Goal: Information Seeking & Learning: Learn about a topic

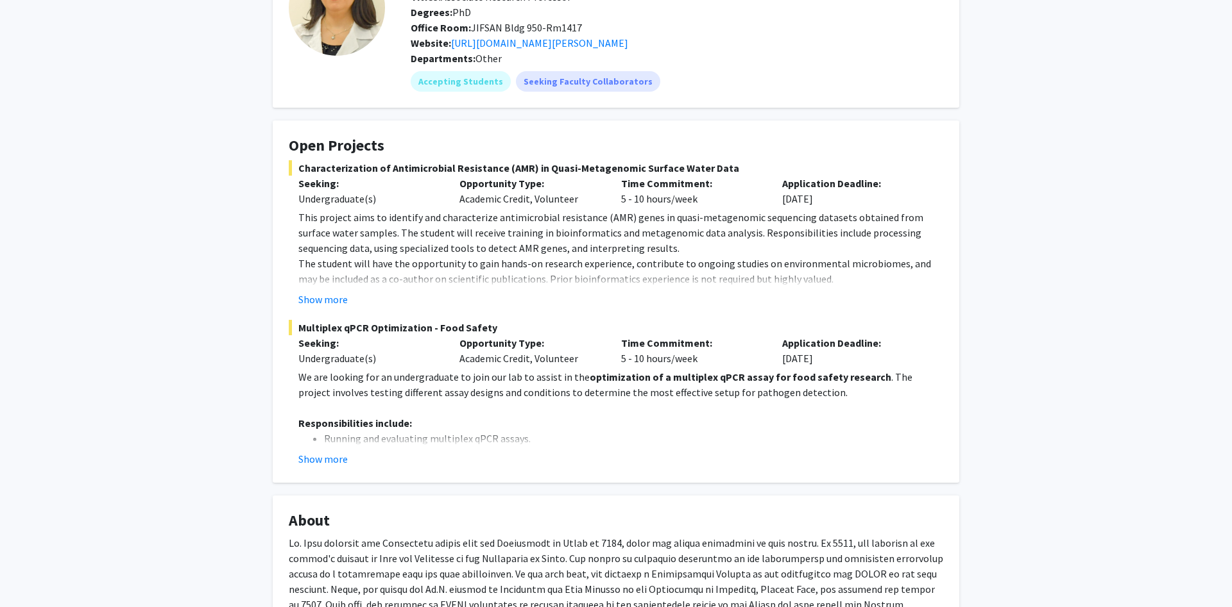
scroll to position [131, 0]
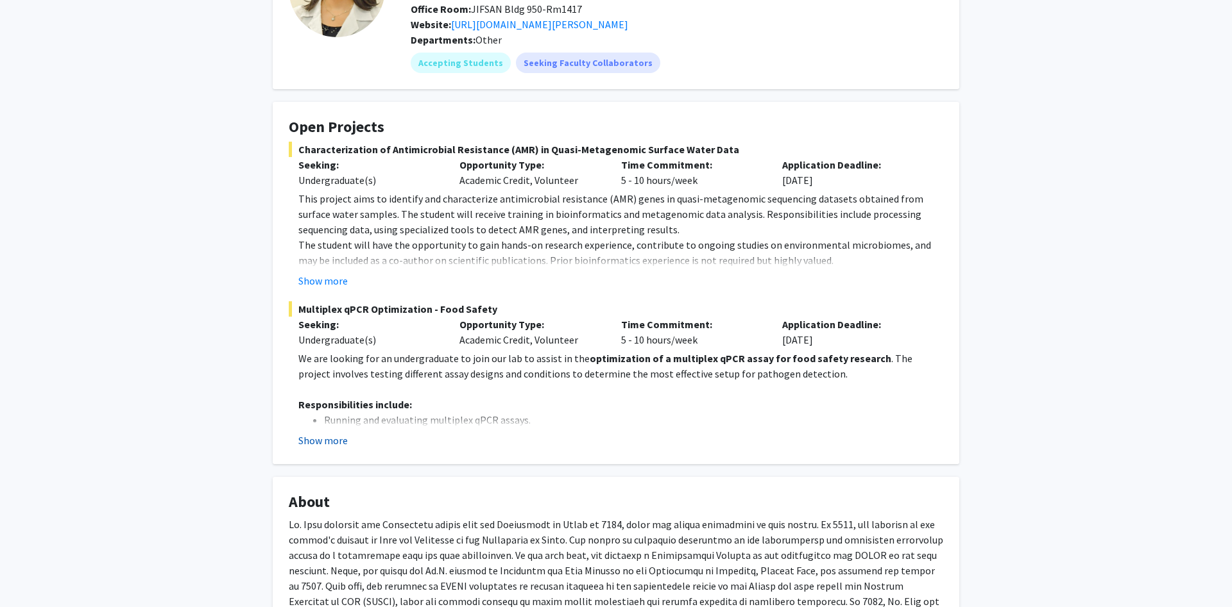
click at [330, 440] on button "Show more" at bounding box center [322, 440] width 49 height 15
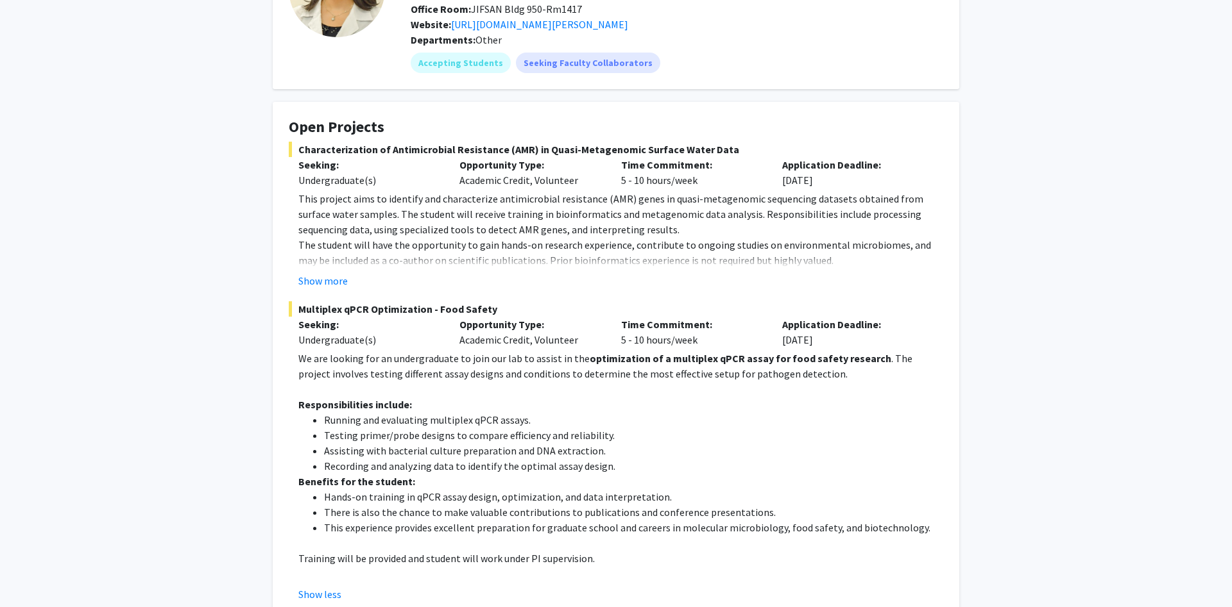
click at [709, 491] on li "Hands-on training in qPCR assay design, optimization, and data interpretation." at bounding box center [633, 496] width 619 height 15
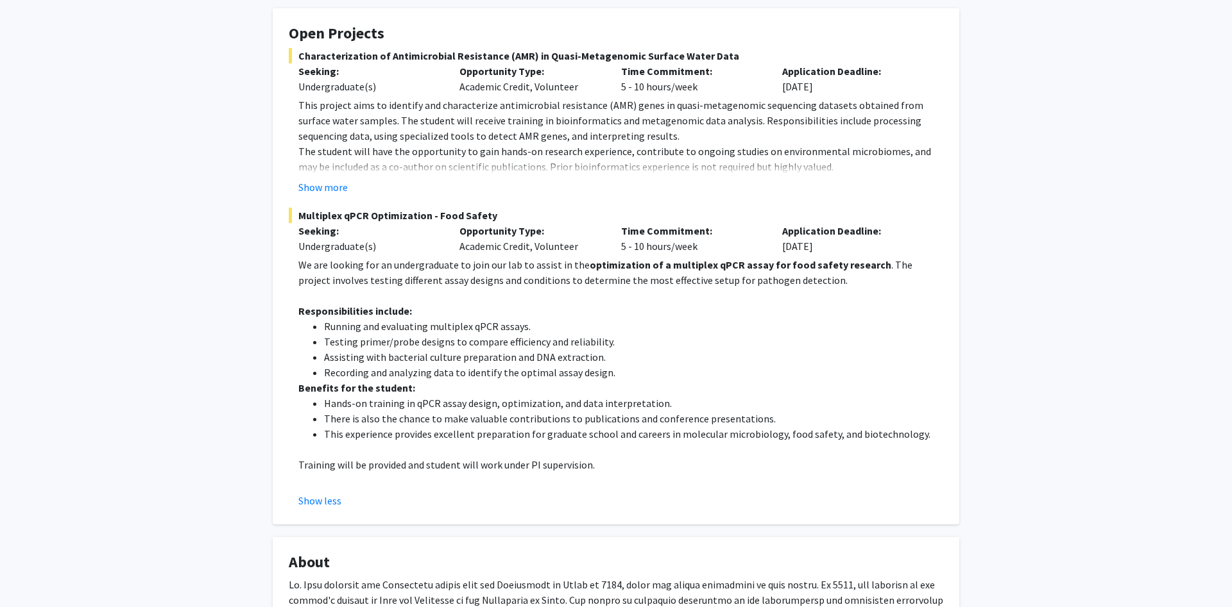
scroll to position [327, 0]
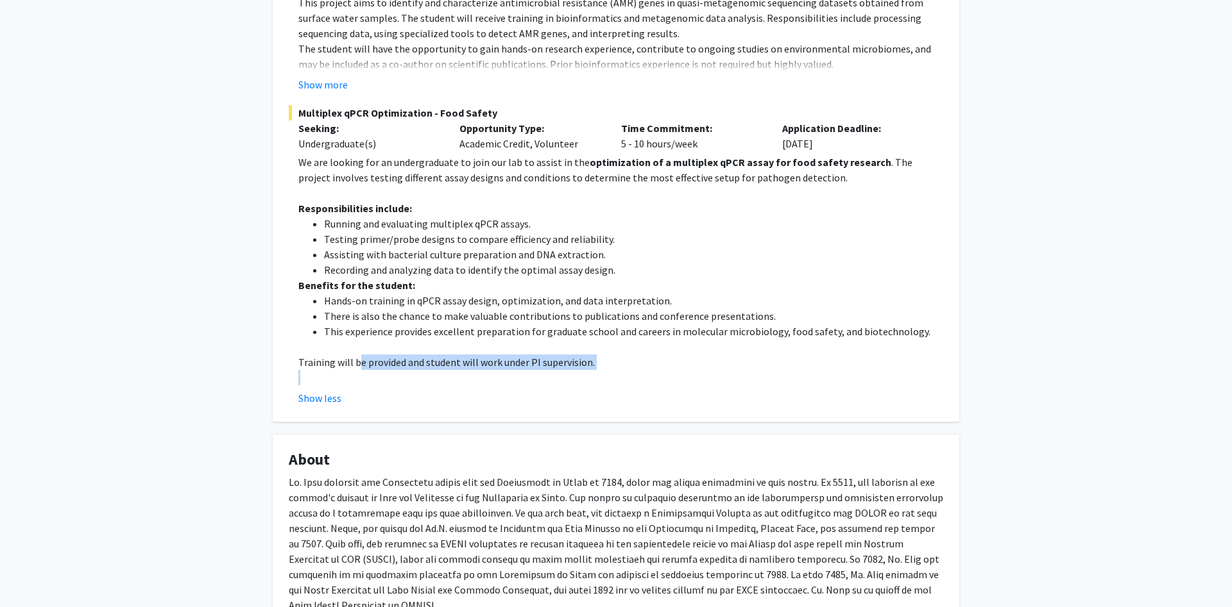
drag, startPoint x: 360, startPoint y: 365, endPoint x: 552, endPoint y: 373, distance: 191.9
click at [552, 373] on div "We are looking for an undergraduate to join our lab to assist in the optimizati…" at bounding box center [620, 270] width 645 height 231
click at [552, 373] on p at bounding box center [620, 377] width 645 height 15
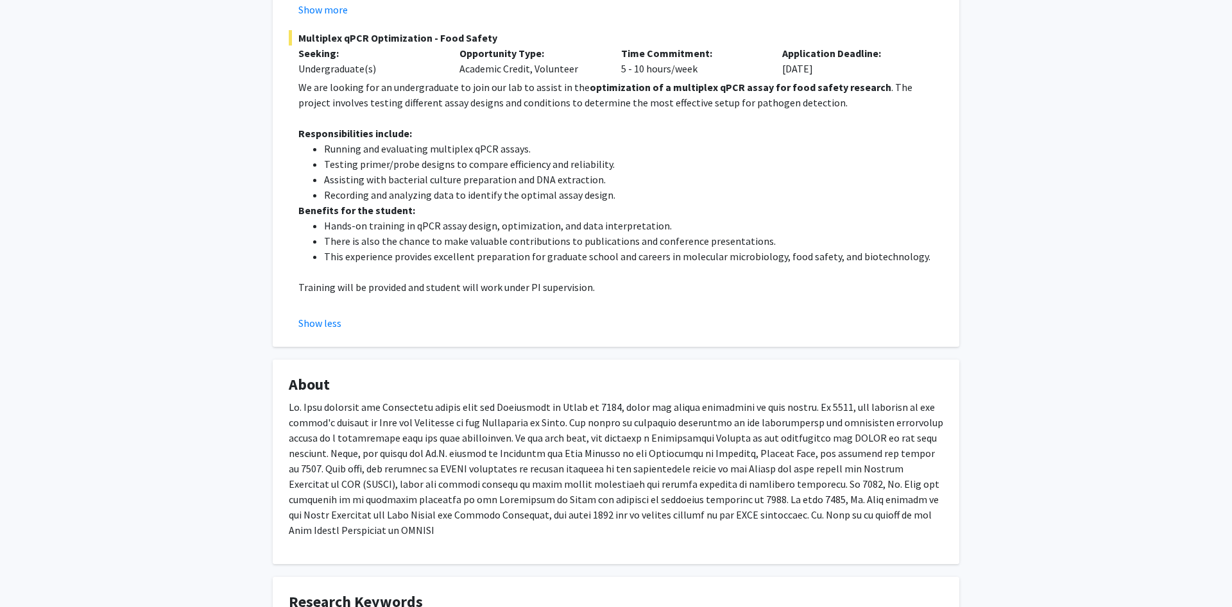
scroll to position [399, 0]
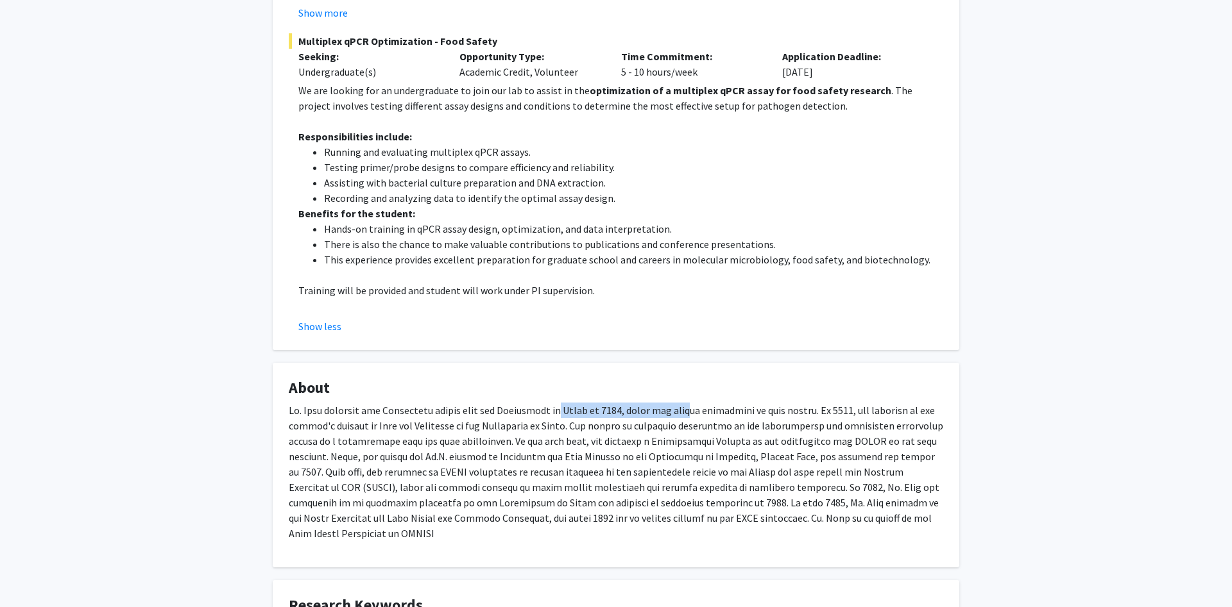
drag, startPoint x: 548, startPoint y: 409, endPoint x: 675, endPoint y: 413, distance: 126.4
click at [675, 413] on p at bounding box center [616, 472] width 654 height 139
drag, startPoint x: 556, startPoint y: 428, endPoint x: 625, endPoint y: 430, distance: 68.6
click at [625, 430] on p at bounding box center [616, 472] width 654 height 139
drag, startPoint x: 609, startPoint y: 457, endPoint x: 688, endPoint y: 457, distance: 78.3
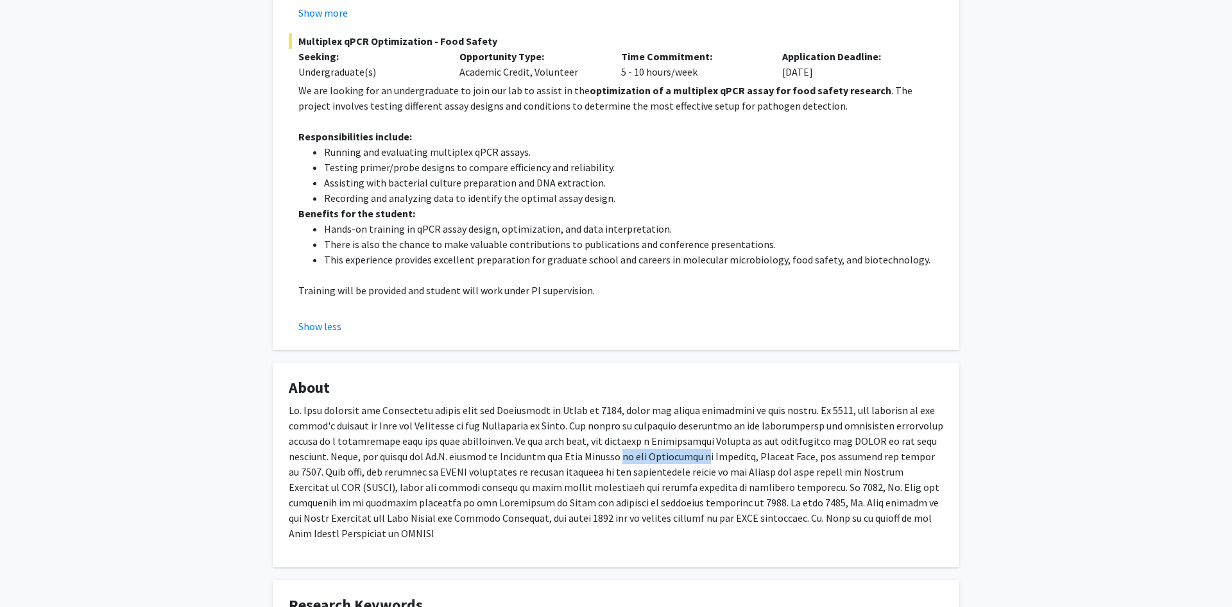
click at [688, 457] on p at bounding box center [616, 472] width 654 height 139
drag, startPoint x: 523, startPoint y: 469, endPoint x: 702, endPoint y: 470, distance: 179.0
click at [702, 470] on p at bounding box center [616, 472] width 654 height 139
drag, startPoint x: 686, startPoint y: 500, endPoint x: 730, endPoint y: 496, distance: 44.4
click at [730, 496] on p at bounding box center [616, 472] width 654 height 139
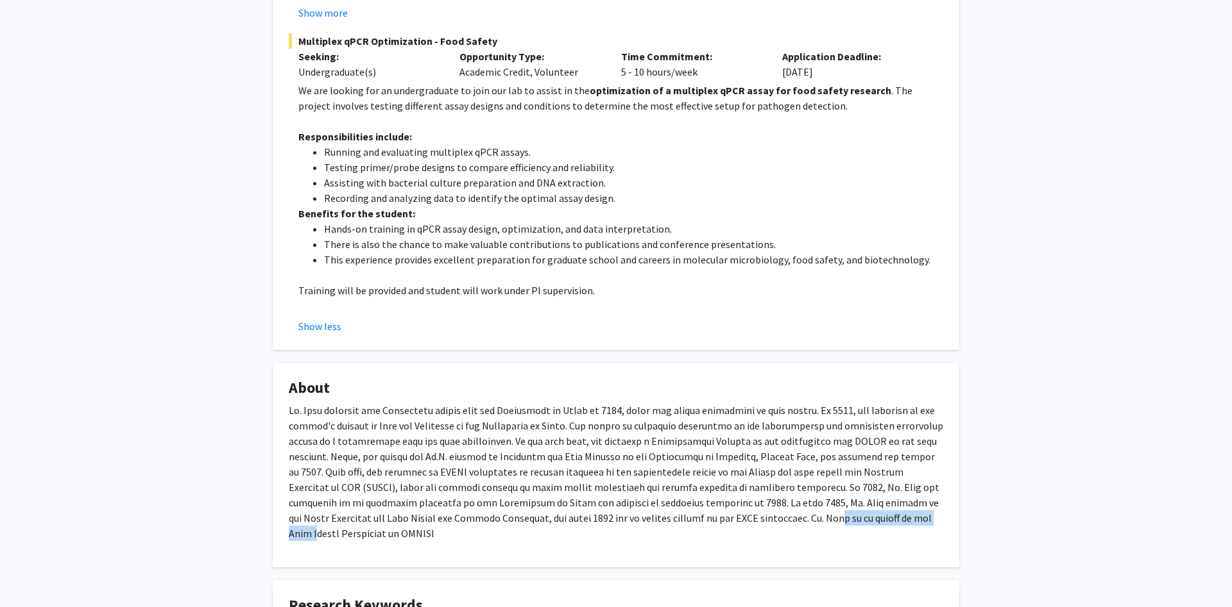
drag, startPoint x: 706, startPoint y: 514, endPoint x: 822, endPoint y: 528, distance: 117.5
click at [822, 528] on div at bounding box center [616, 477] width 654 height 149
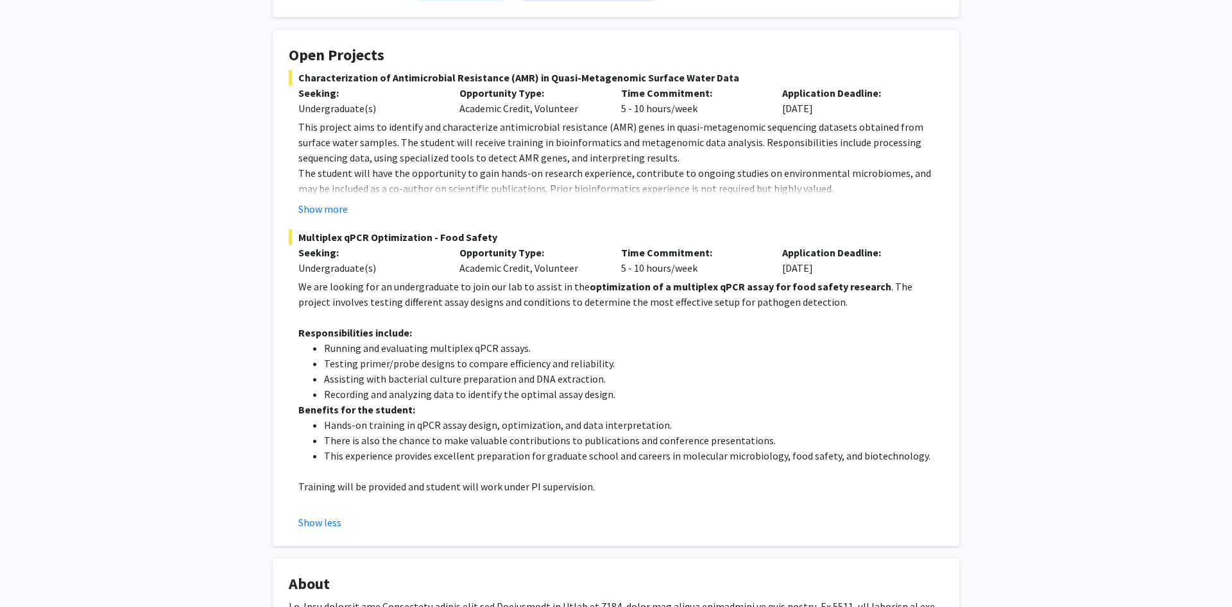
scroll to position [137, 0]
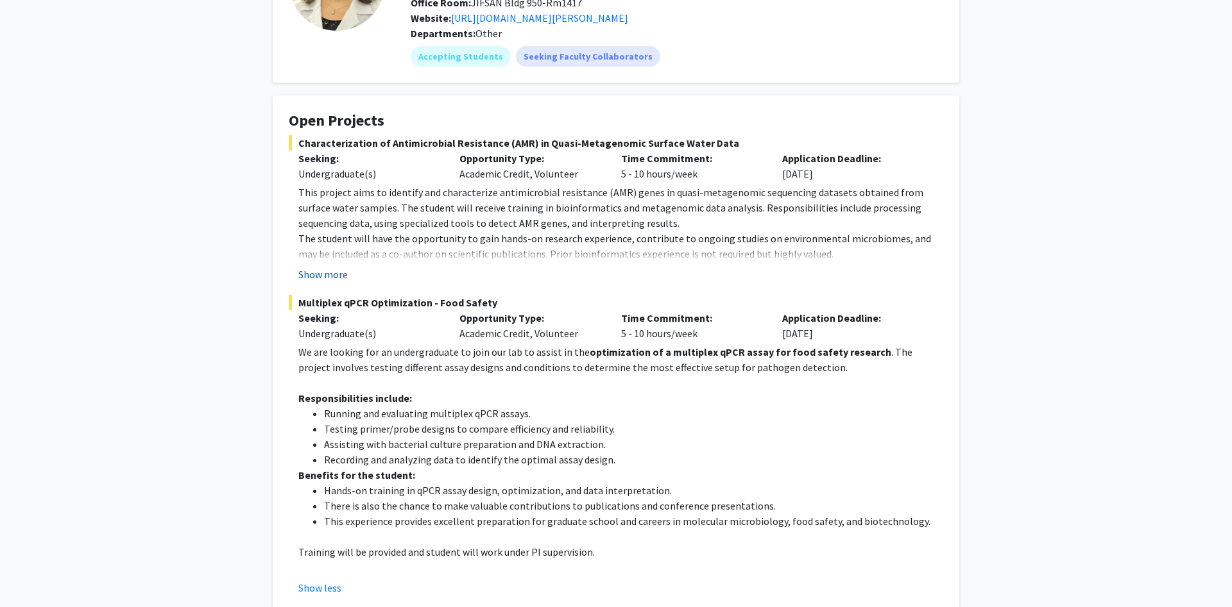
click at [319, 275] on button "Show more" at bounding box center [322, 274] width 49 height 15
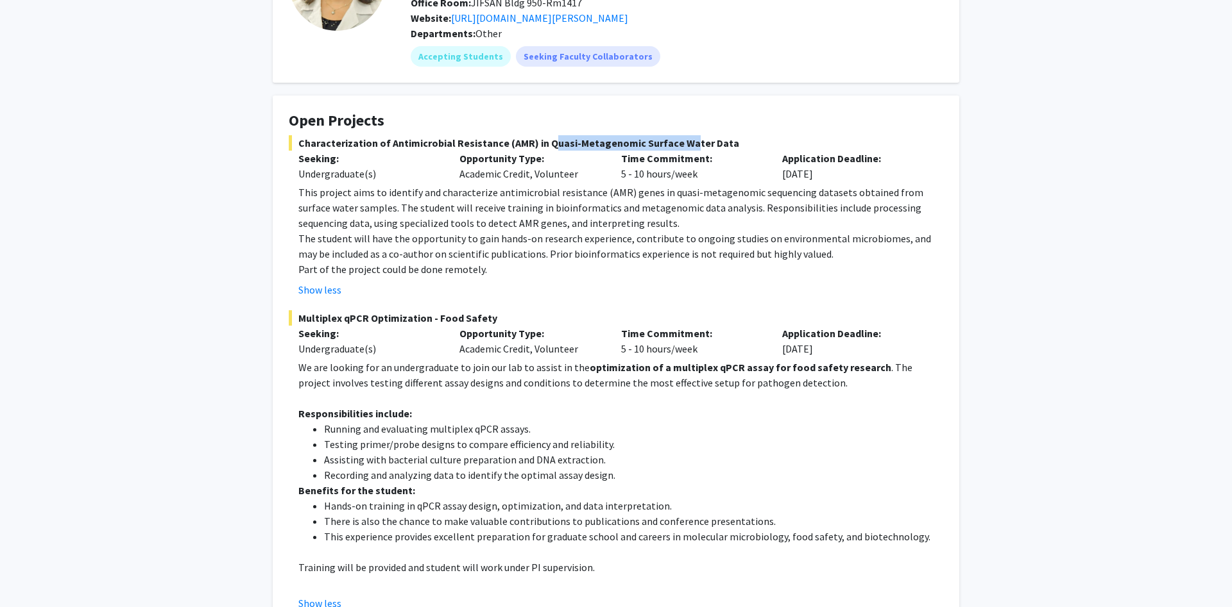
drag, startPoint x: 543, startPoint y: 150, endPoint x: 675, endPoint y: 150, distance: 132.1
click at [675, 150] on span "Characterization of Antimicrobial Resistance (AMR) in Quasi-Metagenomic Surface…" at bounding box center [616, 142] width 654 height 15
click at [679, 150] on span "Characterization of Antimicrobial Resistance (AMR) in Quasi-Metagenomic Surface…" at bounding box center [616, 142] width 654 height 15
drag, startPoint x: 425, startPoint y: 429, endPoint x: 529, endPoint y: 436, distance: 103.5
click at [529, 436] on li "Running and evaluating multiplex qPCR assays." at bounding box center [633, 428] width 619 height 15
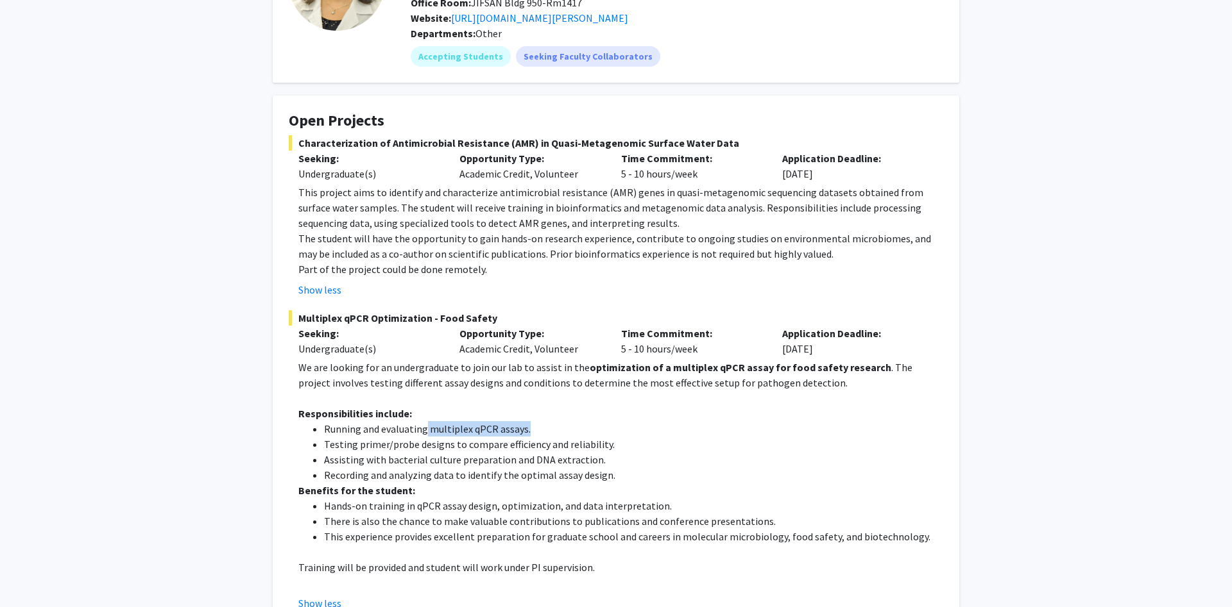
copy li "multiplex qPCR assays."
click at [680, 224] on p "This project aims to identify and characterize antimicrobial resistance (AMR) g…" at bounding box center [620, 208] width 645 height 46
drag, startPoint x: 538, startPoint y: 140, endPoint x: 639, endPoint y: 145, distance: 100.8
click at [639, 145] on span "Characterization of Antimicrobial Resistance (AMR) in Quasi-Metagenomic Surface…" at bounding box center [616, 142] width 654 height 15
copy span "Quasi-Metagenomic S"
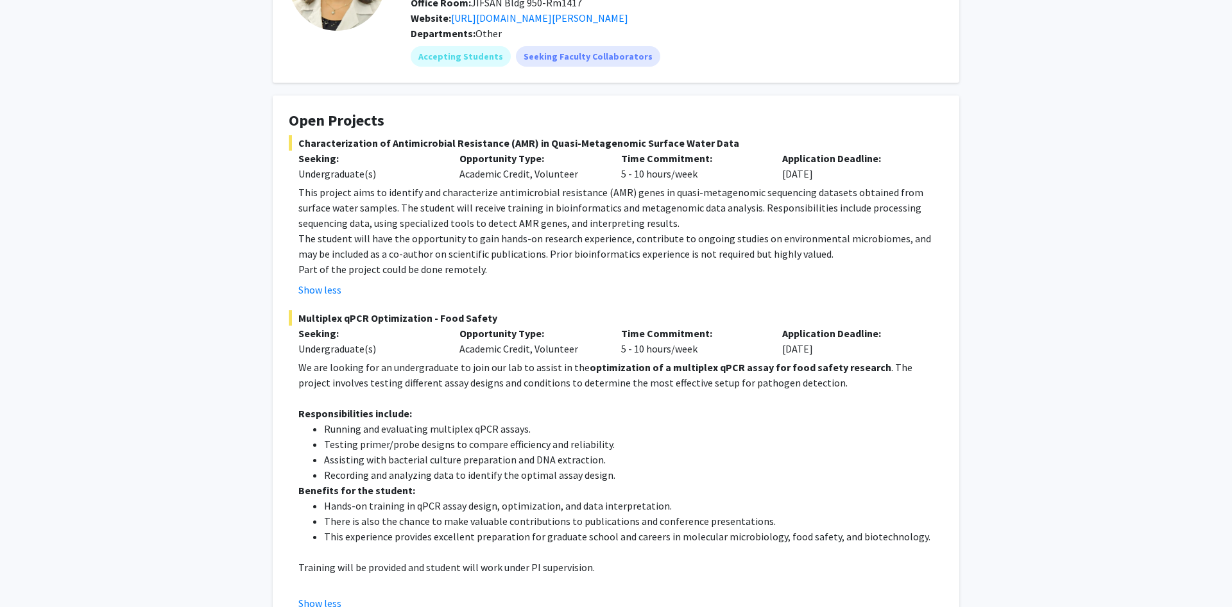
click at [640, 405] on p at bounding box center [620, 398] width 645 height 15
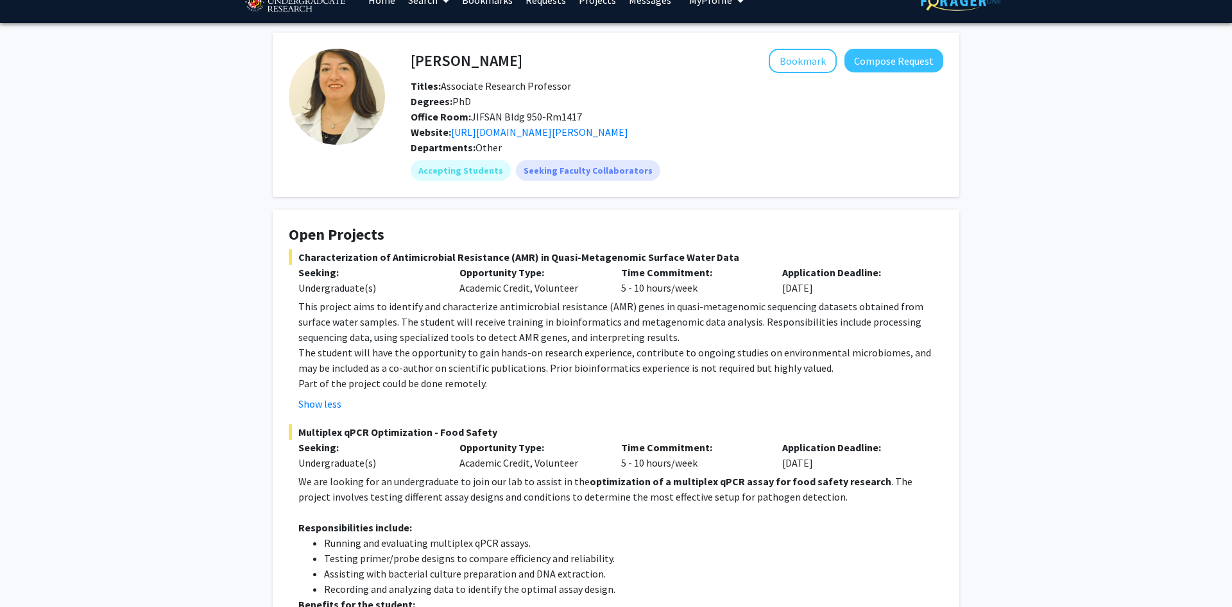
scroll to position [0, 0]
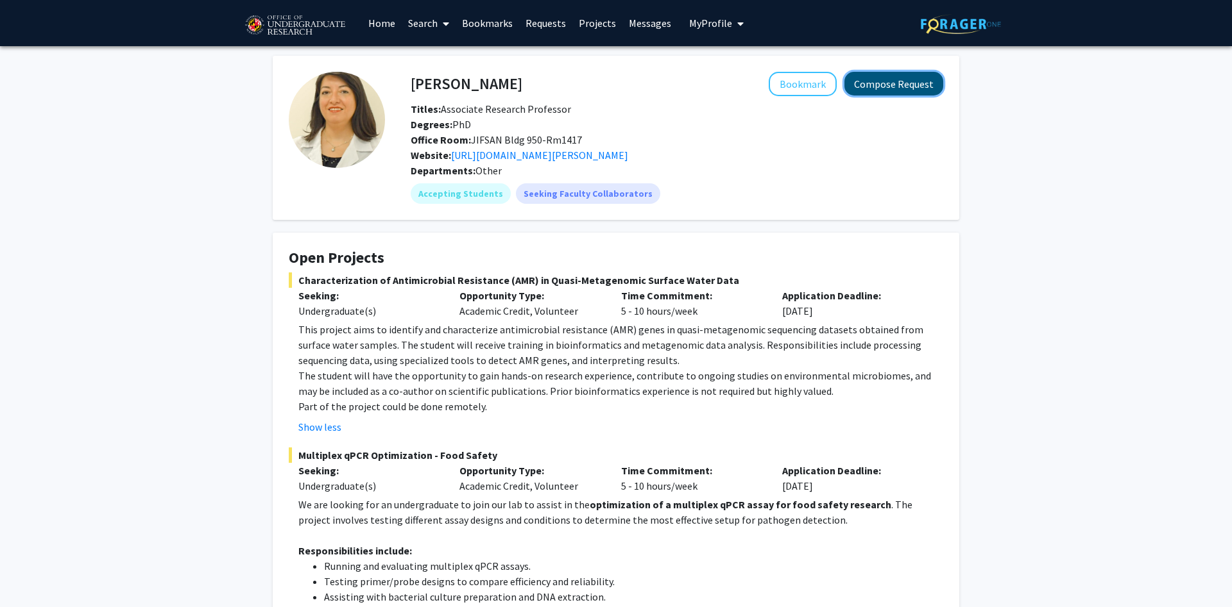
click at [901, 81] on button "Compose Request" at bounding box center [893, 84] width 99 height 24
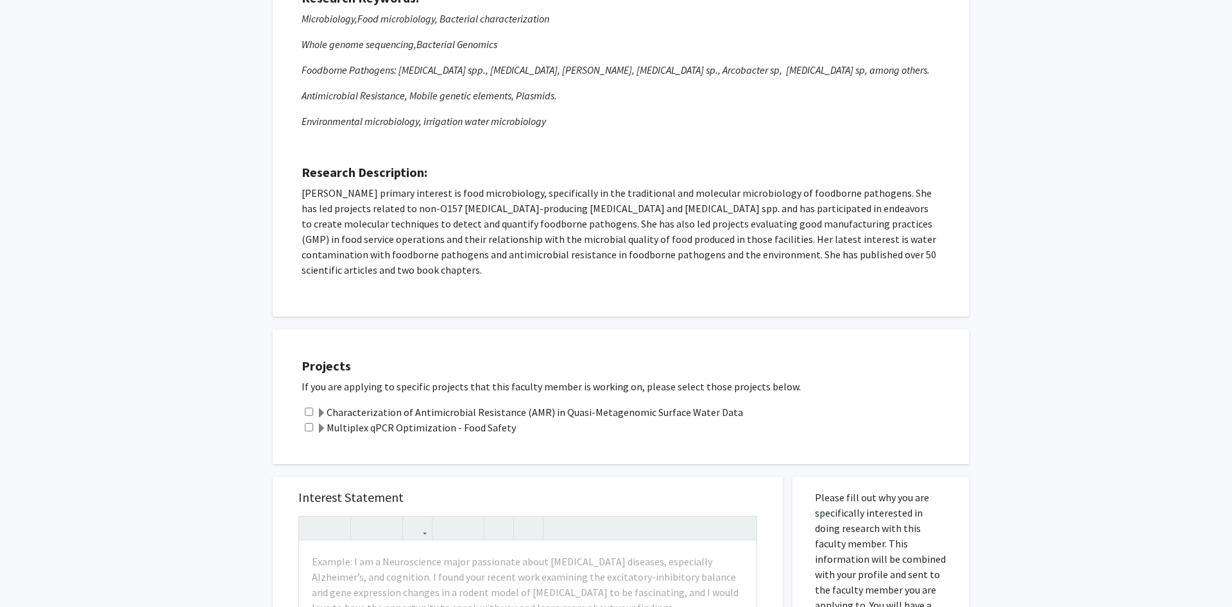
scroll to position [196, 0]
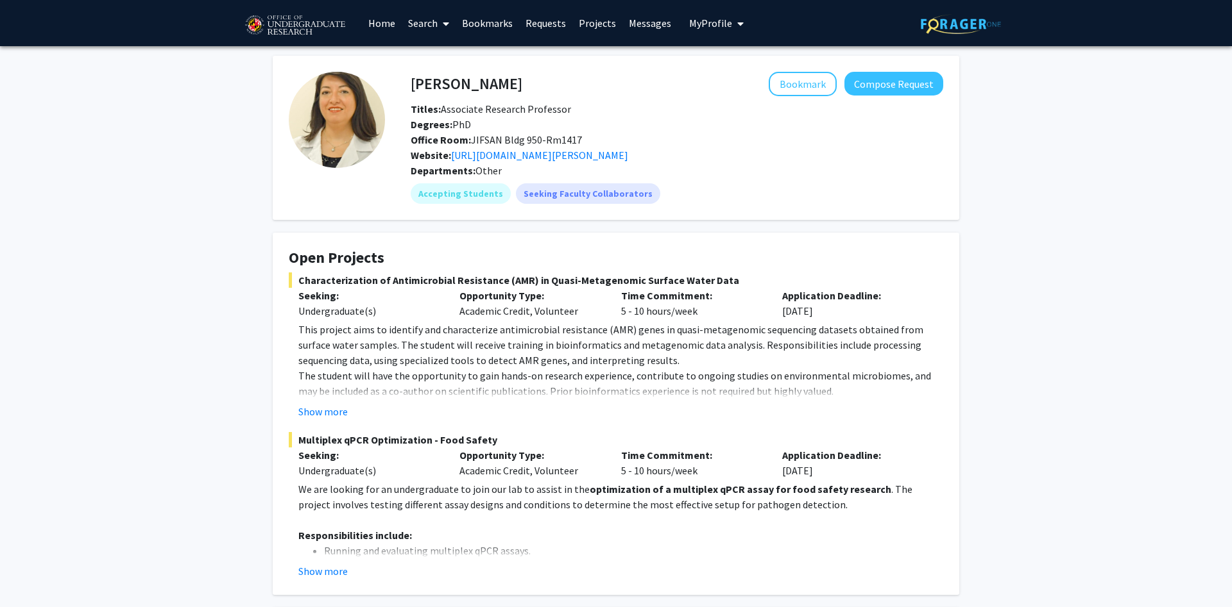
click at [674, 393] on p "The student will have the opportunity to gain hands-on research experience, con…" at bounding box center [620, 383] width 645 height 31
click at [341, 413] on button "Show more" at bounding box center [322, 411] width 49 height 15
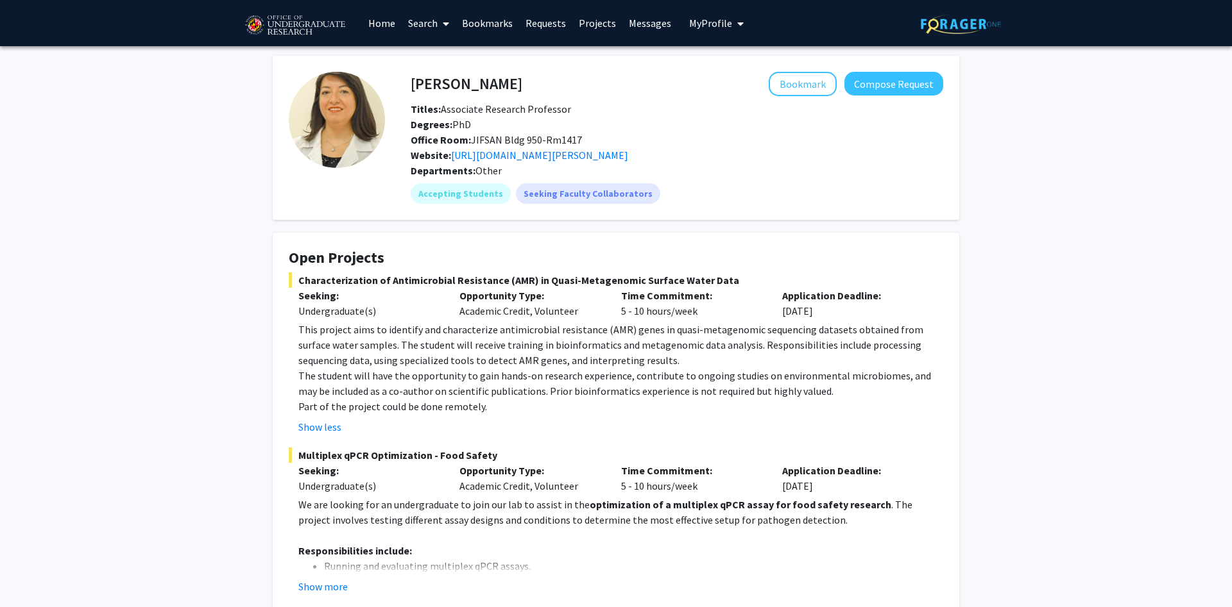
click at [813, 454] on span "Multiplex qPCR Optimization - Food Safety" at bounding box center [616, 455] width 654 height 15
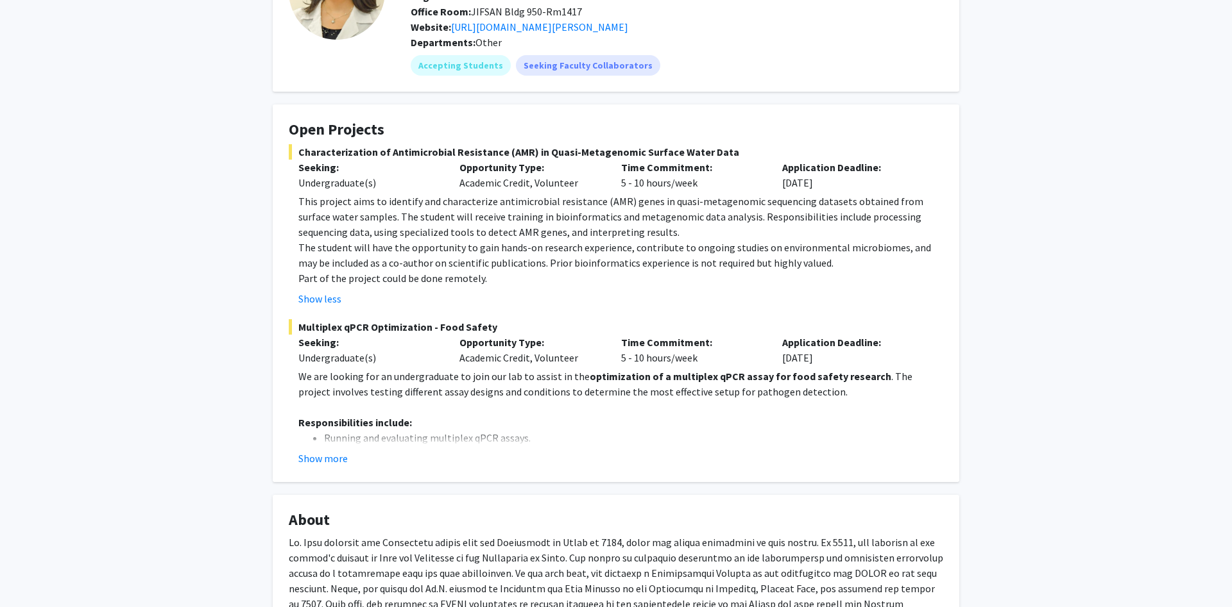
scroll to position [131, 0]
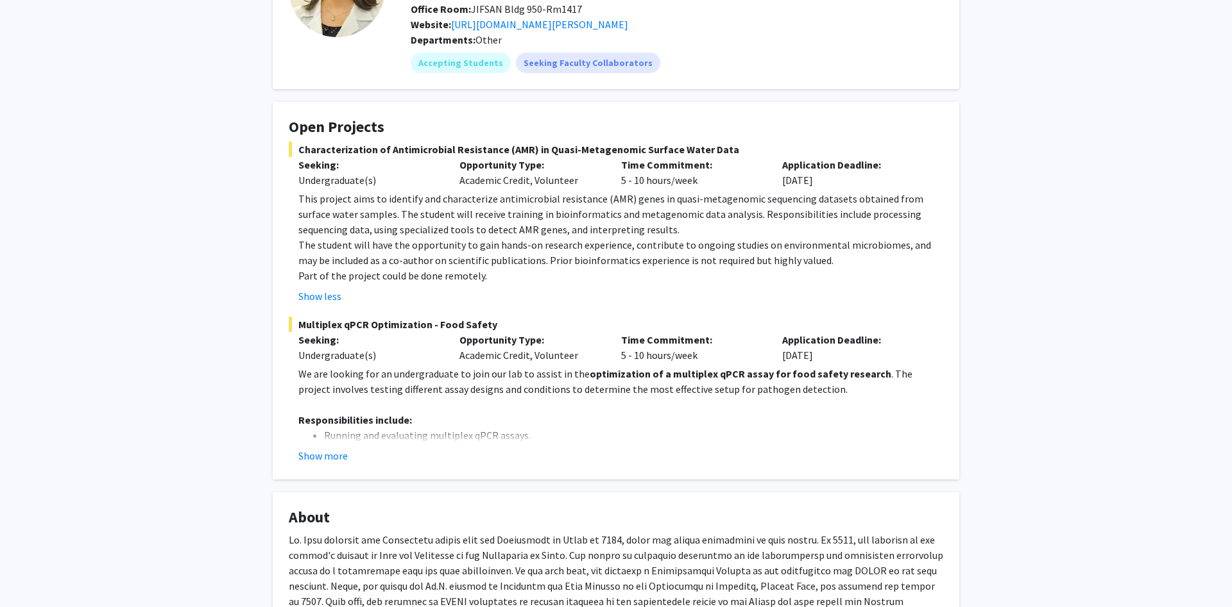
click at [670, 393] on p "We are looking for an undergraduate to join our lab to assist in the optimizati…" at bounding box center [620, 381] width 645 height 31
click at [337, 457] on button "Show more" at bounding box center [322, 455] width 49 height 15
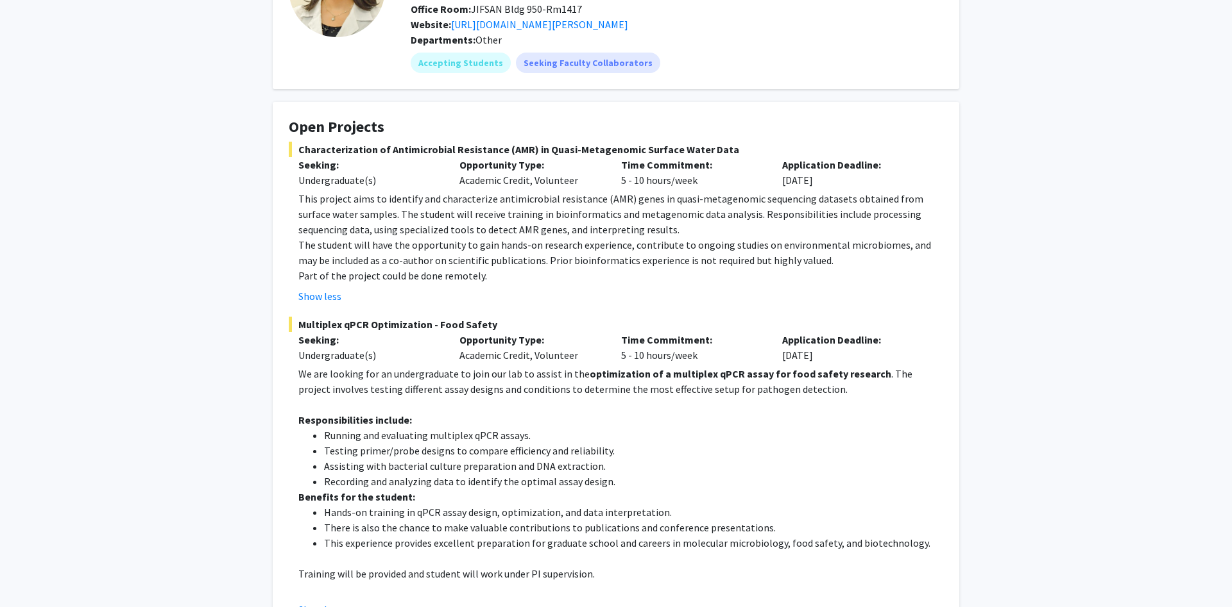
click at [583, 454] on li "Testing primer/probe designs to compare efficiency and reliability." at bounding box center [633, 450] width 619 height 15
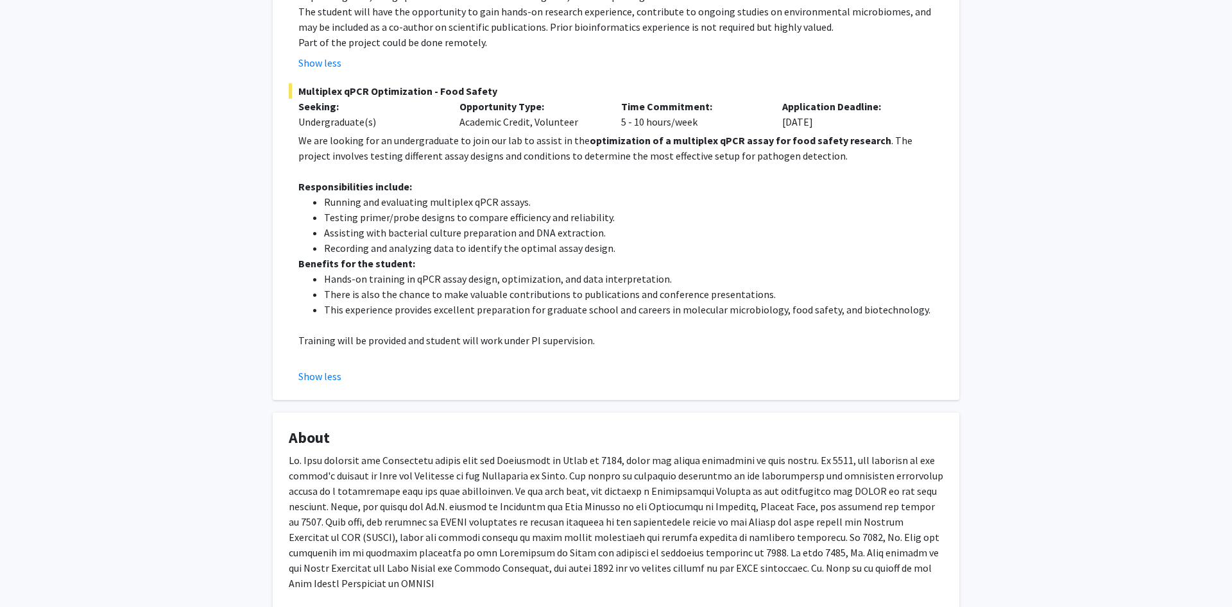
scroll to position [458, 0]
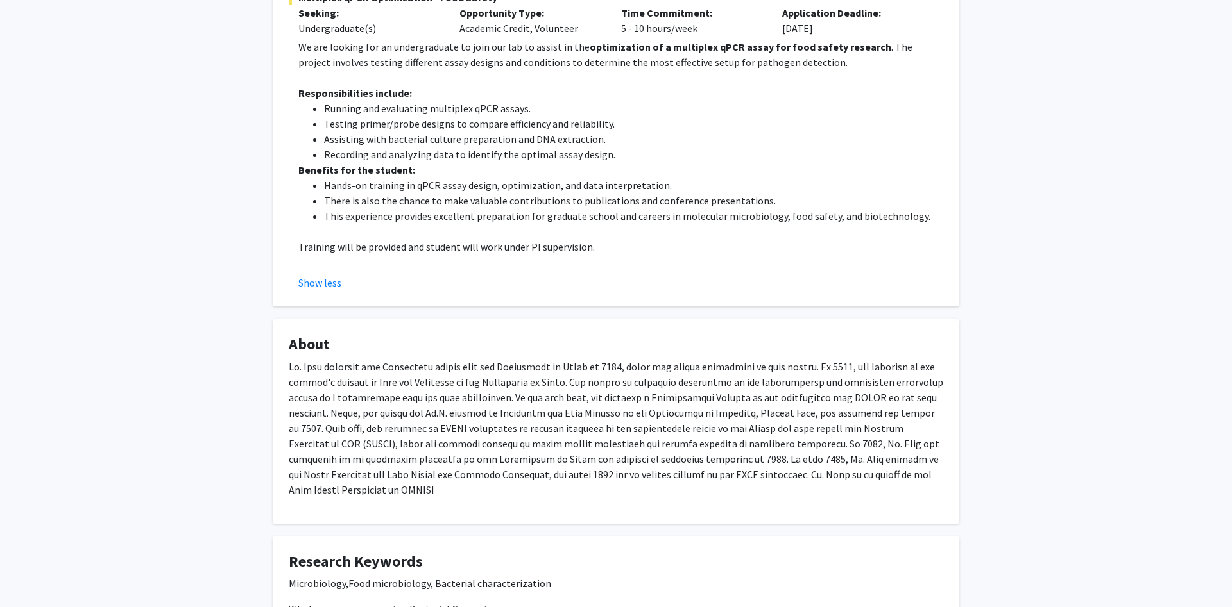
click at [583, 454] on p at bounding box center [616, 428] width 654 height 139
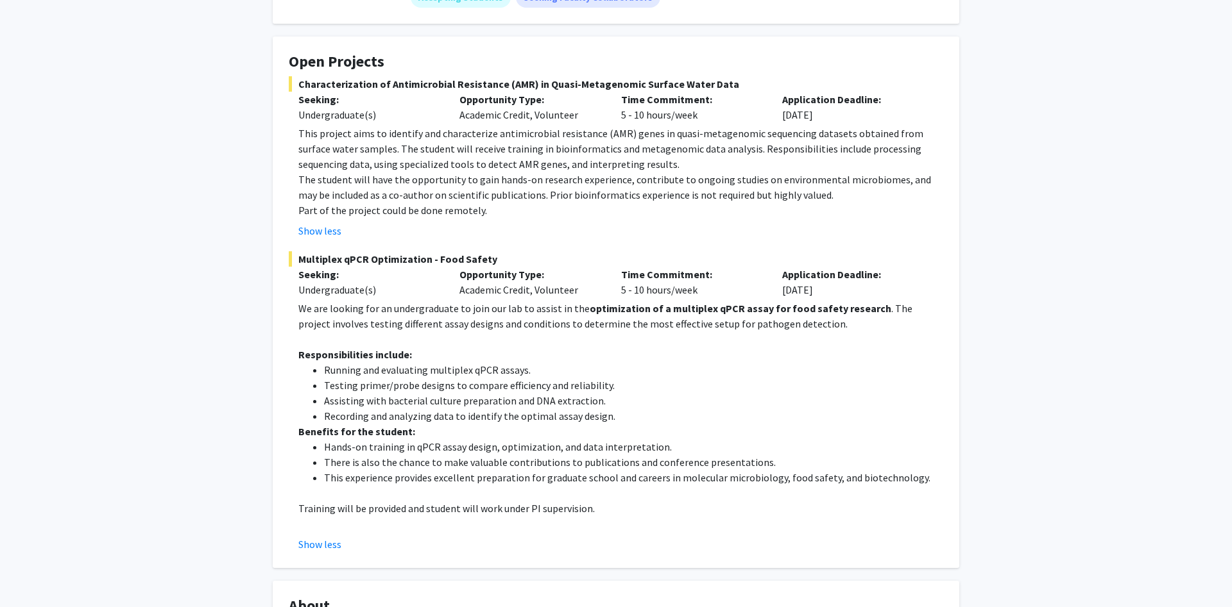
scroll to position [0, 0]
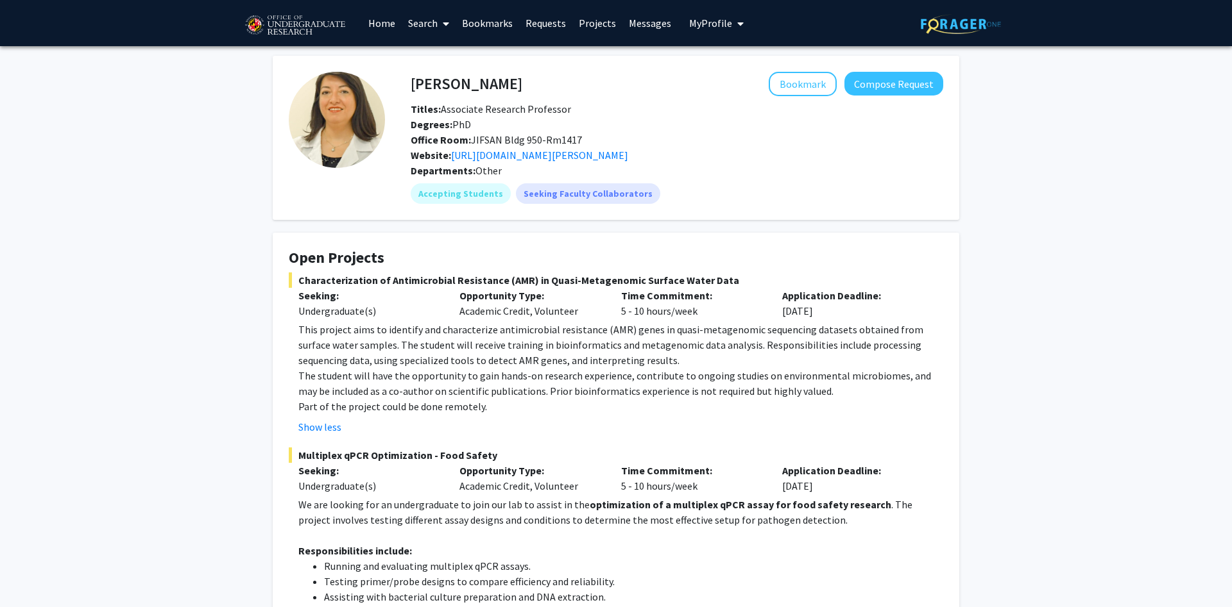
click at [488, 137] on span "Office Room: JIFSAN Bldg 950-Rm1417" at bounding box center [496, 139] width 171 height 13
copy span "JIFSAN"
click at [628, 158] on link "https://jifsan.umd.edu/about/people/faculty/magaly" at bounding box center [539, 155] width 177 height 13
click at [775, 217] on fg-card "Magaly Toro Bookmark Compose Request Titles: Associate Research Professor Degre…" at bounding box center [616, 138] width 686 height 164
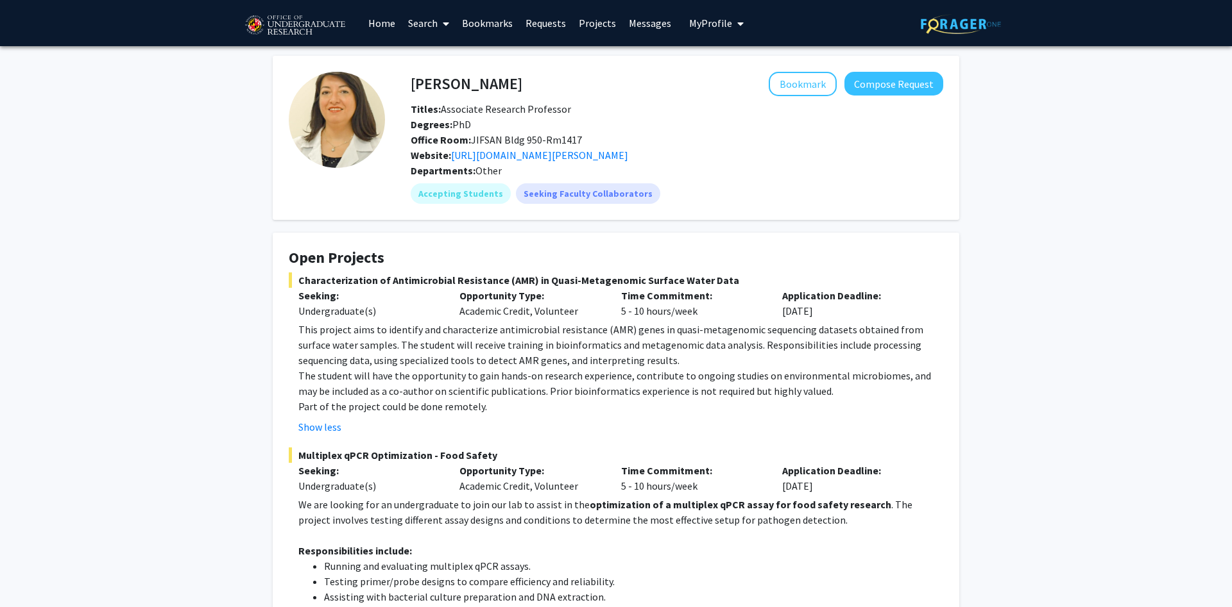
click at [507, 140] on span "Office Room: JIFSAN Bldg 950-Rm1417" at bounding box center [496, 139] width 171 height 13
click at [506, 139] on span "Office Room: JIFSAN Bldg 950-Rm1417" at bounding box center [496, 139] width 171 height 13
click at [507, 137] on span "Office Room: JIFSAN Bldg 950-Rm1417" at bounding box center [496, 139] width 171 height 13
click at [566, 135] on span "Office Room: JIFSAN Bldg 950-Rm1417" at bounding box center [496, 139] width 171 height 13
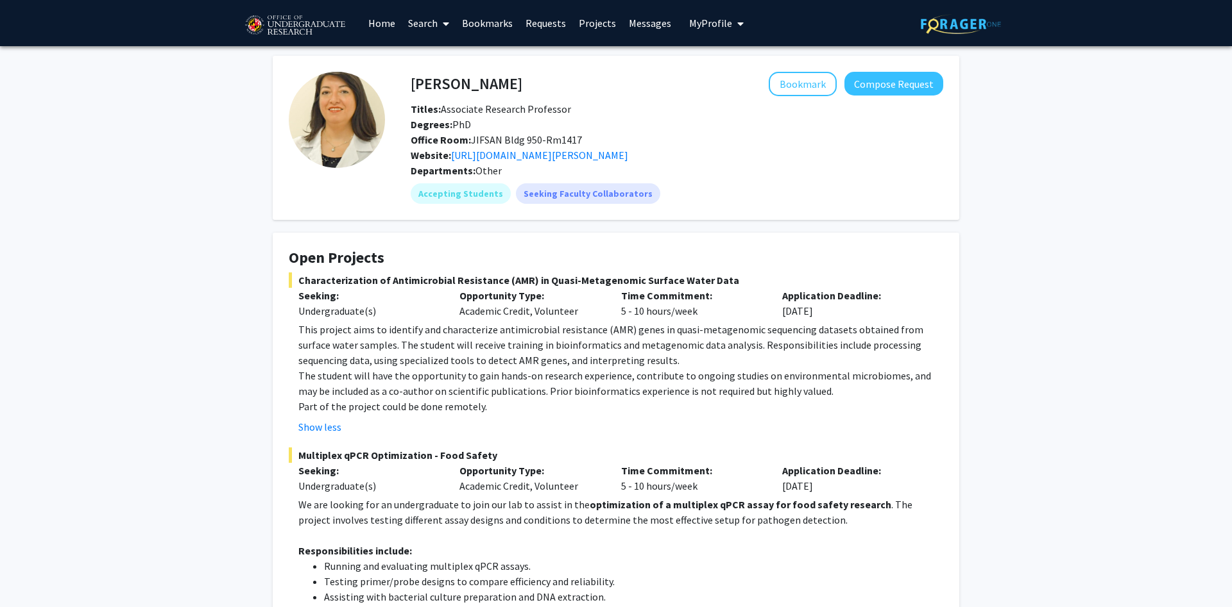
click at [643, 354] on p "This project aims to identify and characterize antimicrobial resistance (AMR) g…" at bounding box center [620, 345] width 645 height 46
drag, startPoint x: 423, startPoint y: 350, endPoint x: 725, endPoint y: 344, distance: 301.5
click at [725, 344] on p "This project aims to identify and characterize antimicrobial resistance (AMR) g…" at bounding box center [620, 345] width 645 height 46
drag, startPoint x: 477, startPoint y: 342, endPoint x: 744, endPoint y: 343, distance: 266.8
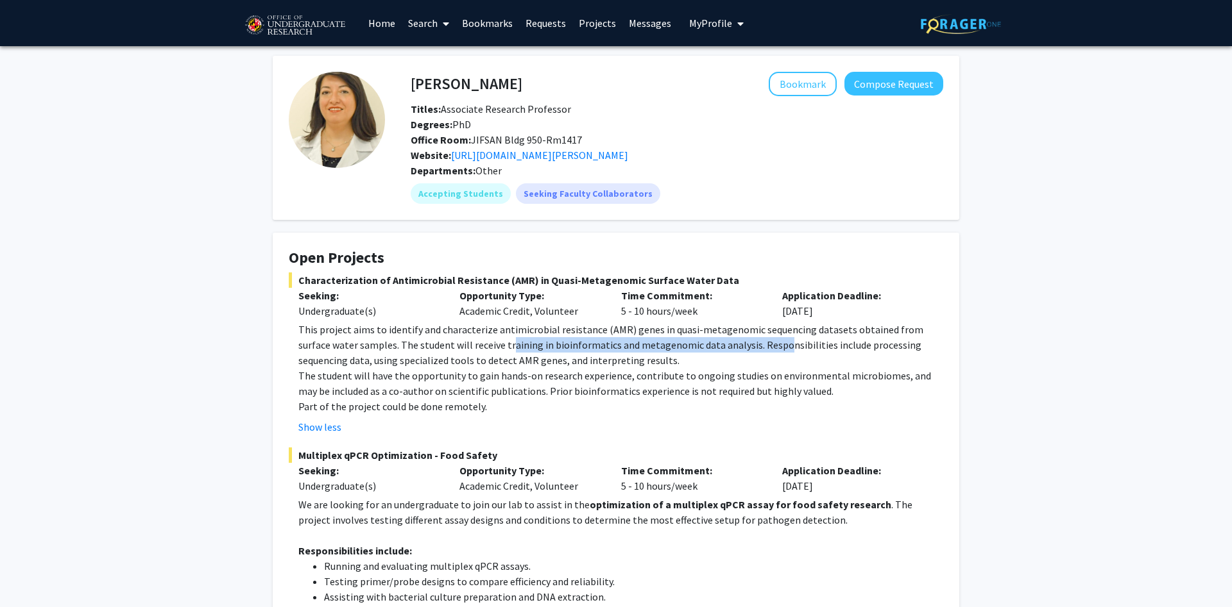
click at [744, 343] on p "This project aims to identify and characterize antimicrobial resistance (AMR) g…" at bounding box center [620, 345] width 645 height 46
click at [628, 149] on link "https://jifsan.umd.edu/about/people/faculty/magaly" at bounding box center [539, 155] width 177 height 13
click at [389, 21] on link "Home" at bounding box center [382, 23] width 40 height 45
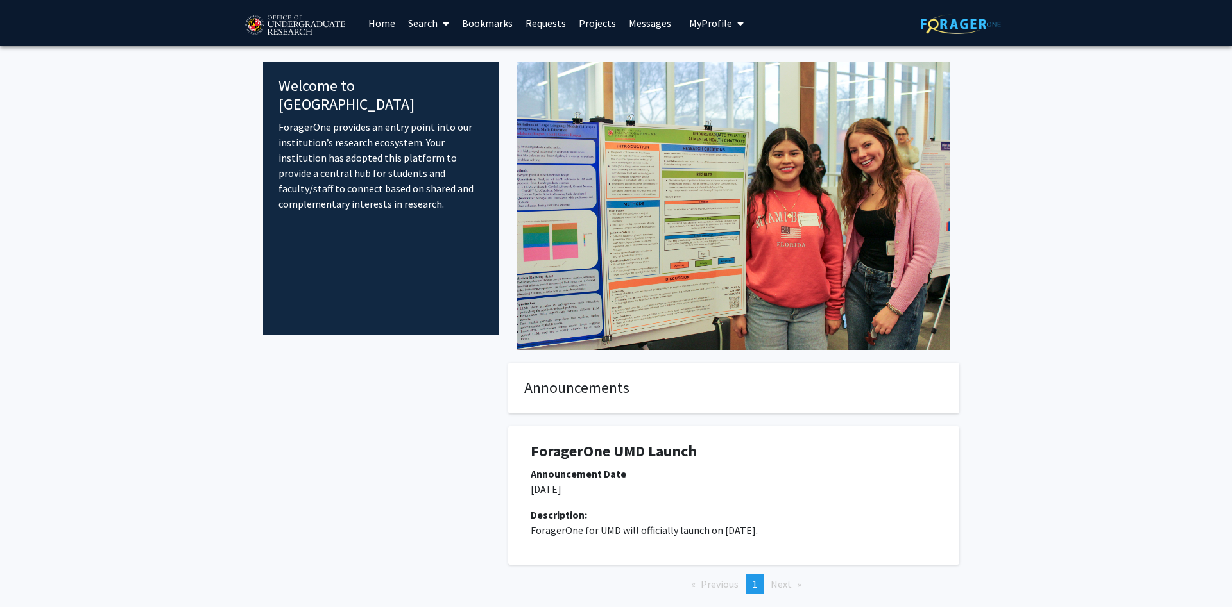
click at [436, 28] on link "Search" at bounding box center [429, 23] width 54 height 45
click at [450, 54] on span "Faculty/Staff" at bounding box center [449, 59] width 94 height 26
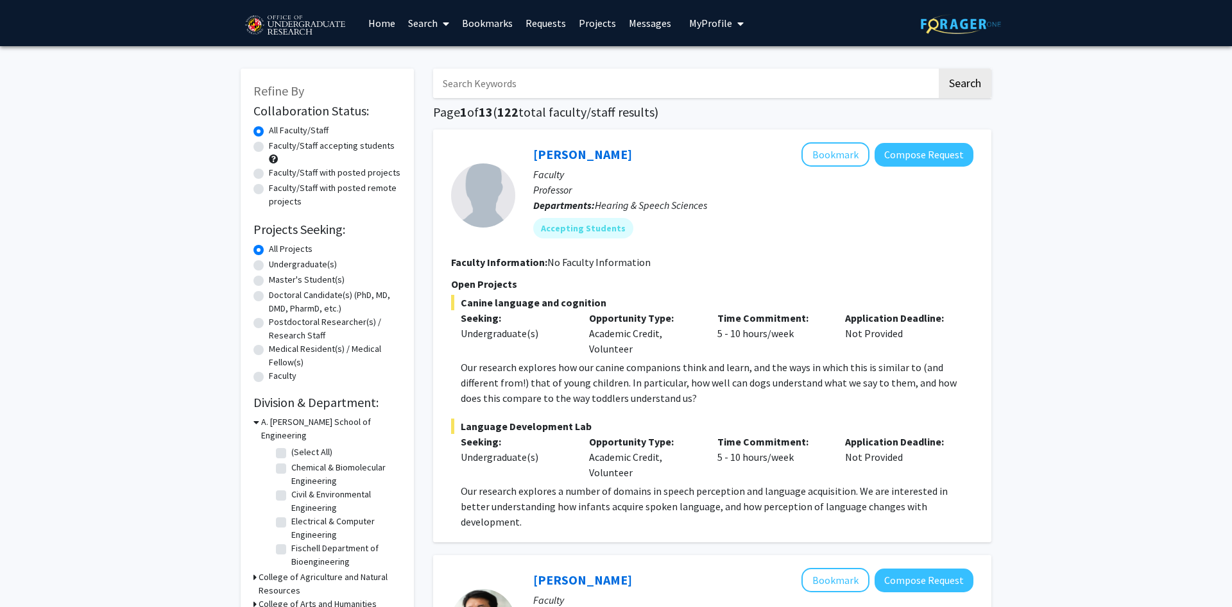
click at [269, 142] on label "Faculty/Staff accepting students" at bounding box center [332, 145] width 126 height 13
click at [269, 142] on input "Faculty/Staff accepting students" at bounding box center [273, 143] width 8 height 8
radio input "true"
click at [664, 79] on input "Search Keywords" at bounding box center [685, 84] width 504 height 30
type input "bioinformatics"
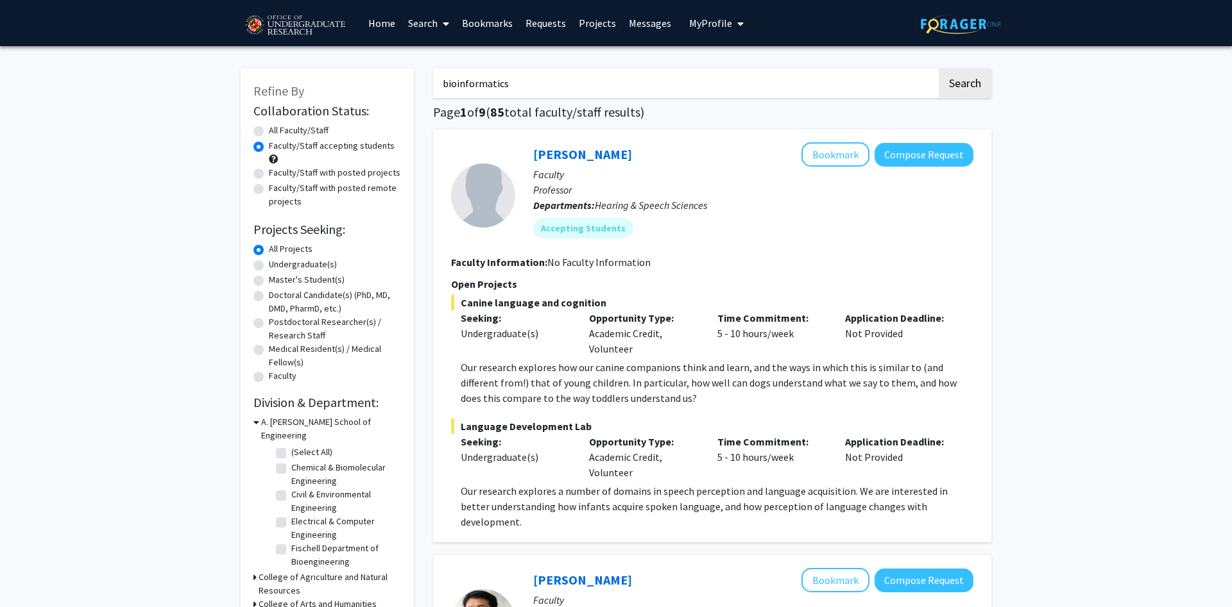
click at [938, 69] on button "Search" at bounding box center [964, 84] width 53 height 30
radio input "true"
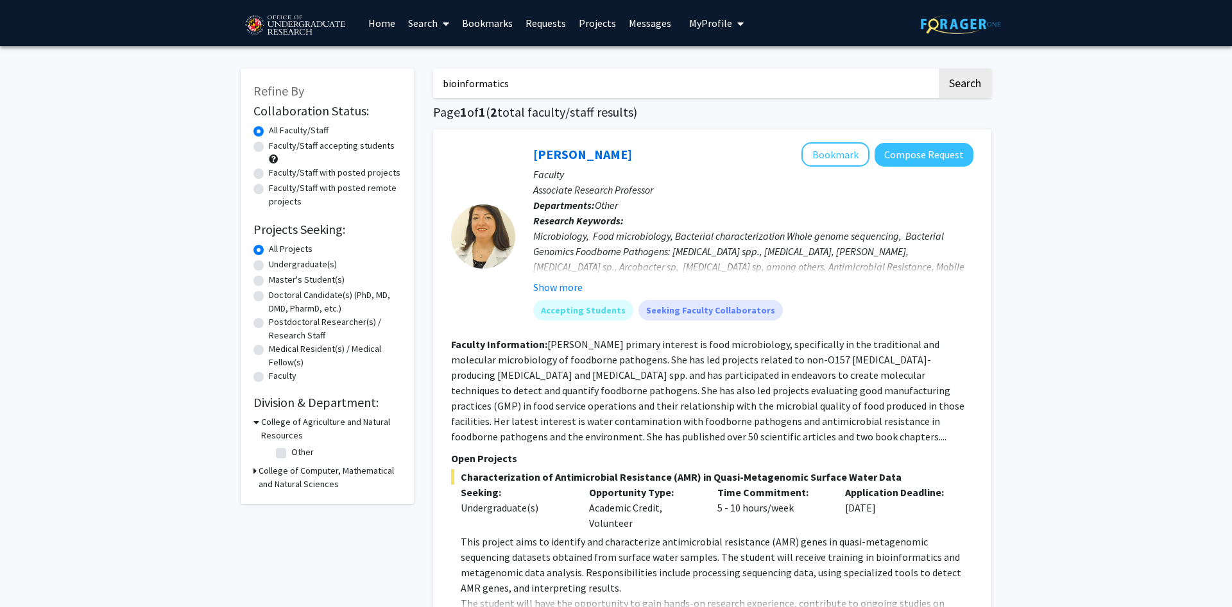
click at [665, 201] on p "Departments: Other" at bounding box center [753, 205] width 440 height 15
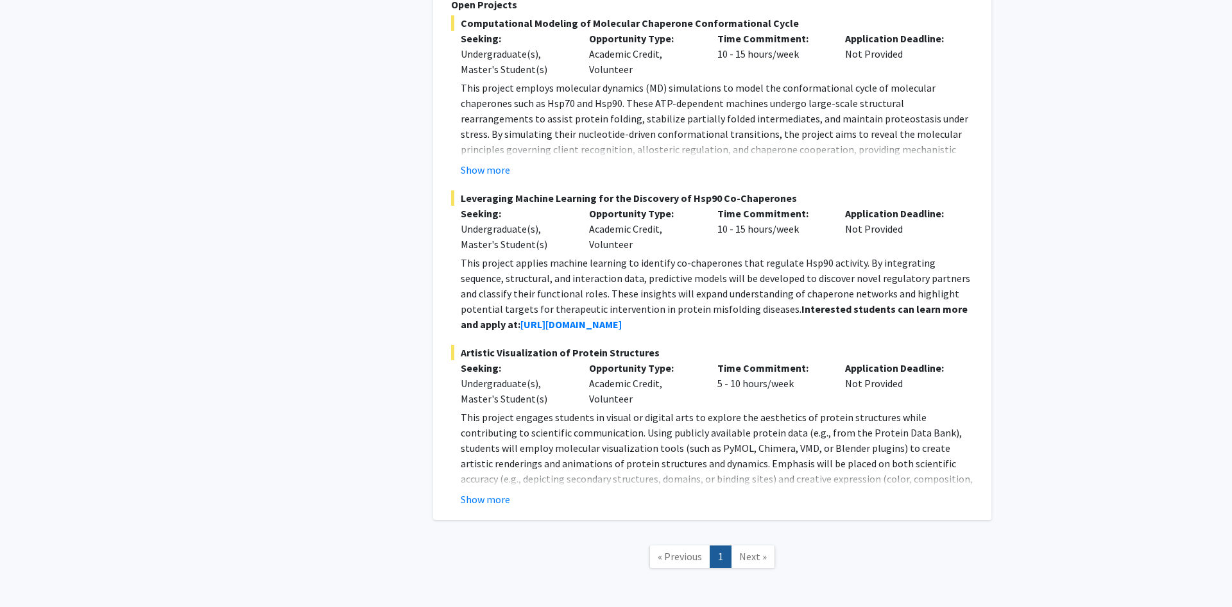
scroll to position [1047, 0]
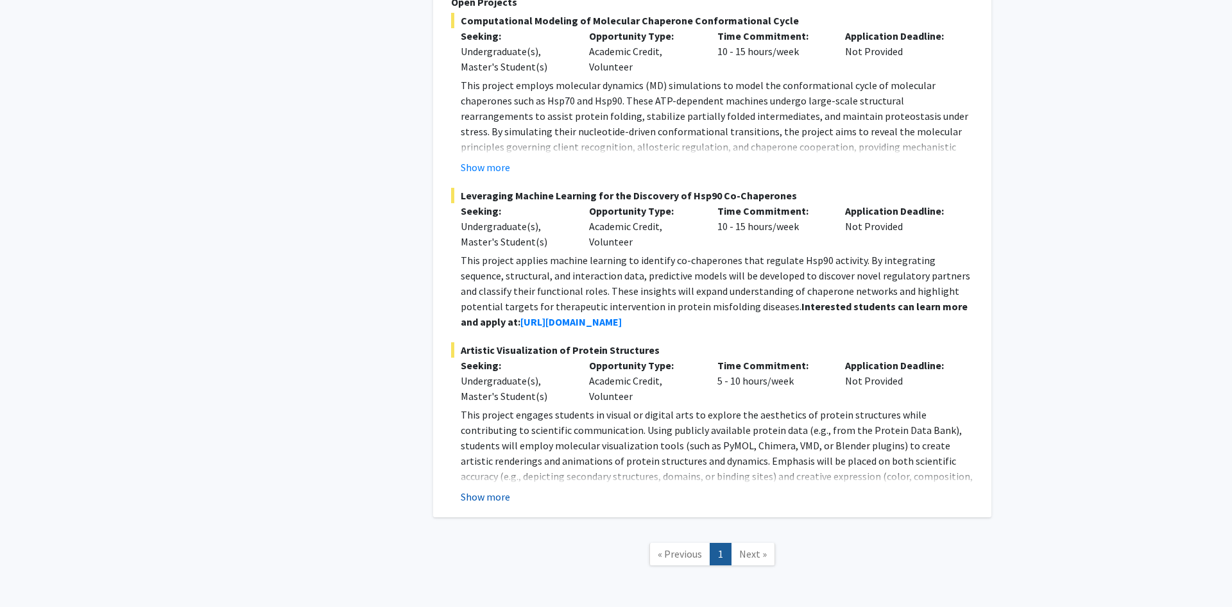
click at [506, 504] on button "Show more" at bounding box center [485, 496] width 49 height 15
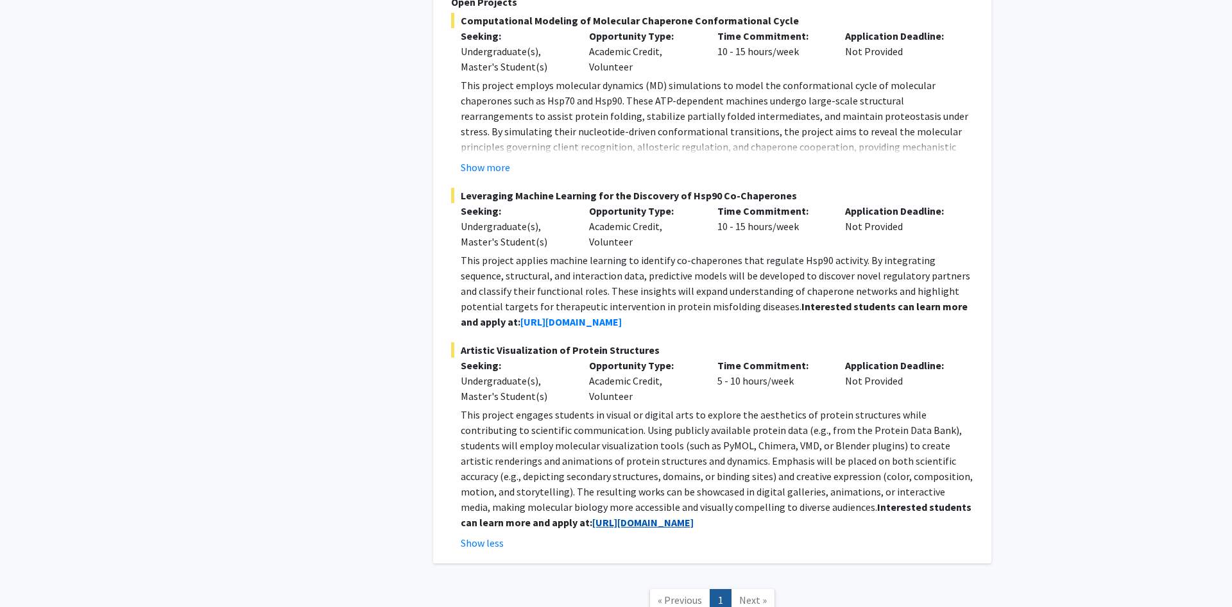
click at [602, 528] on strong "https://blog.umd.edu/liu/join/" at bounding box center [642, 522] width 101 height 13
click at [708, 433] on p "This project engages students in visual or digital arts to explore the aestheti…" at bounding box center [717, 468] width 513 height 123
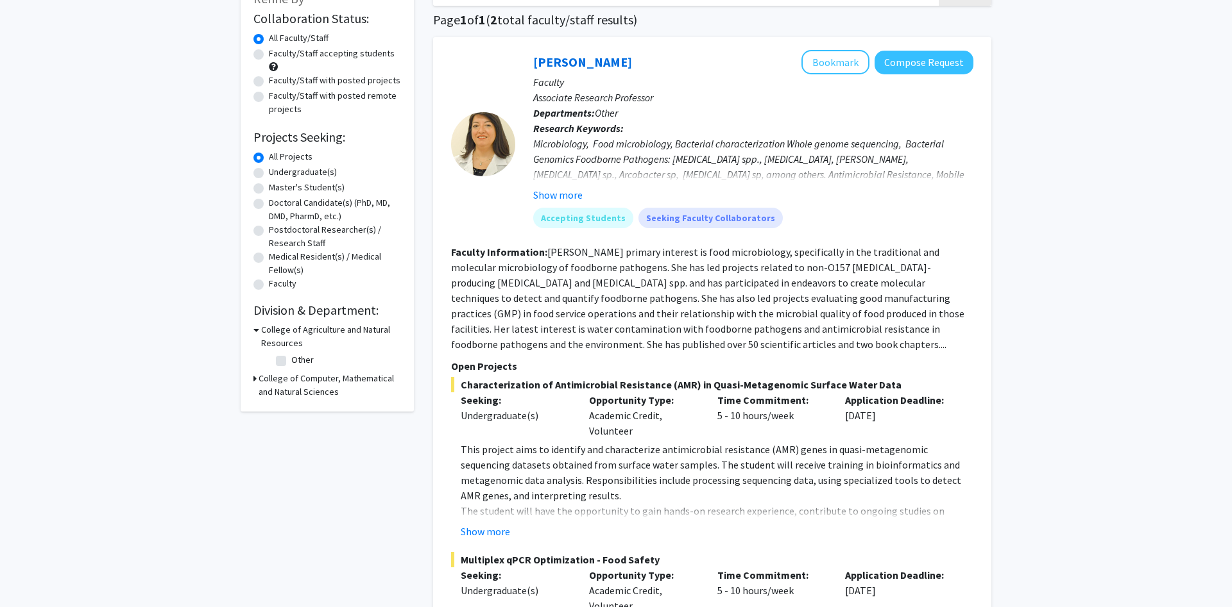
scroll to position [65, 0]
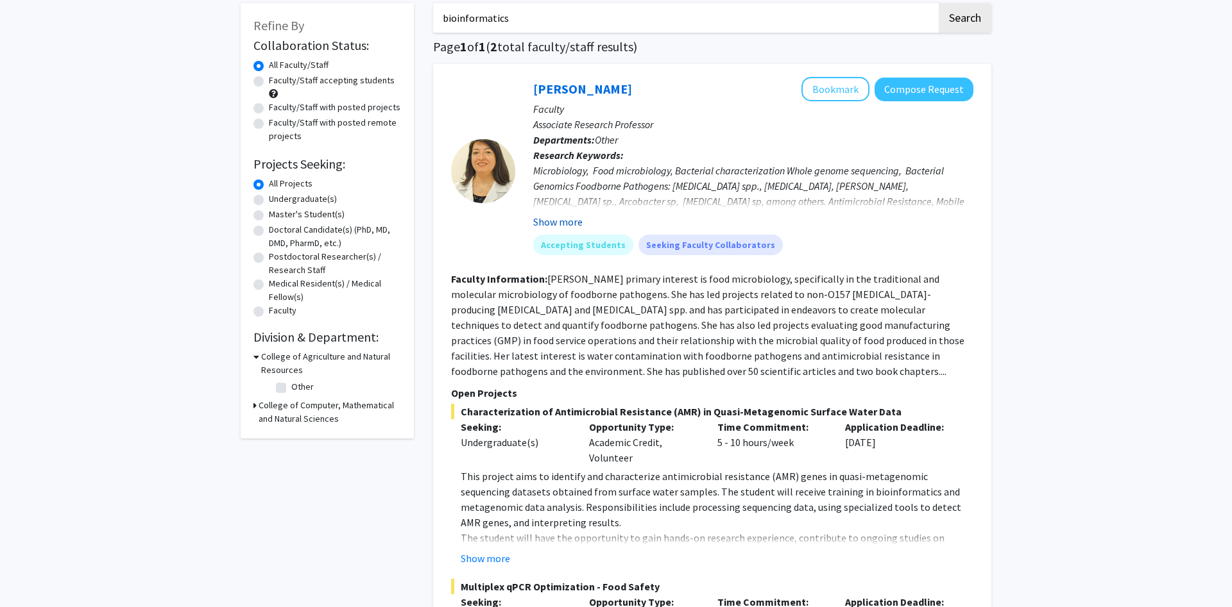
click at [579, 221] on button "Show more" at bounding box center [557, 221] width 49 height 15
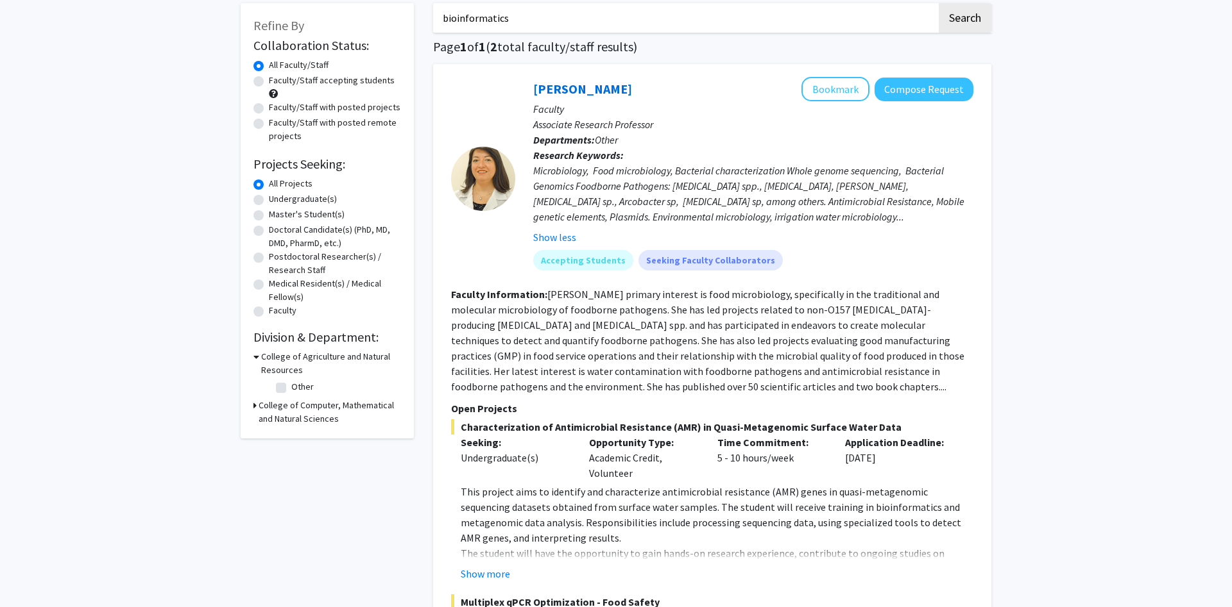
click at [638, 214] on div "Microbiology, Food microbiology, Bacterial characterization Whole genome sequen…" at bounding box center [753, 194] width 440 height 62
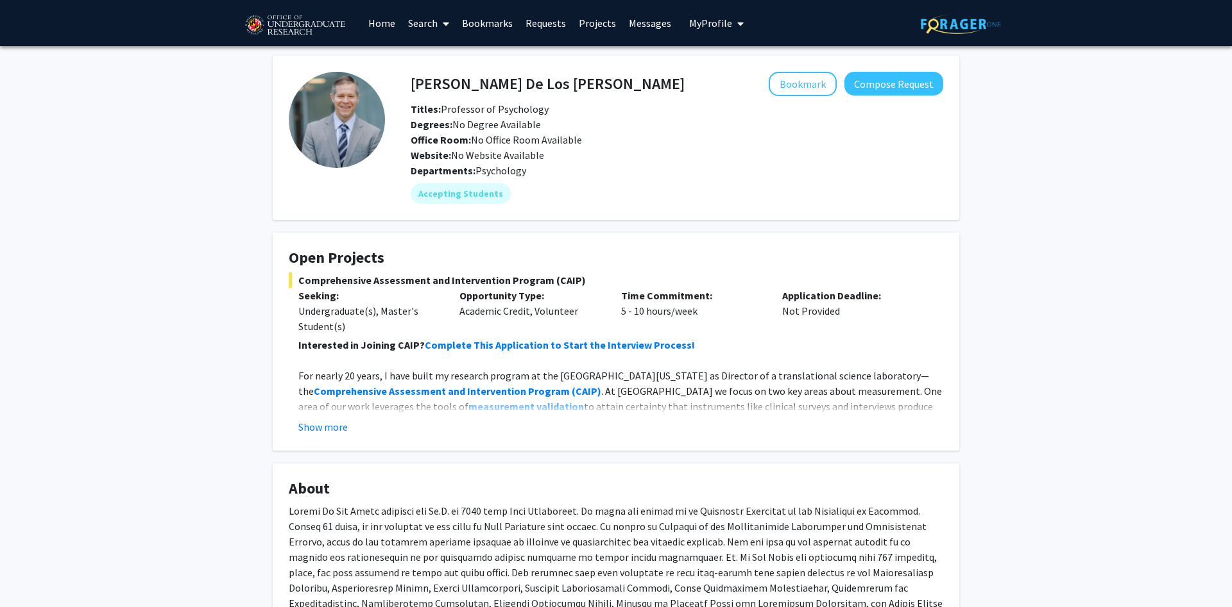
drag, startPoint x: 466, startPoint y: 137, endPoint x: 591, endPoint y: 146, distance: 126.0
click at [591, 146] on div "Office Room: No Office Room Available" at bounding box center [677, 139] width 552 height 15
drag, startPoint x: 445, startPoint y: 157, endPoint x: 578, endPoint y: 153, distance: 132.8
click at [578, 153] on div "Website: No Website Available" at bounding box center [677, 155] width 552 height 15
drag, startPoint x: 427, startPoint y: 127, endPoint x: 573, endPoint y: 125, distance: 145.6
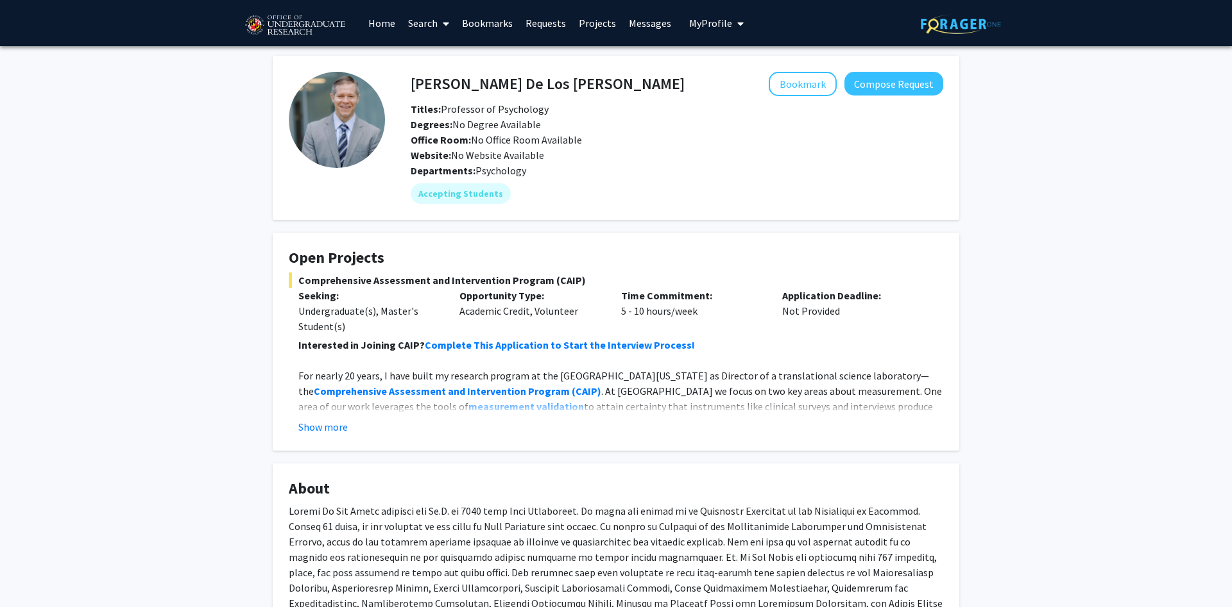
click at [573, 125] on div "Degrees: No Degree Available" at bounding box center [677, 124] width 552 height 15
click at [328, 424] on button "Show more" at bounding box center [322, 426] width 49 height 15
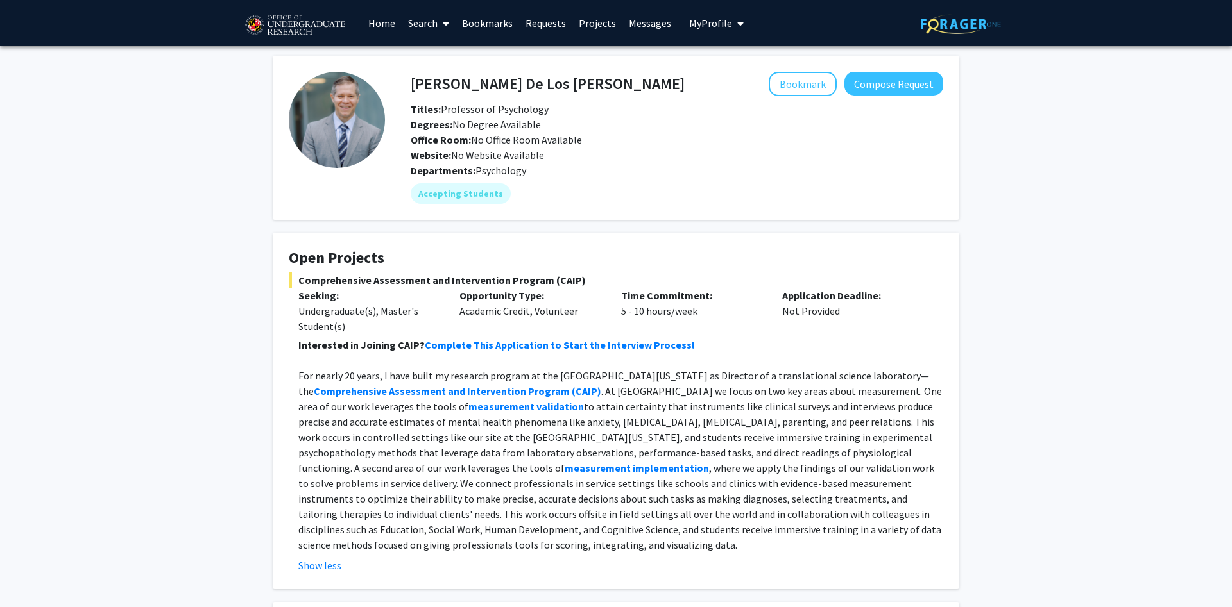
click at [741, 462] on p "For nearly 20 years, I have built my research program at the University of Mary…" at bounding box center [620, 460] width 645 height 185
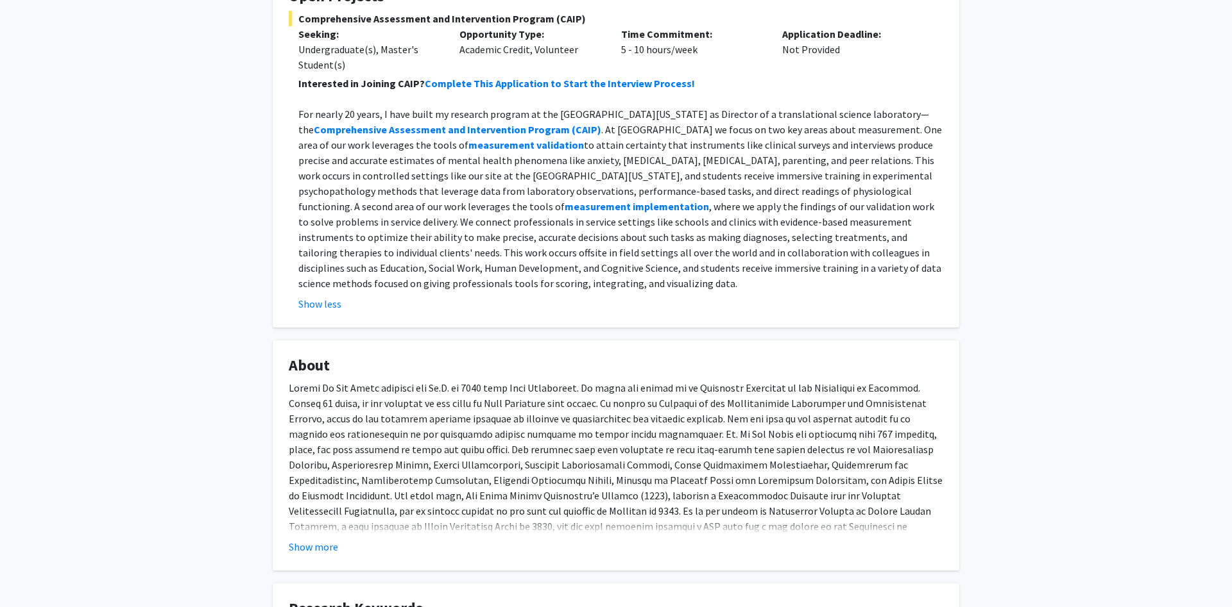
scroll to position [327, 0]
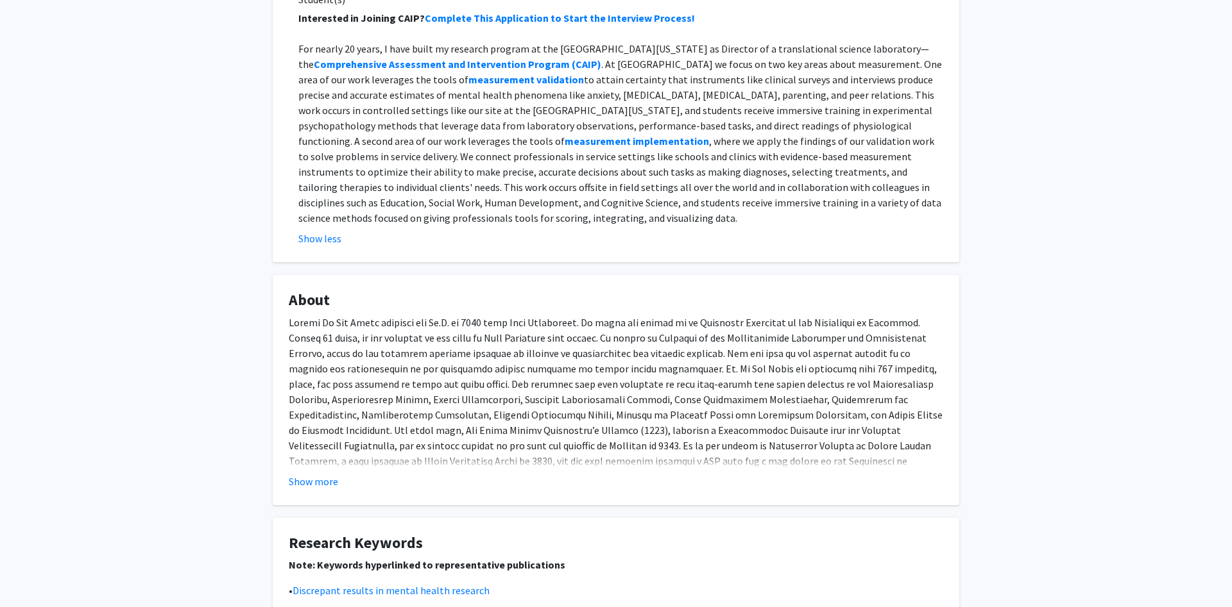
click at [684, 387] on p at bounding box center [616, 453] width 654 height 277
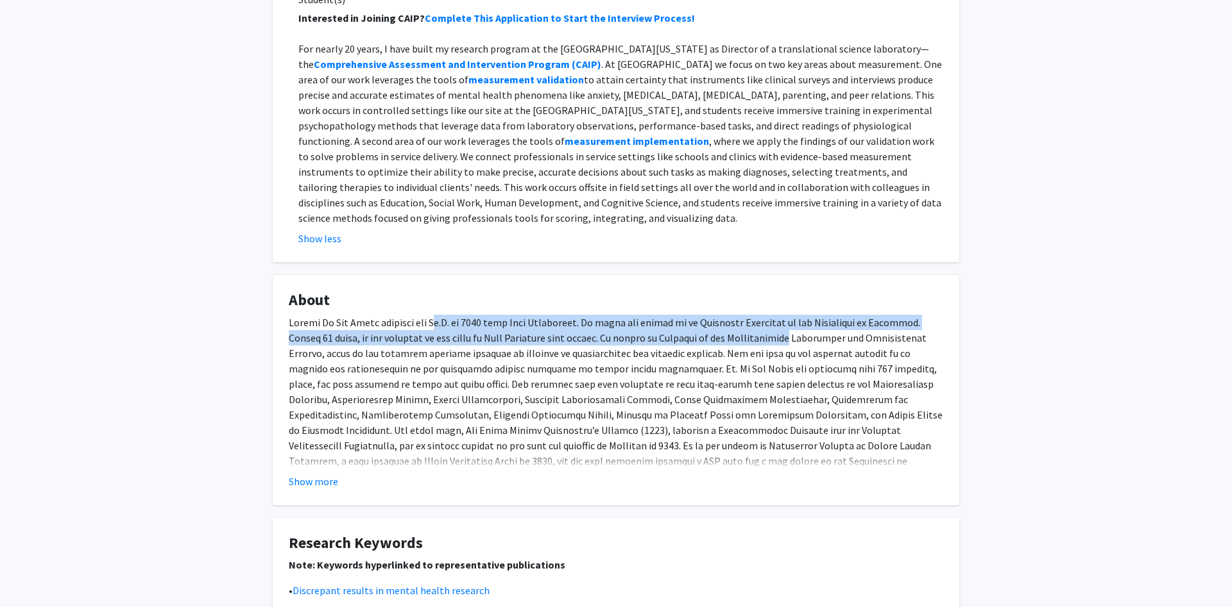
drag, startPoint x: 437, startPoint y: 325, endPoint x: 758, endPoint y: 335, distance: 320.2
click at [758, 335] on p at bounding box center [616, 453] width 654 height 277
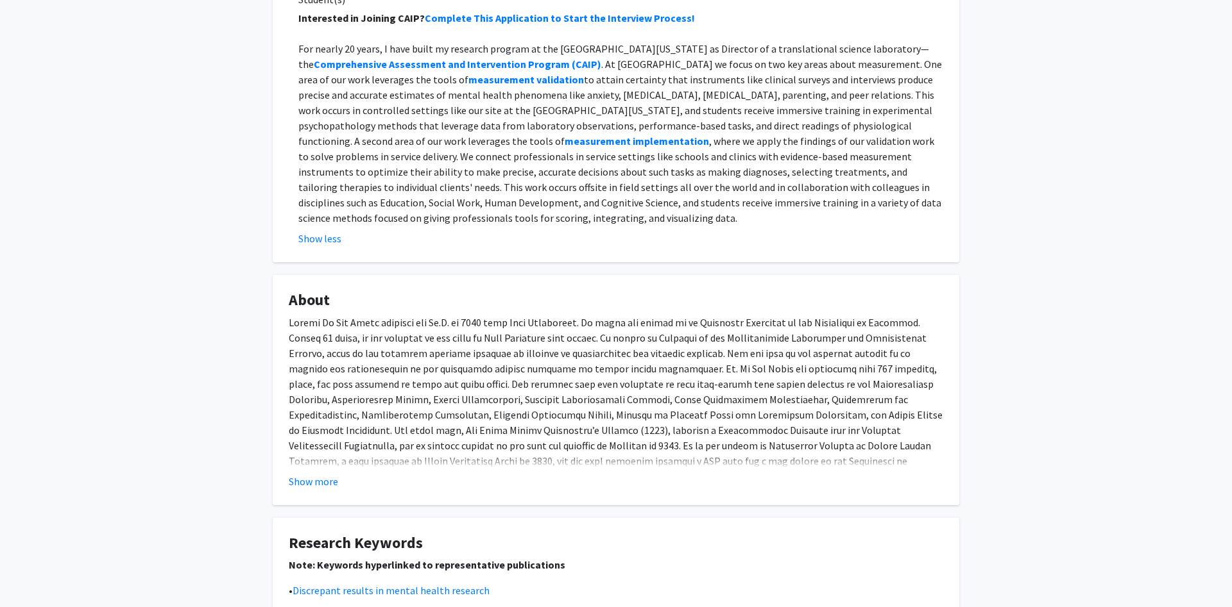
click at [759, 377] on p at bounding box center [616, 453] width 654 height 277
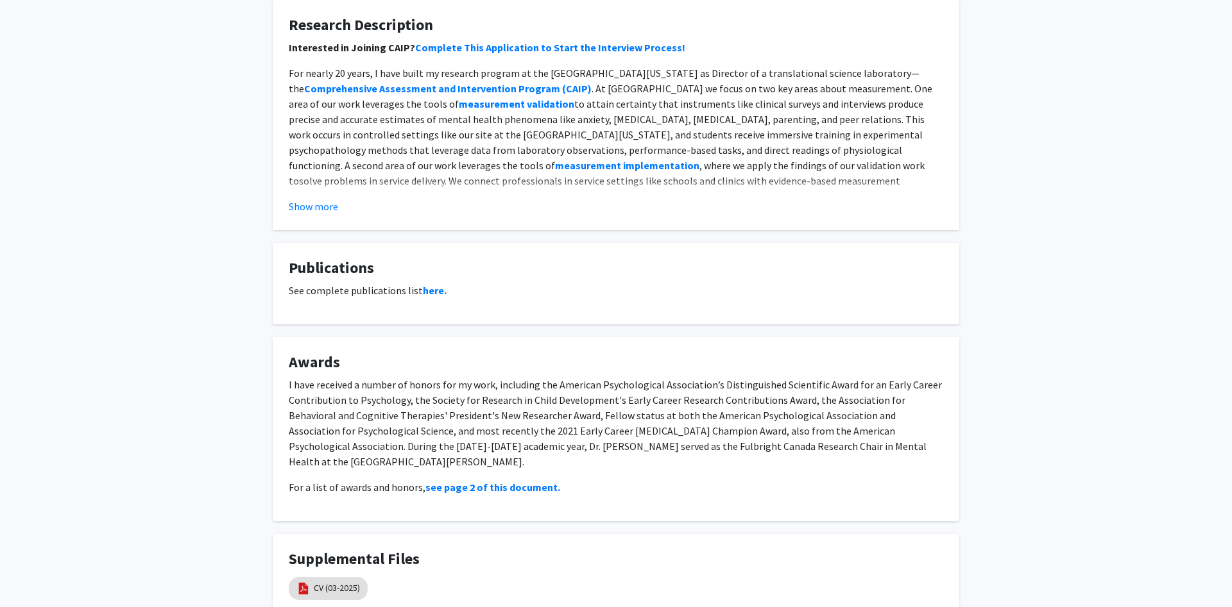
scroll to position [1112, 0]
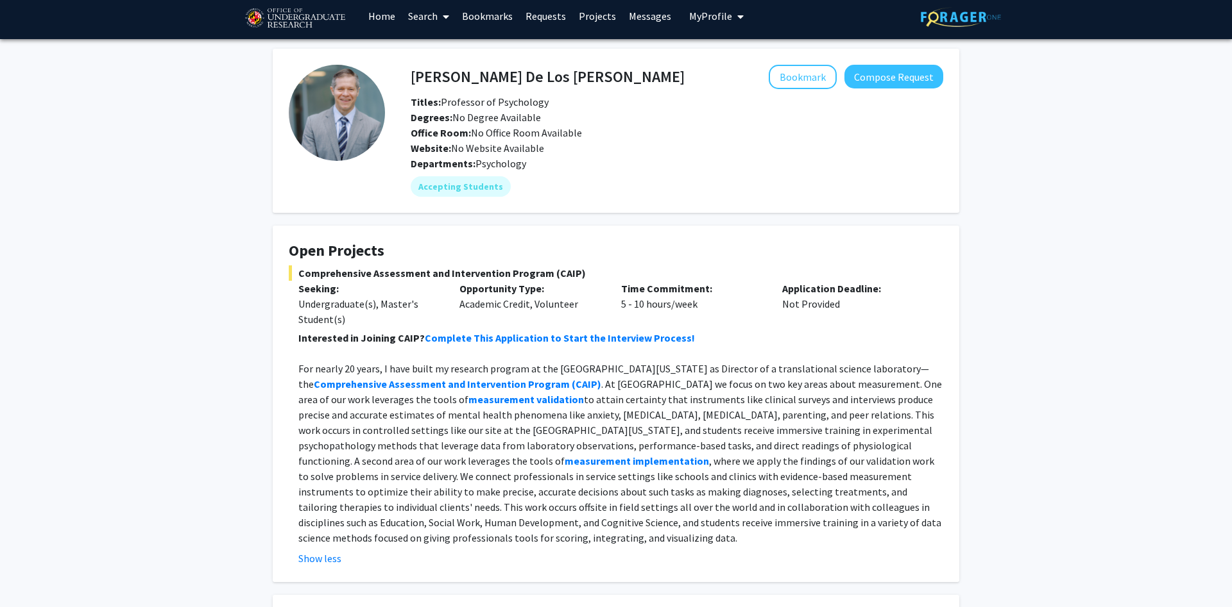
scroll to position [0, 0]
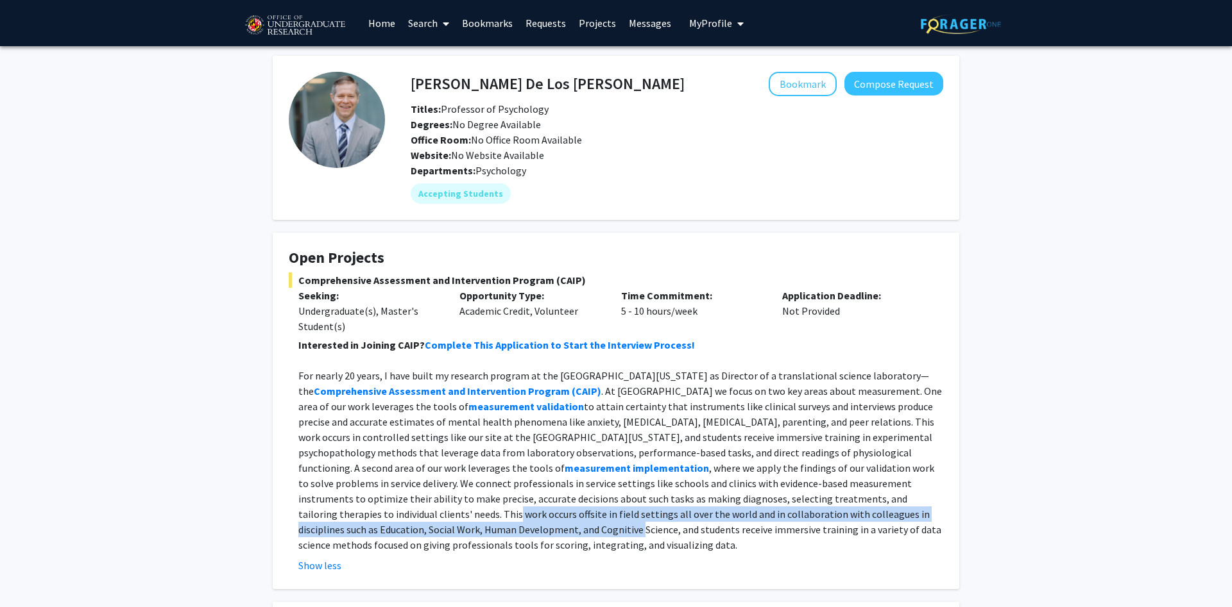
drag, startPoint x: 793, startPoint y: 502, endPoint x: 926, endPoint y: 509, distance: 132.4
click at [926, 509] on p "For nearly 20 years, I have built my research program at the University of Mary…" at bounding box center [620, 460] width 645 height 185
click at [750, 511] on p "For nearly 20 years, I have built my research program at the University of Mary…" at bounding box center [620, 460] width 645 height 185
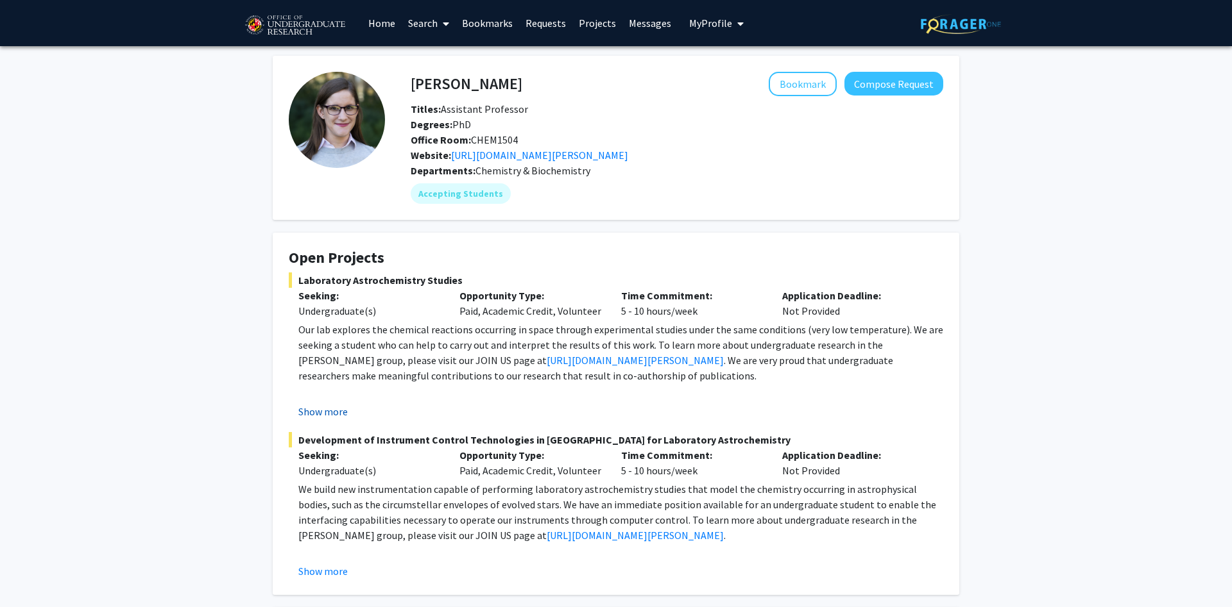
click at [318, 415] on button "Show more" at bounding box center [322, 411] width 49 height 15
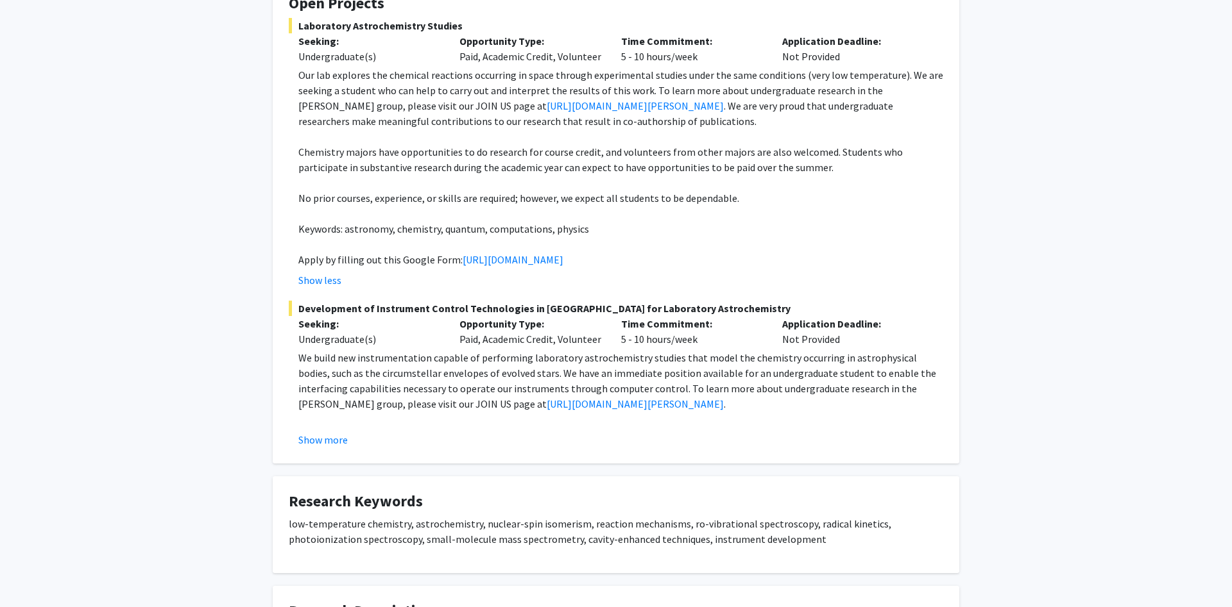
scroll to position [327, 0]
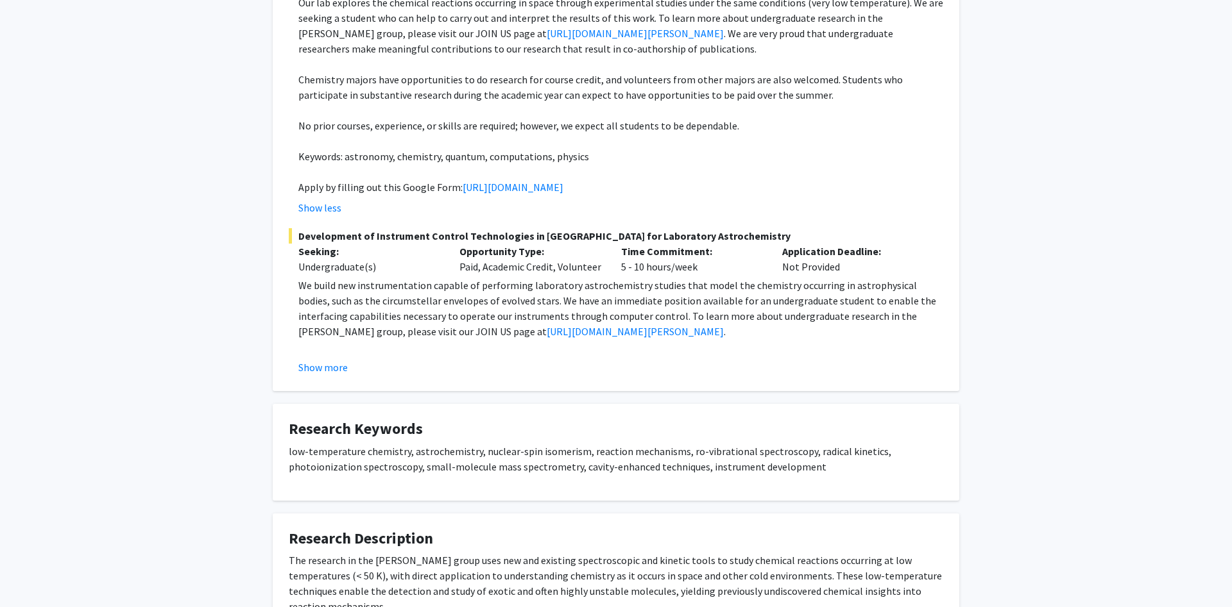
click at [572, 259] on p "Opportunity Type:" at bounding box center [530, 251] width 142 height 15
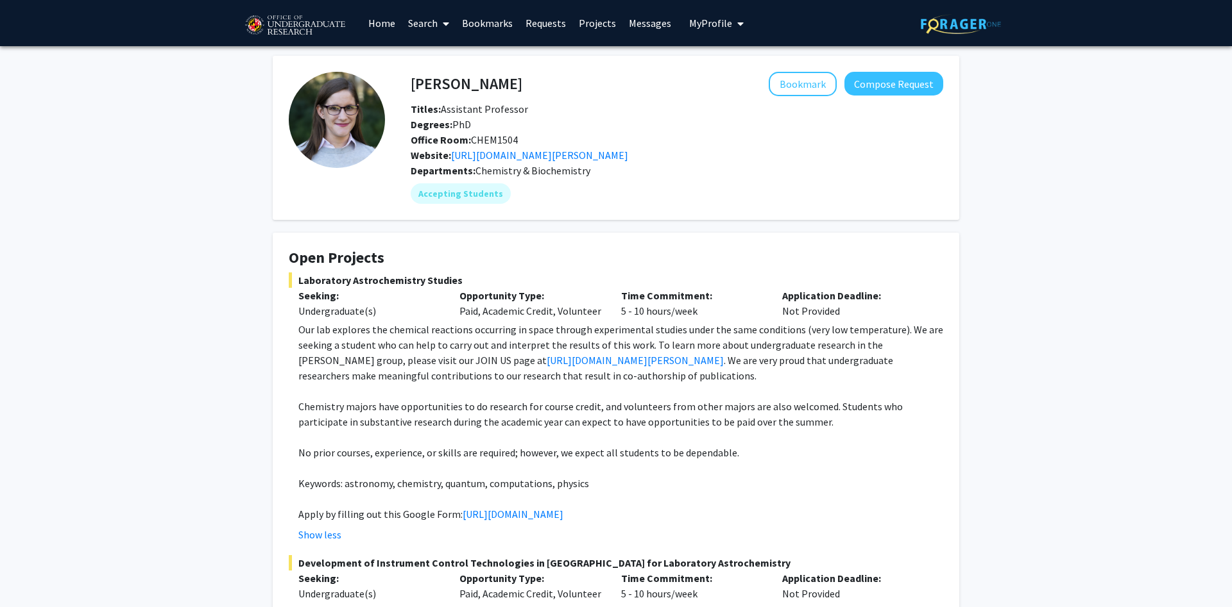
click at [205, 323] on div "Leah Dodson Bookmark Compose Request Titles: Assistant Professor Degrees: PhD O…" at bounding box center [616, 527] width 1232 height 963
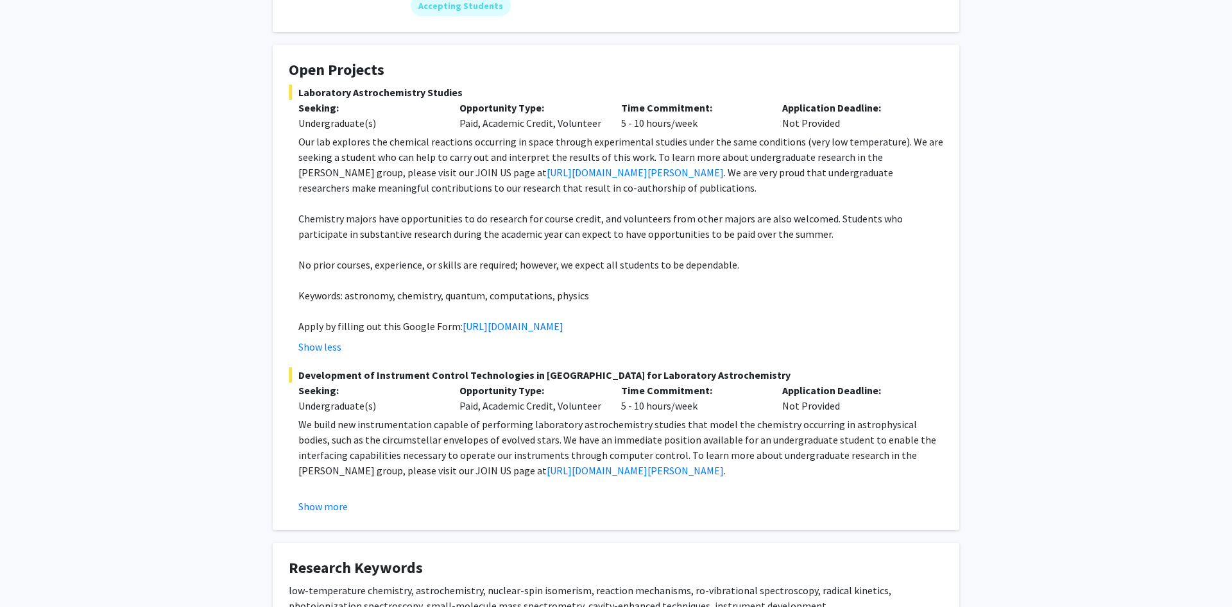
scroll to position [196, 0]
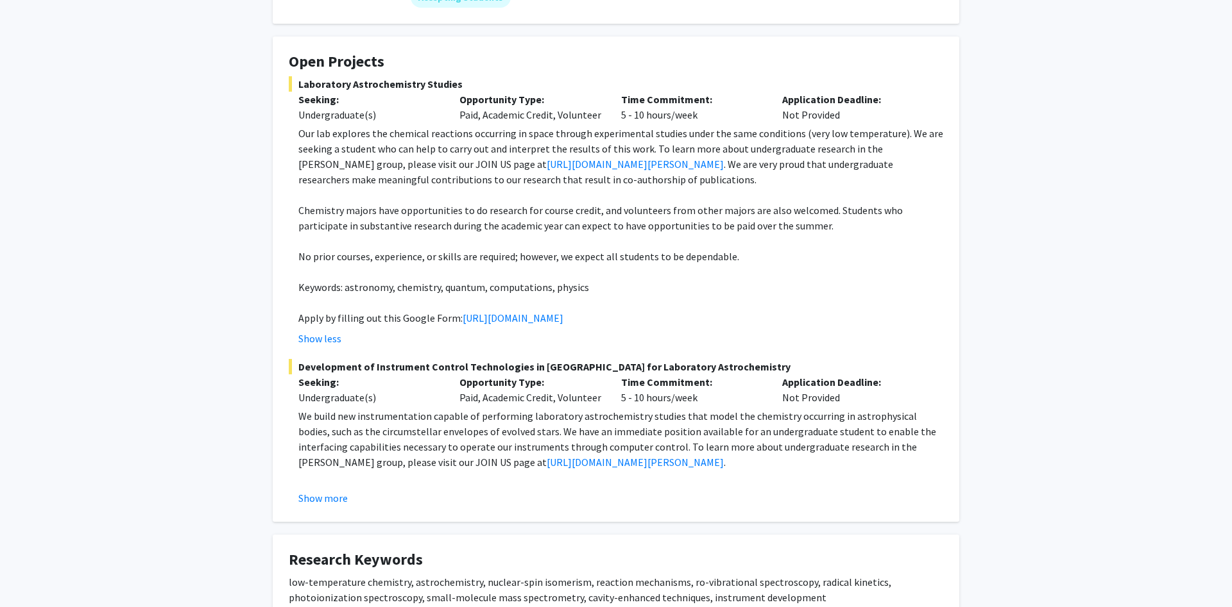
click at [407, 158] on p "Our lab explores the chemical reactions occurring in space through experimental…" at bounding box center [620, 157] width 645 height 62
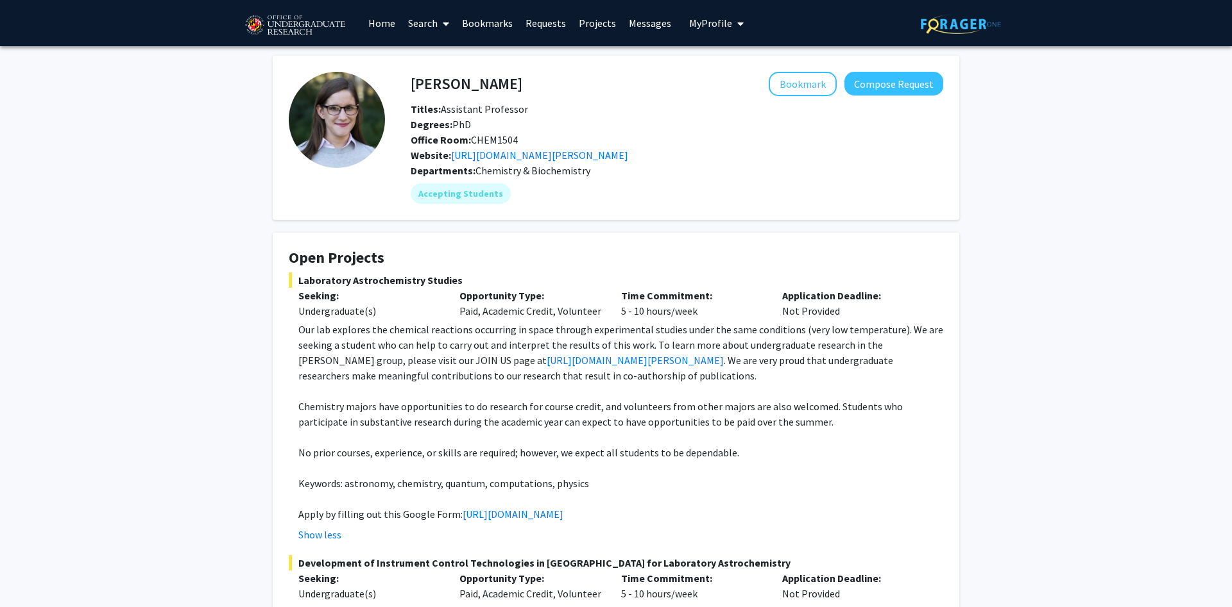
scroll to position [441, 0]
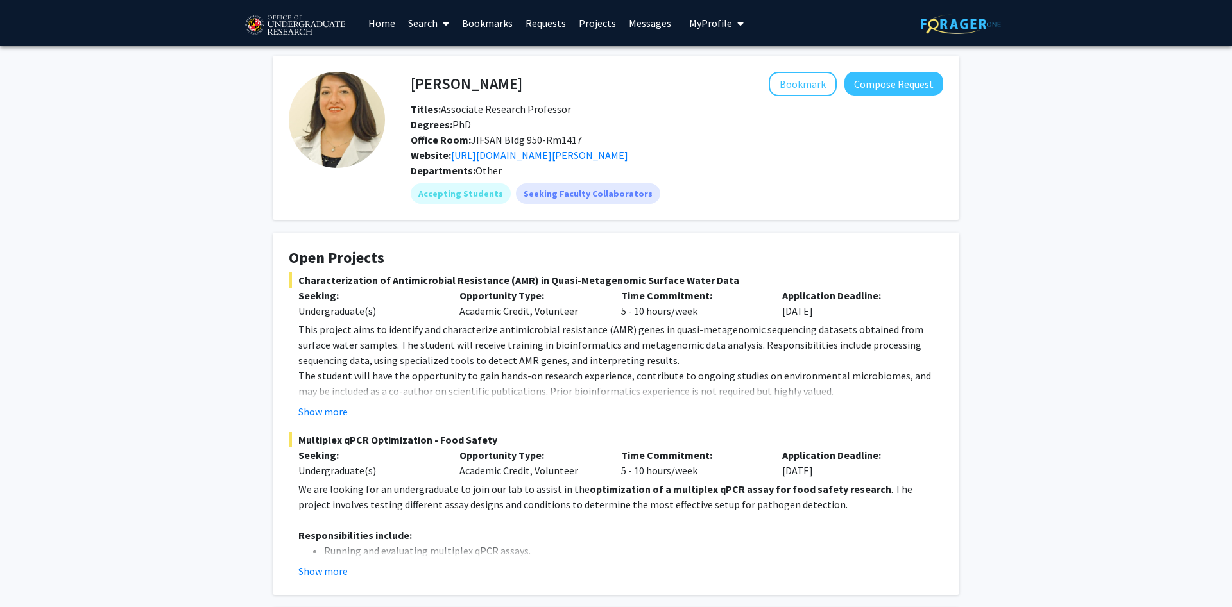
click at [657, 113] on div "Titles: Associate Research Professor" at bounding box center [677, 108] width 552 height 15
click at [457, 81] on h4 "[PERSON_NAME]" at bounding box center [467, 84] width 112 height 24
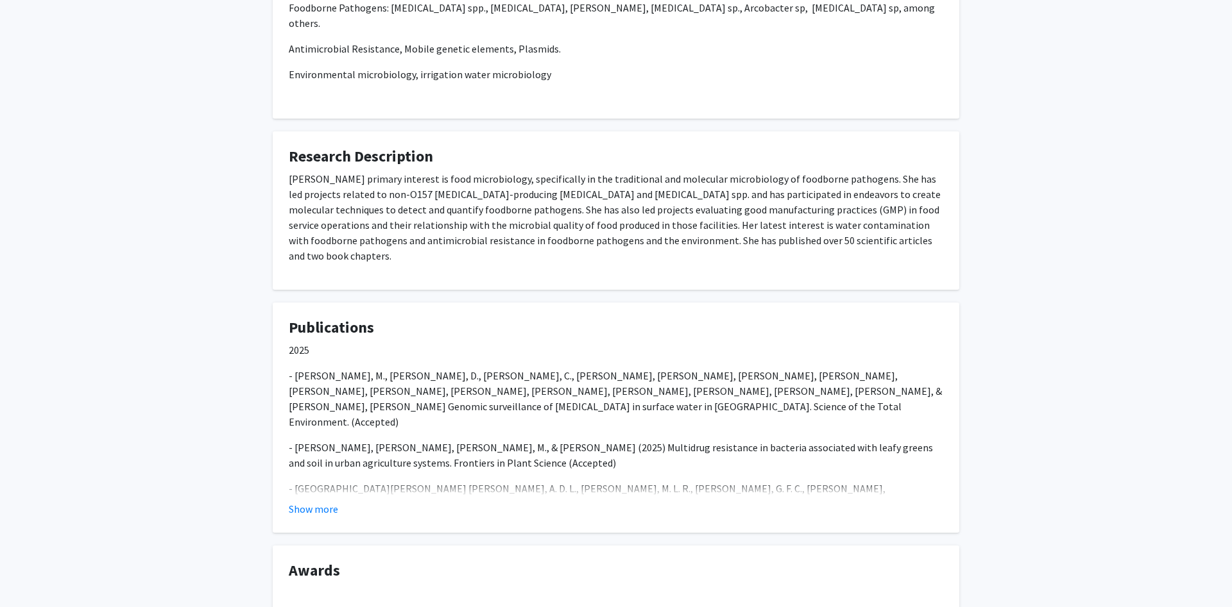
scroll to position [965, 0]
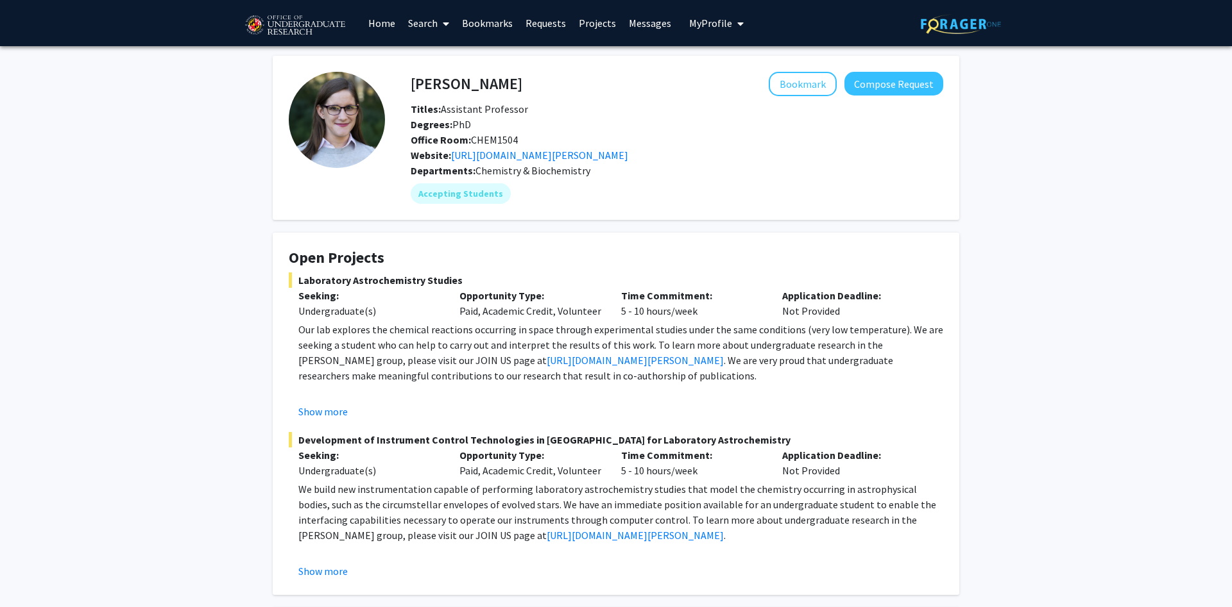
scroll to position [302, 0]
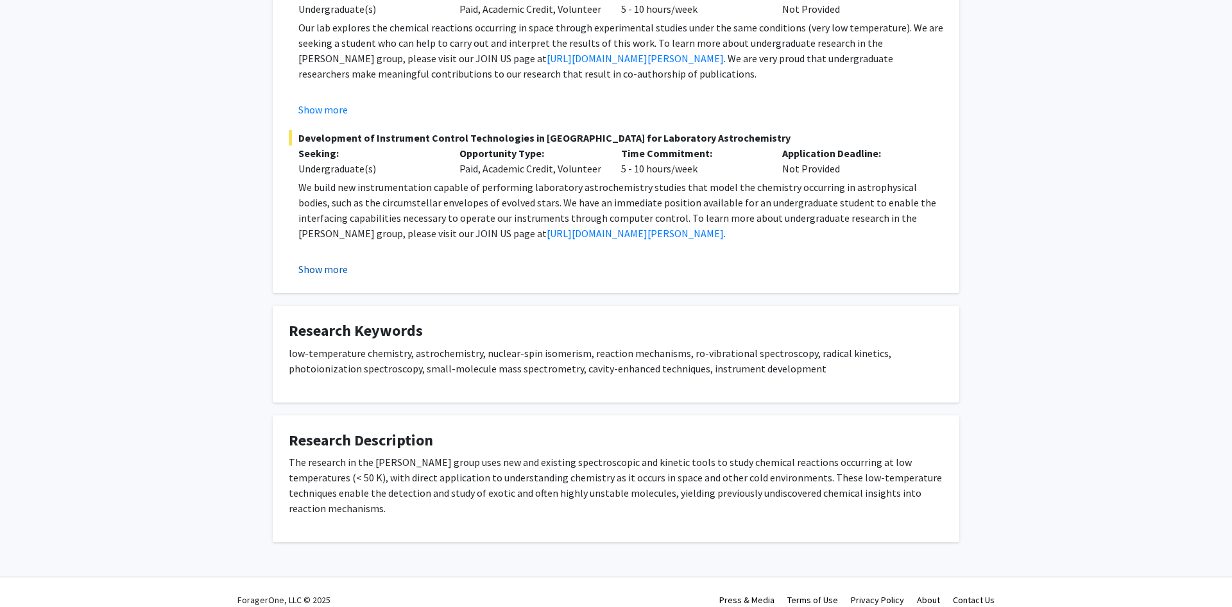
click at [330, 267] on button "Show more" at bounding box center [322, 269] width 49 height 15
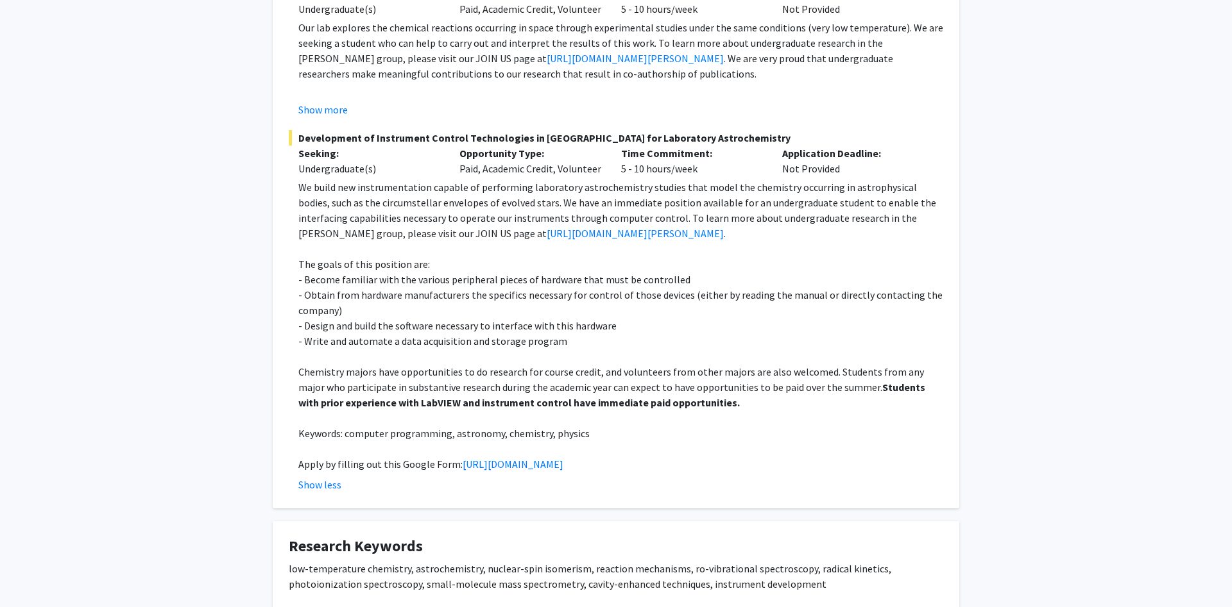
click at [548, 299] on p "- Obtain from hardware manufacturers the specifics necessary for control of tho…" at bounding box center [620, 302] width 645 height 31
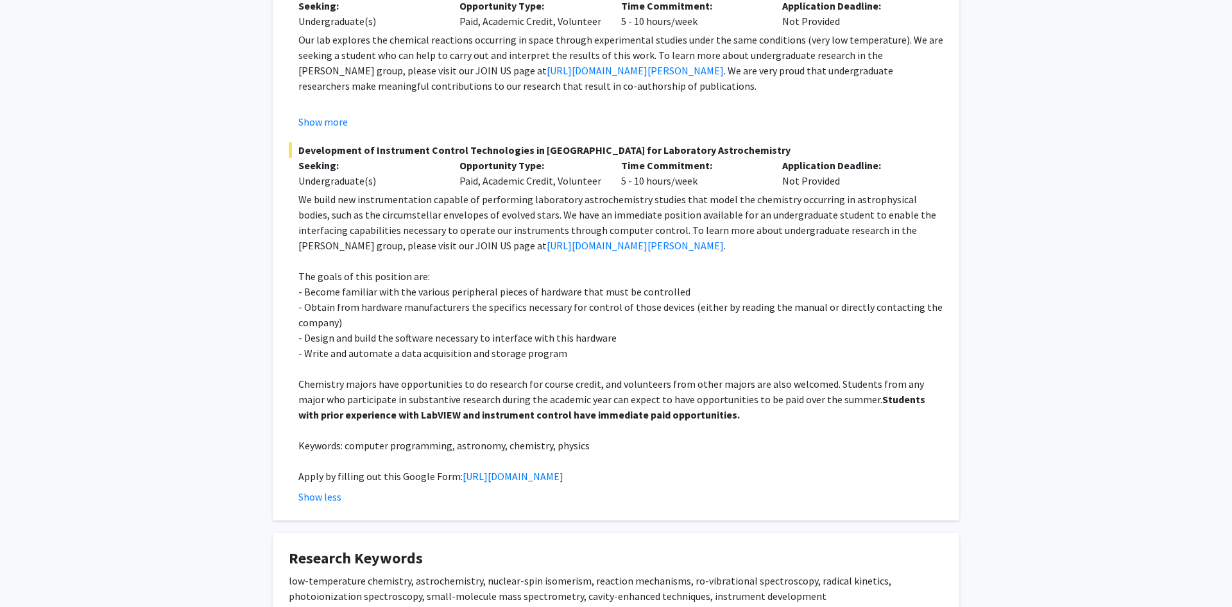
scroll to position [327, 0]
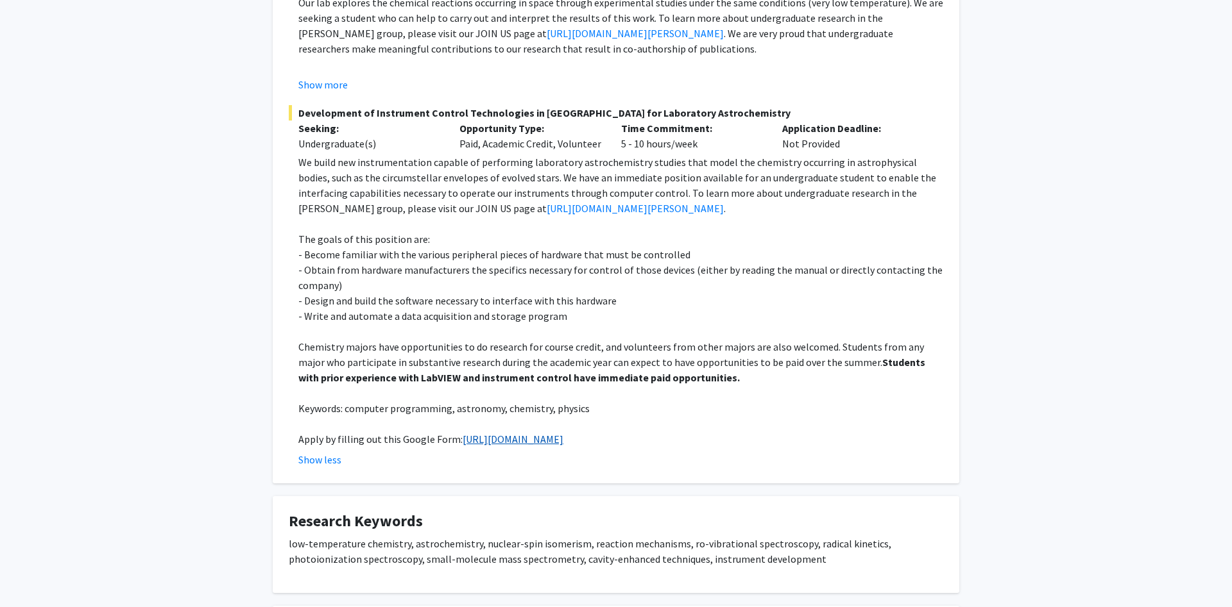
click at [563, 433] on link "[URL][DOMAIN_NAME]" at bounding box center [512, 439] width 101 height 13
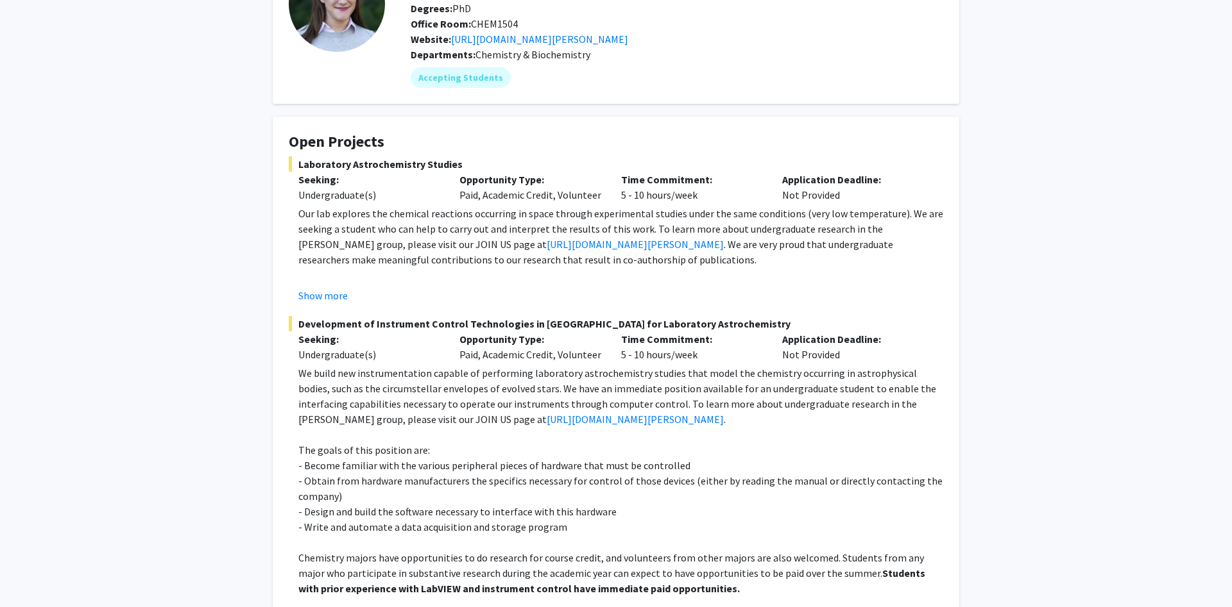
scroll to position [65, 0]
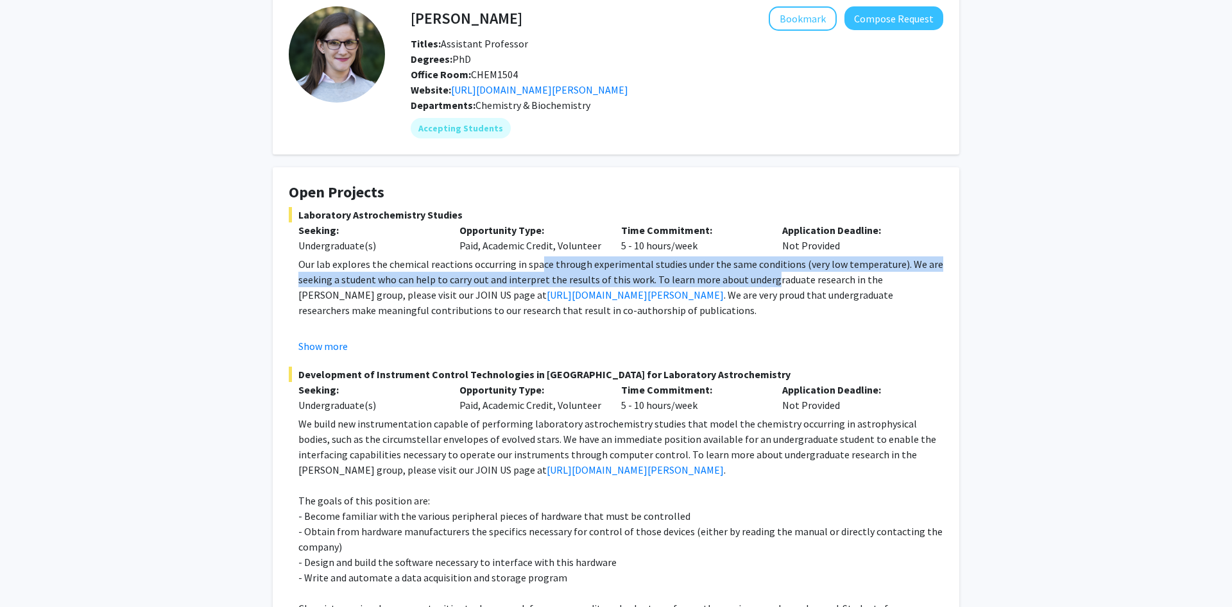
drag, startPoint x: 537, startPoint y: 267, endPoint x: 763, endPoint y: 278, distance: 226.7
click at [763, 278] on p "Our lab explores the chemical reactions occurring in space through experimental…" at bounding box center [620, 288] width 645 height 62
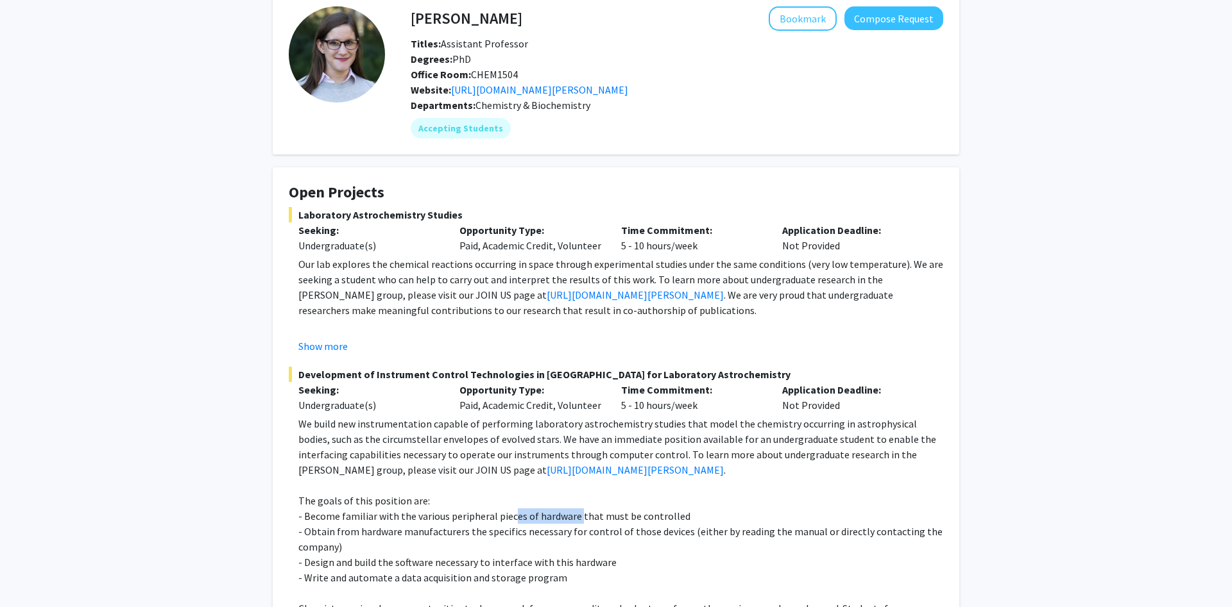
drag, startPoint x: 509, startPoint y: 515, endPoint x: 575, endPoint y: 516, distance: 65.4
click at [575, 516] on p "- Become familiar with the various peripheral pieces of hardware that must be c…" at bounding box center [620, 516] width 645 height 15
drag, startPoint x: 547, startPoint y: 534, endPoint x: 790, endPoint y: 532, distance: 243.1
click at [790, 532] on p "- Obtain from hardware manufacturers the specifics necessary for control of tho…" at bounding box center [620, 539] width 645 height 31
drag, startPoint x: 356, startPoint y: 561, endPoint x: 480, endPoint y: 559, distance: 123.8
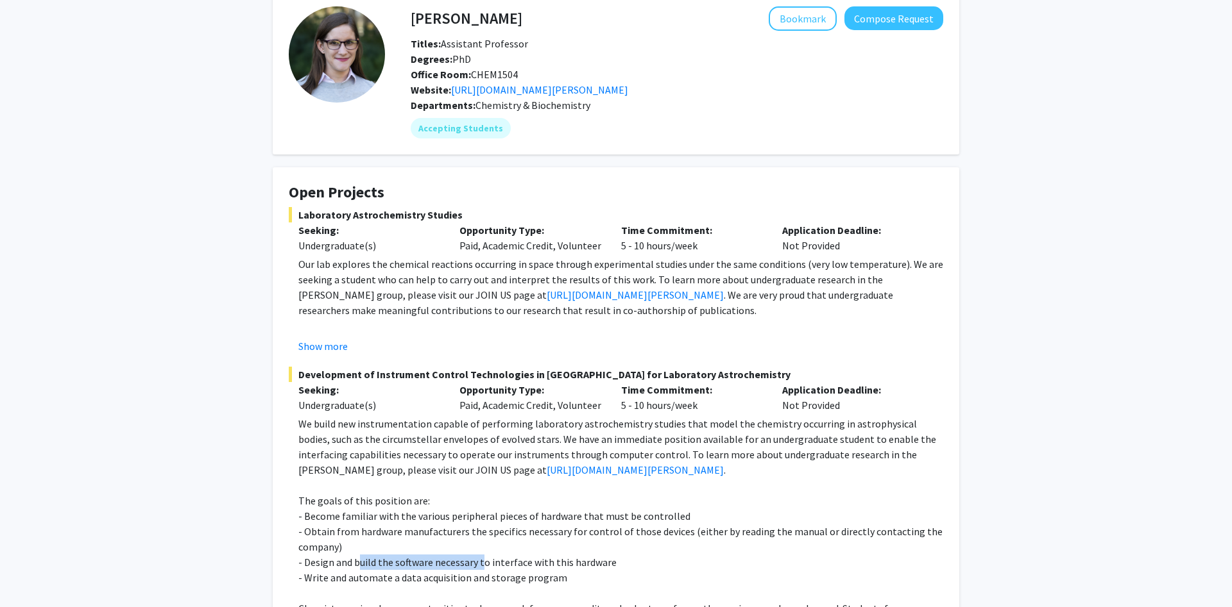
click at [480, 559] on p "- Design and build the software necessary to interface with this hardware" at bounding box center [620, 562] width 645 height 15
drag, startPoint x: 402, startPoint y: 577, endPoint x: 532, endPoint y: 583, distance: 129.7
click at [532, 583] on p "- Write and automate a data acquisition and storage program" at bounding box center [620, 577] width 645 height 15
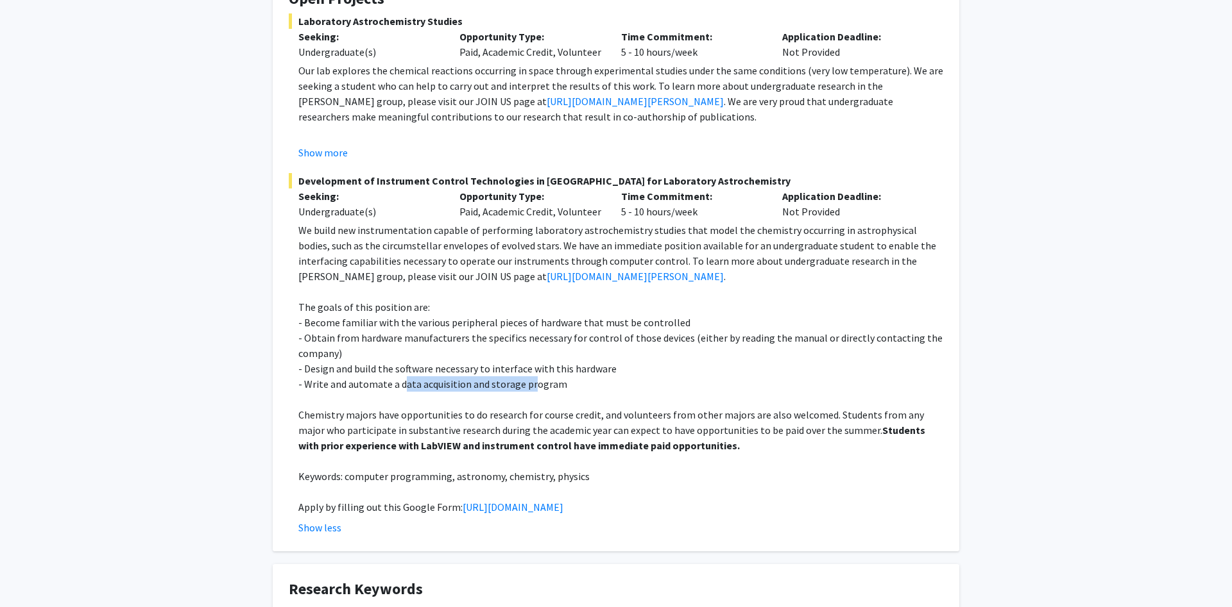
scroll to position [262, 0]
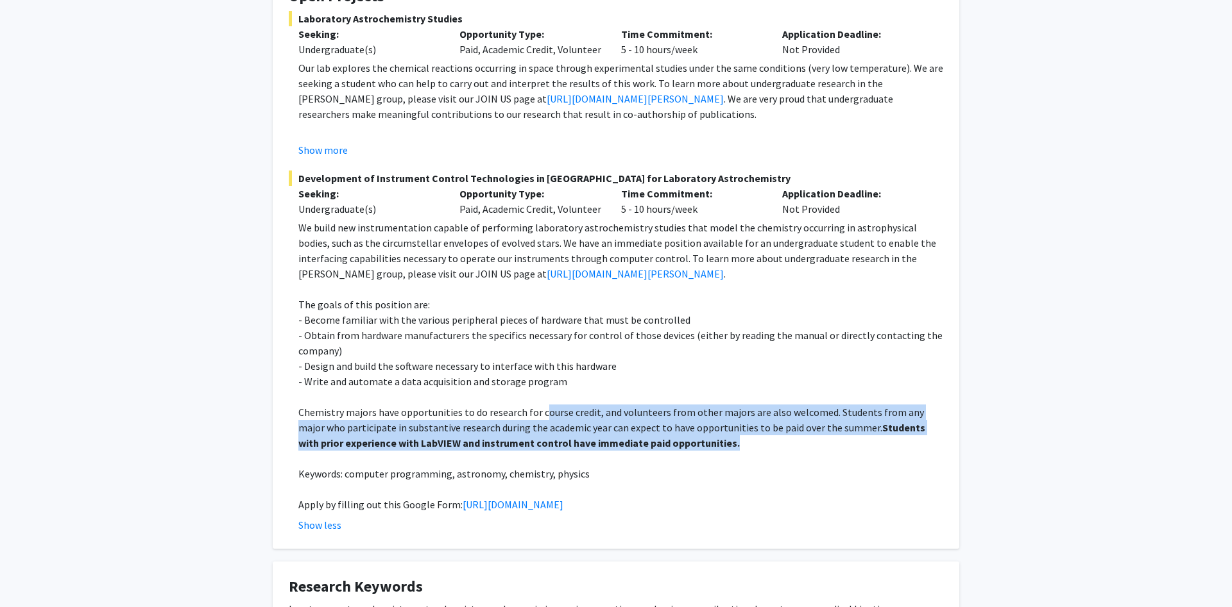
drag, startPoint x: 542, startPoint y: 416, endPoint x: 775, endPoint y: 443, distance: 235.0
click at [775, 443] on p "Chemistry majors have opportunities to do research for course credit, and volun…" at bounding box center [620, 428] width 645 height 46
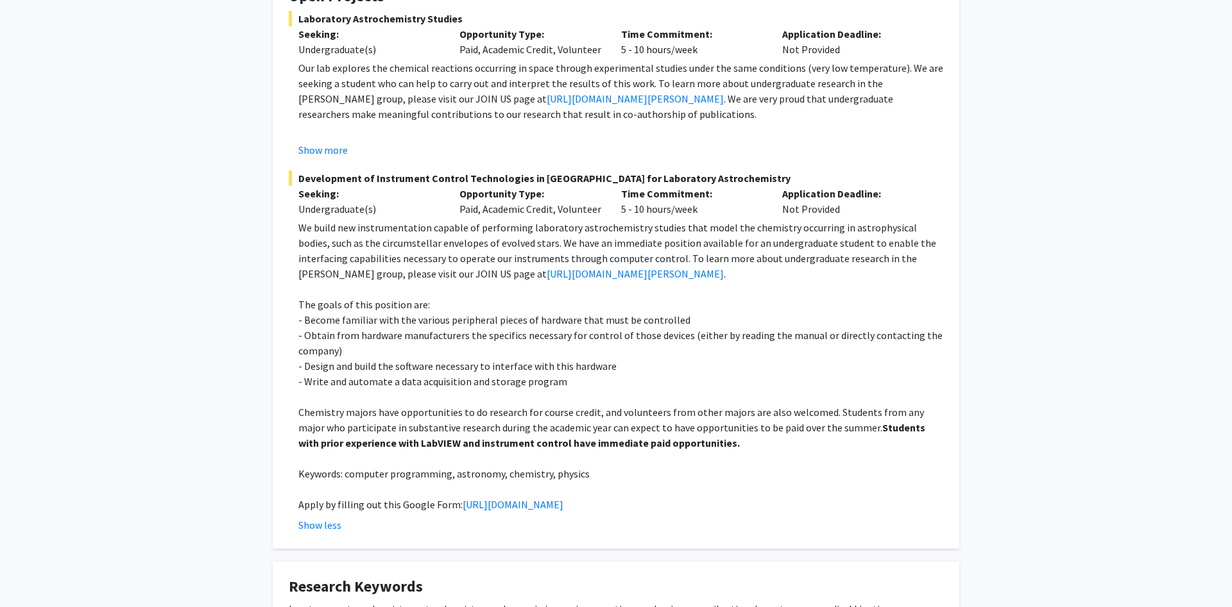
click at [557, 473] on p "Keywords: computer programming, astronomy, chemistry, physics" at bounding box center [620, 473] width 645 height 15
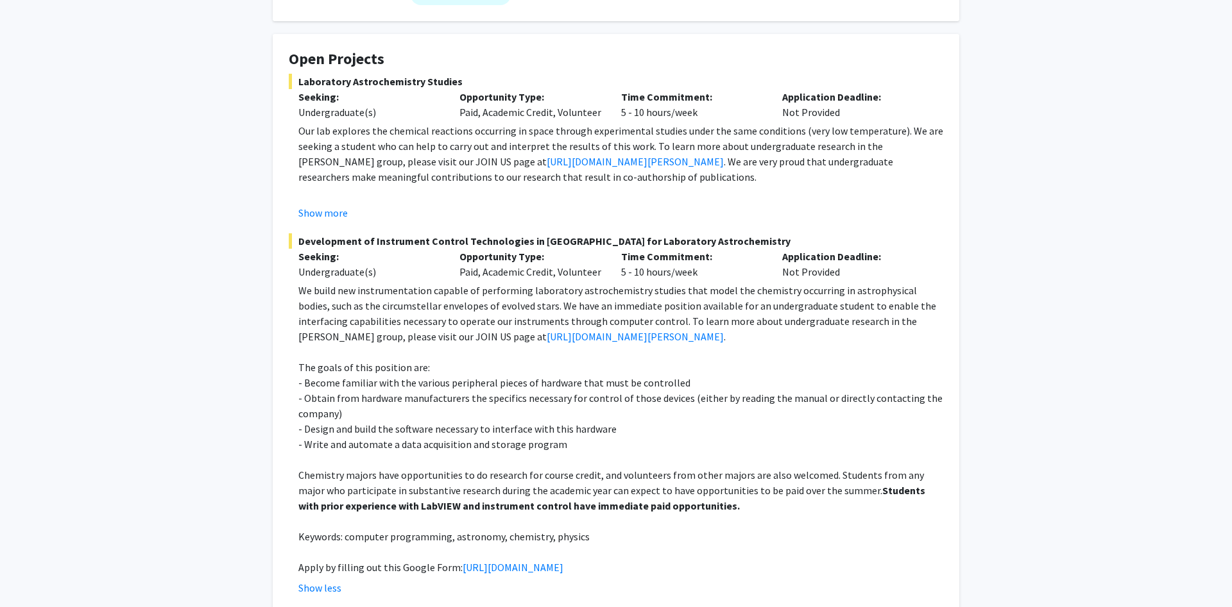
scroll to position [131, 0]
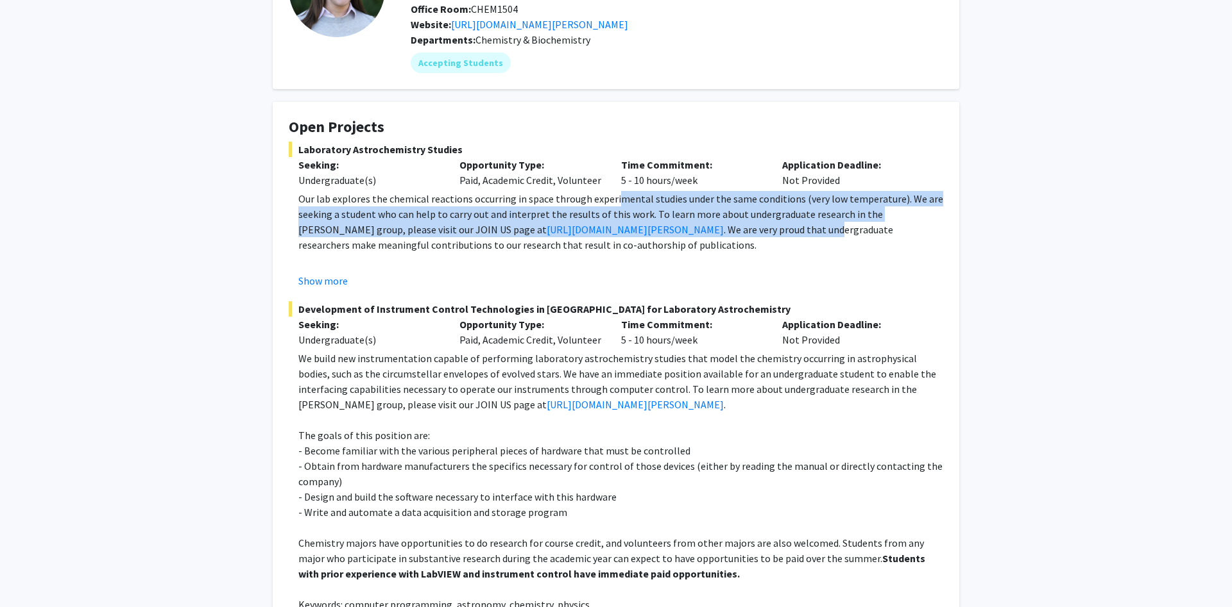
drag, startPoint x: 668, startPoint y: 196, endPoint x: 719, endPoint y: 230, distance: 60.7
click at [719, 230] on p "Our lab explores the chemical reactions occurring in space through experimental…" at bounding box center [620, 222] width 645 height 62
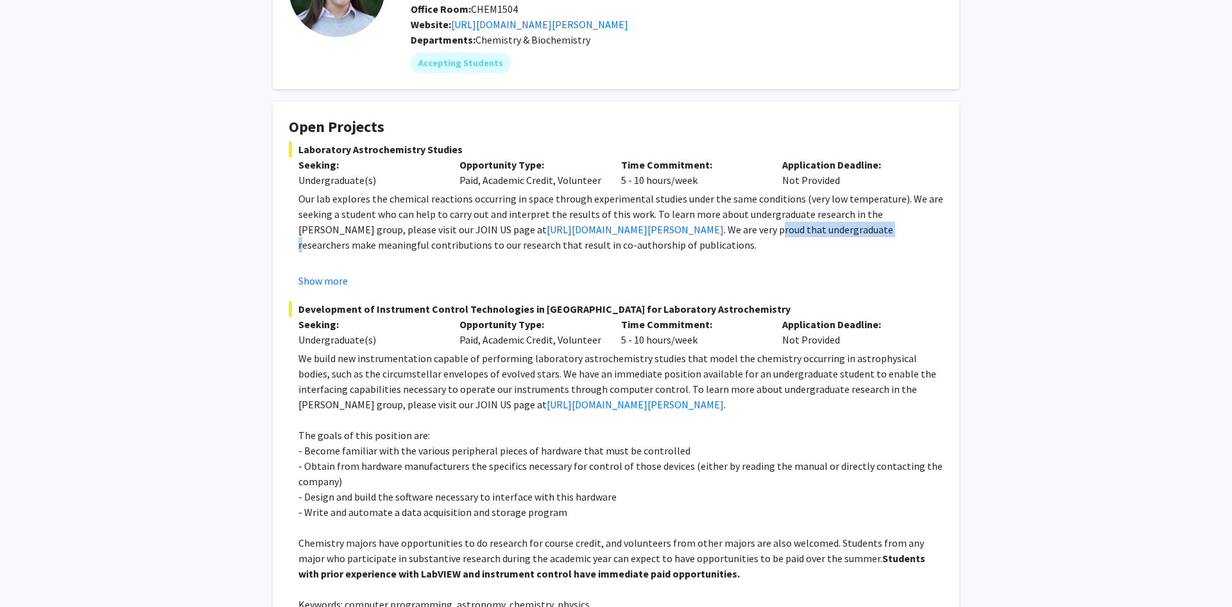
drag, startPoint x: 774, startPoint y: 230, endPoint x: 663, endPoint y: 232, distance: 111.0
click at [663, 232] on p "Our lab explores the chemical reactions occurring in space through experimental…" at bounding box center [620, 222] width 645 height 62
drag, startPoint x: 646, startPoint y: 230, endPoint x: 840, endPoint y: 227, distance: 194.4
click at [840, 227] on p "Our lab explores the chemical reactions occurring in space through experimental…" at bounding box center [620, 222] width 645 height 62
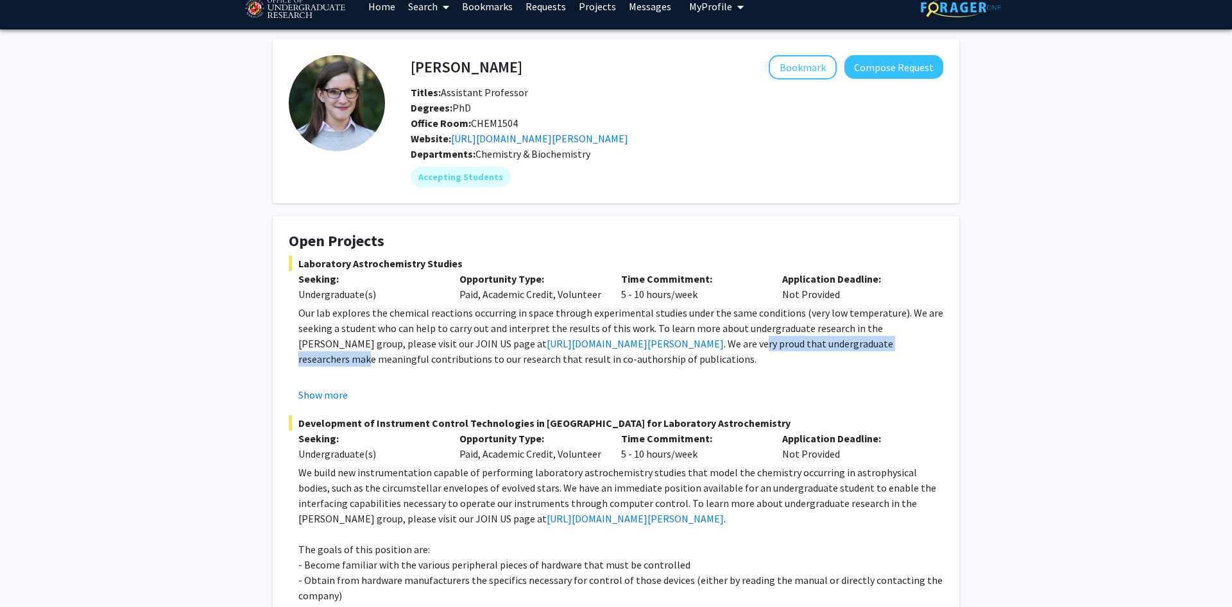
scroll to position [0, 0]
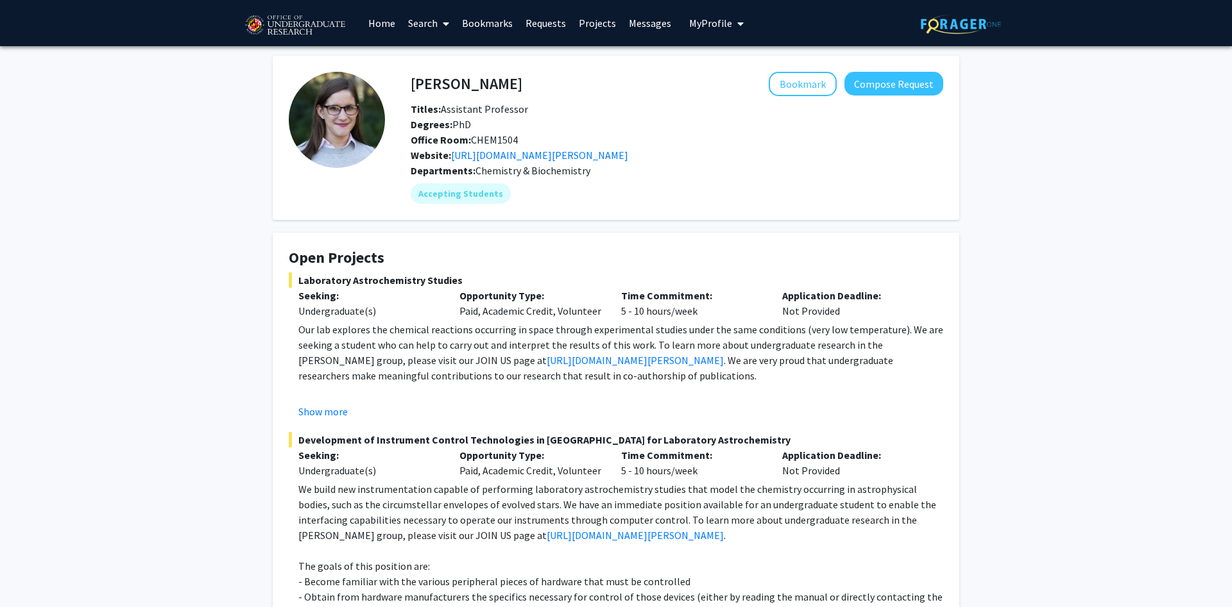
click at [846, 354] on p "Our lab explores the chemical reactions occurring in space through experimental…" at bounding box center [620, 353] width 645 height 62
drag, startPoint x: 369, startPoint y: 278, endPoint x: 439, endPoint y: 275, distance: 69.3
click at [439, 275] on span "Laboratory Astrochemistry Studies" at bounding box center [616, 280] width 654 height 15
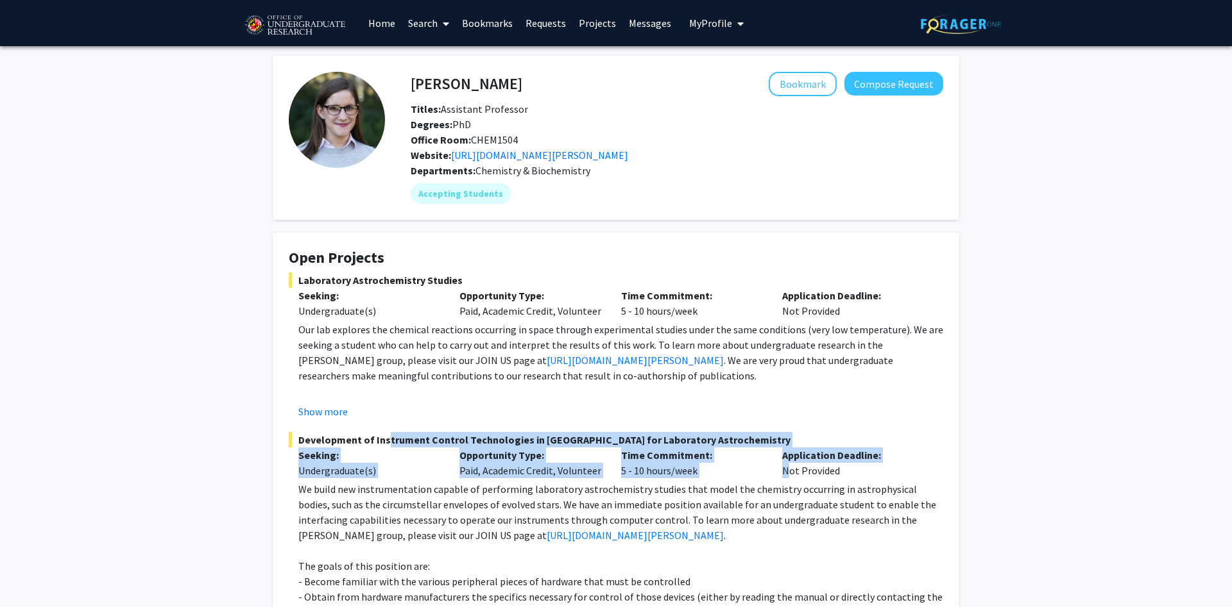
drag, startPoint x: 379, startPoint y: 441, endPoint x: 774, endPoint y: 470, distance: 395.6
click at [774, 470] on div "Development of Instrument Control Technologies in LabVIEW for Laboratory Astroc…" at bounding box center [616, 613] width 654 height 362
click at [768, 476] on div "Time Commitment: 5 - 10 hours/week" at bounding box center [691, 463] width 161 height 31
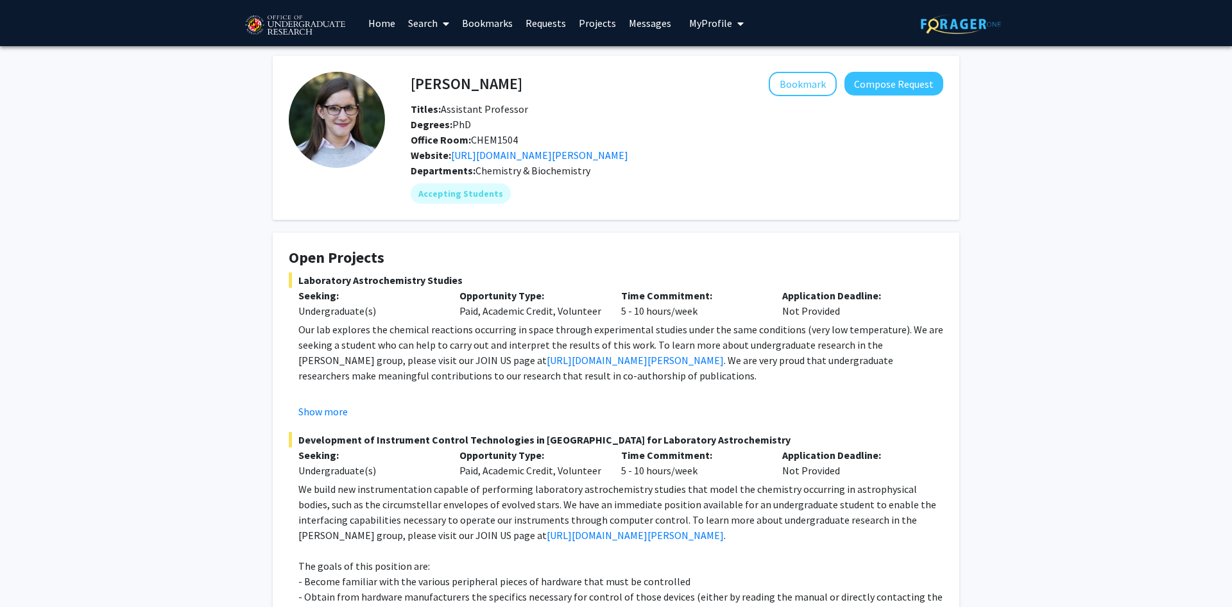
click at [738, 299] on p "Time Commitment:" at bounding box center [692, 295] width 142 height 15
click at [602, 322] on p "Our lab explores the chemical reactions occurring in space through experimental…" at bounding box center [620, 353] width 645 height 62
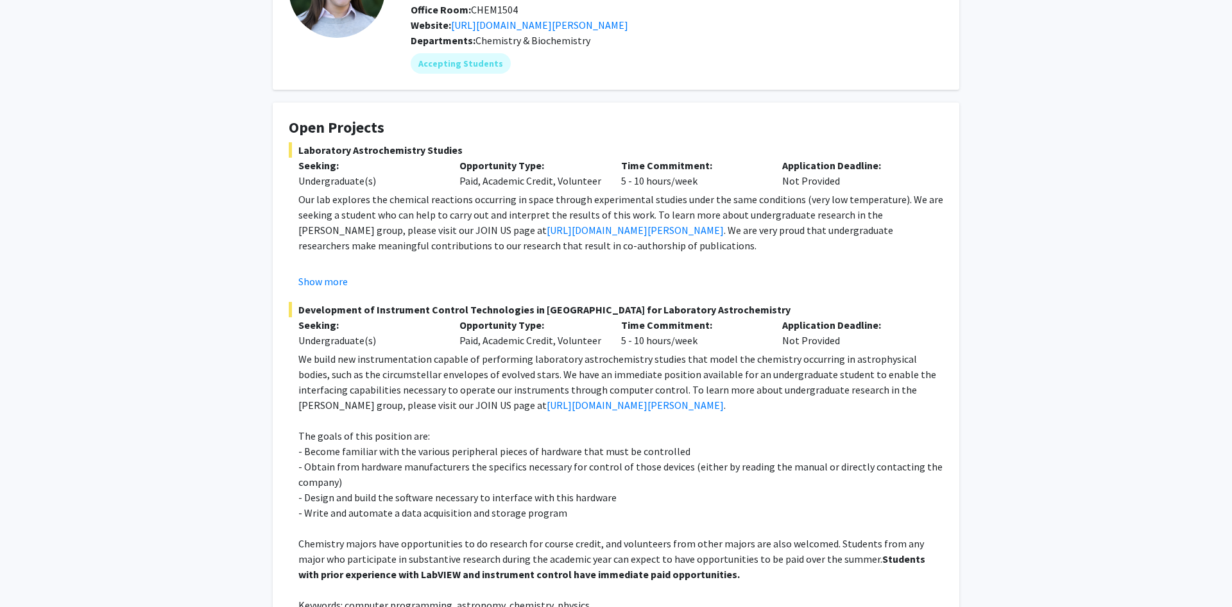
scroll to position [196, 0]
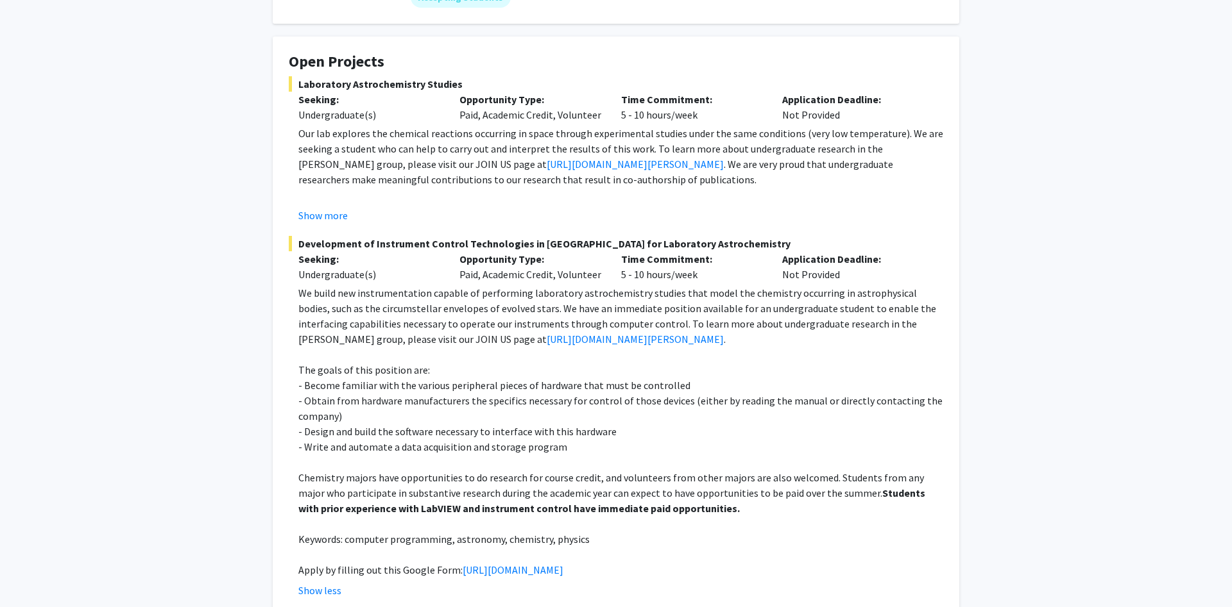
click at [688, 398] on p "- Obtain from hardware manufacturers the specifics necessary for control of tho…" at bounding box center [620, 408] width 645 height 31
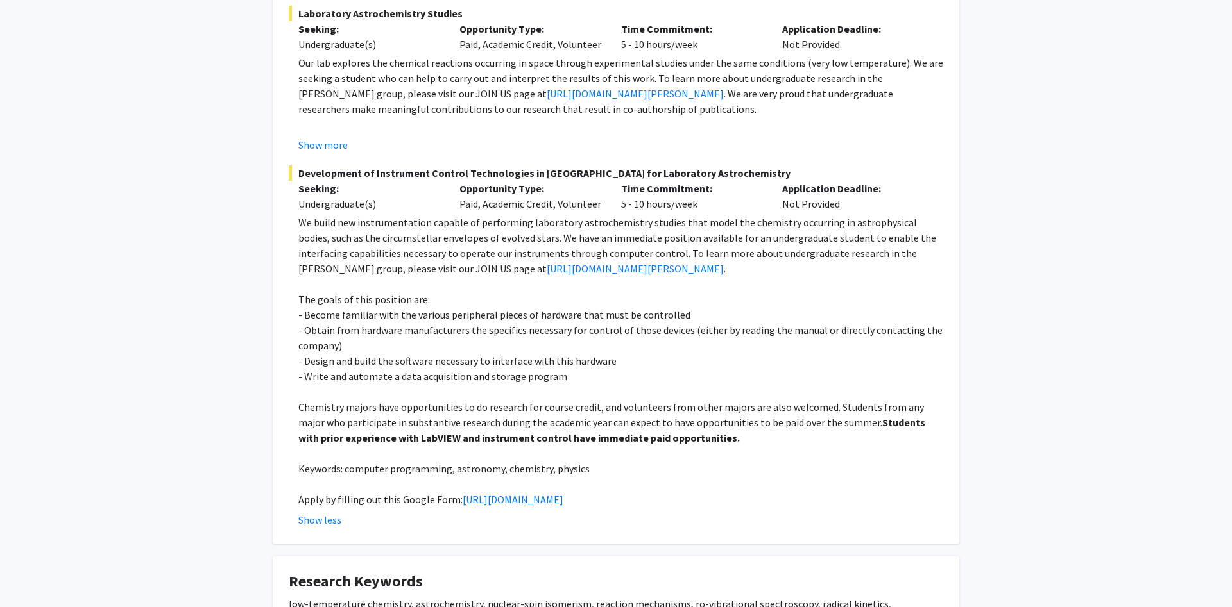
scroll to position [327, 0]
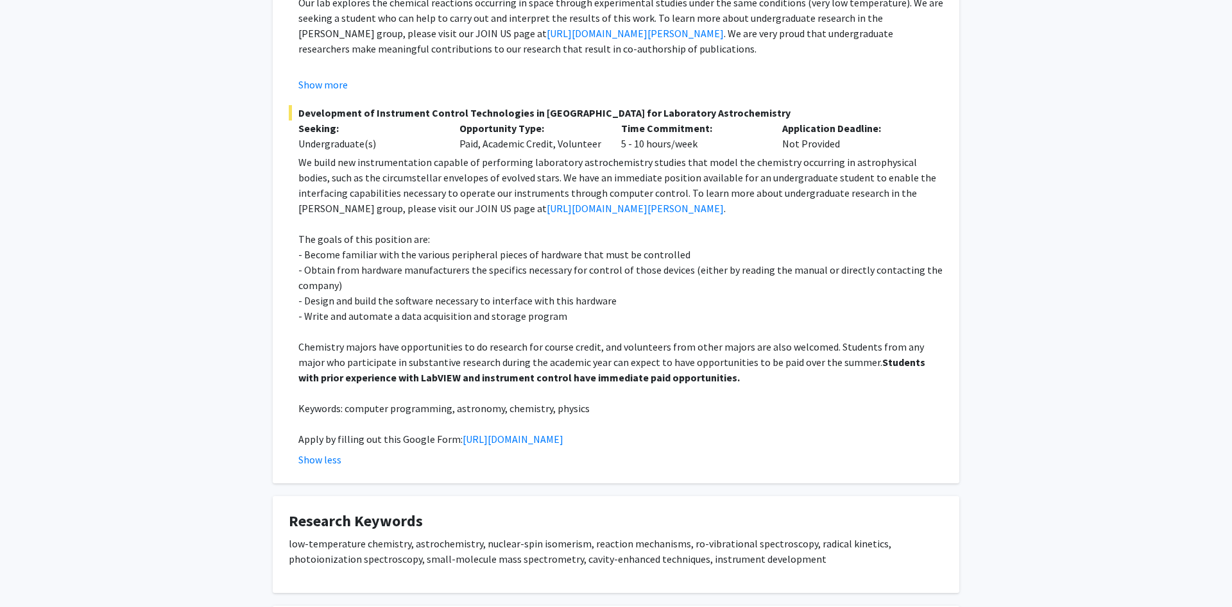
click at [671, 229] on p at bounding box center [620, 223] width 645 height 15
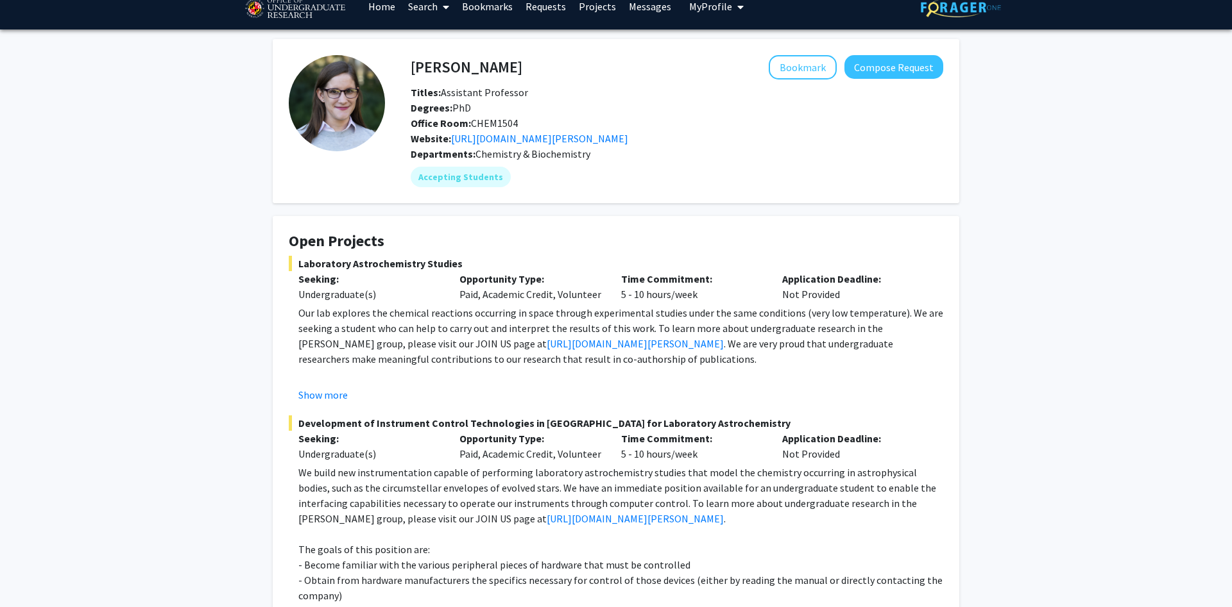
scroll to position [0, 0]
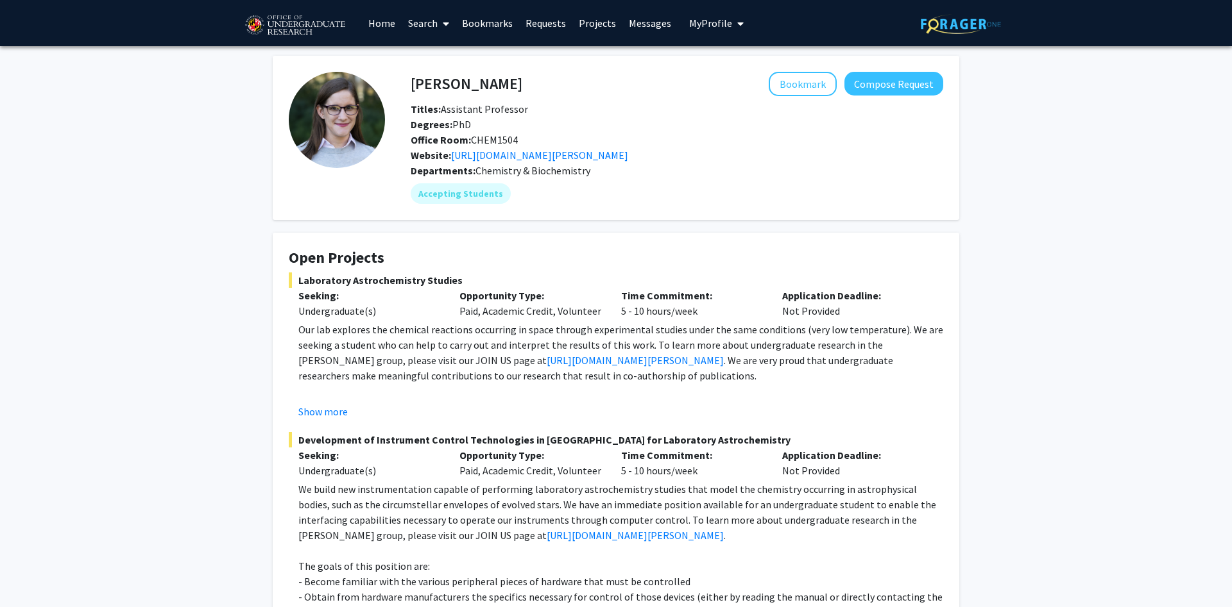
click at [673, 272] on fg-card-title "Open Projects" at bounding box center [616, 261] width 654 height 24
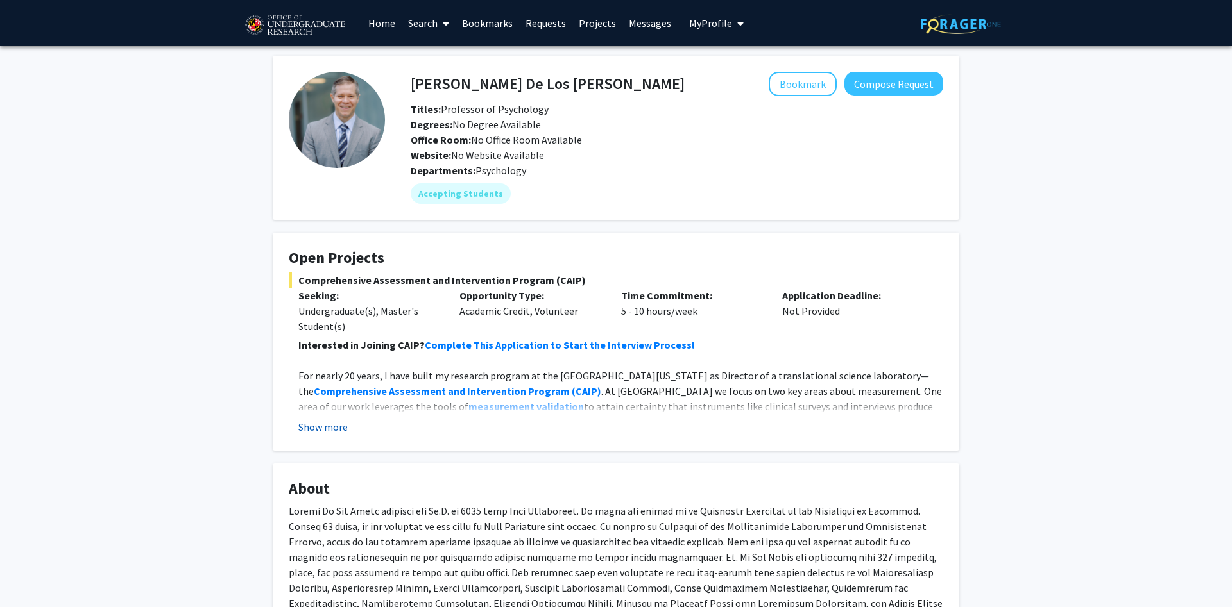
click at [318, 419] on button "Show more" at bounding box center [322, 426] width 49 height 15
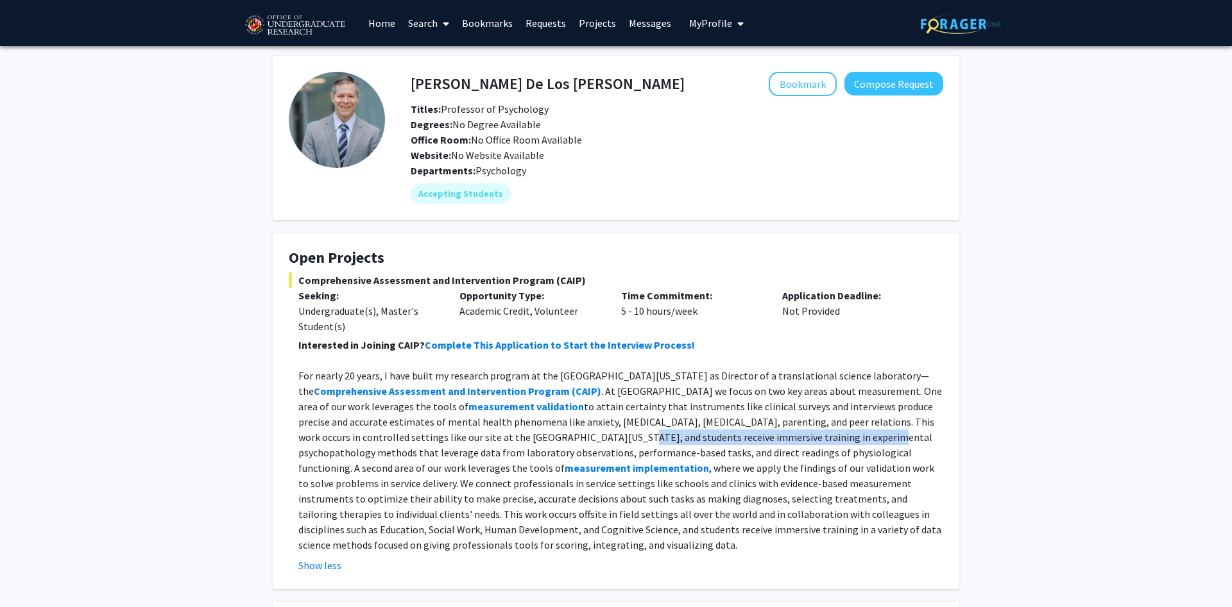
drag, startPoint x: 498, startPoint y: 439, endPoint x: 745, endPoint y: 442, distance: 246.3
click at [745, 442] on p "For nearly 20 years, I have built my research program at the [GEOGRAPHIC_DATA][…" at bounding box center [620, 460] width 645 height 185
drag, startPoint x: 432, startPoint y: 456, endPoint x: 659, endPoint y: 459, distance: 227.1
click at [659, 459] on p "For nearly 20 years, I have built my research program at the [GEOGRAPHIC_DATA][…" at bounding box center [620, 460] width 645 height 185
drag, startPoint x: 539, startPoint y: 470, endPoint x: 691, endPoint y: 473, distance: 151.4
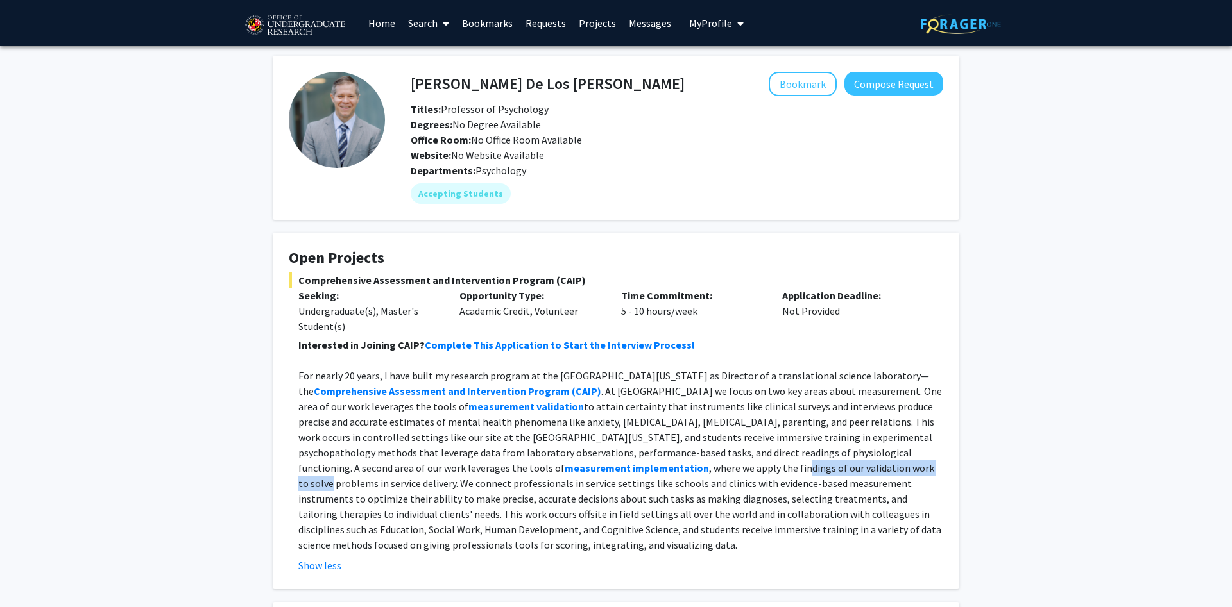
click at [691, 473] on p "For nearly 20 years, I have built my research program at the [GEOGRAPHIC_DATA][…" at bounding box center [620, 460] width 645 height 185
drag, startPoint x: 470, startPoint y: 486, endPoint x: 649, endPoint y: 482, distance: 179.7
click at [649, 482] on p "For nearly 20 years, I have built my research program at the University of Mary…" at bounding box center [620, 460] width 645 height 185
click at [736, 483] on p "For nearly 20 years, I have built my research program at the University of Mary…" at bounding box center [620, 460] width 645 height 185
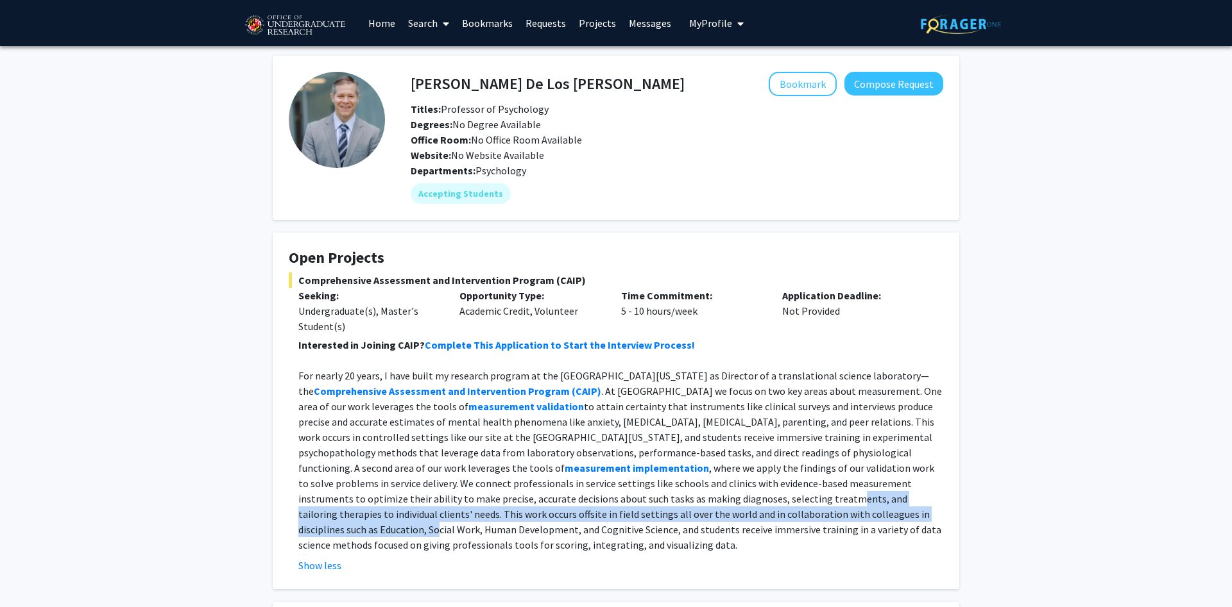
drag, startPoint x: 534, startPoint y: 498, endPoint x: 718, endPoint y: 513, distance: 185.4
click at [718, 513] on p "For nearly 20 years, I have built my research program at the University of Mary…" at bounding box center [620, 460] width 645 height 185
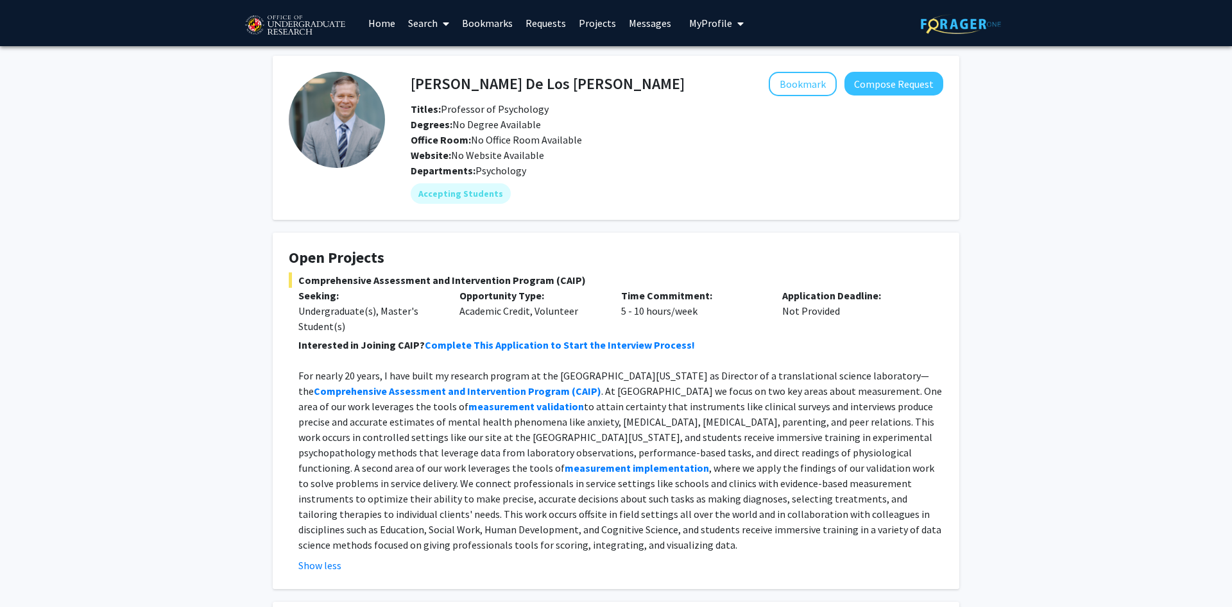
click at [774, 519] on p "For nearly 20 years, I have built my research program at the University of Mary…" at bounding box center [620, 460] width 645 height 185
drag, startPoint x: 639, startPoint y: 532, endPoint x: 789, endPoint y: 530, distance: 150.1
click at [789, 530] on p "For nearly 20 years, I have built my research program at the University of Mary…" at bounding box center [620, 460] width 645 height 185
drag, startPoint x: 331, startPoint y: 545, endPoint x: 369, endPoint y: 552, distance: 38.6
click at [369, 552] on p "For nearly 20 years, I have built my research program at the University of Mary…" at bounding box center [620, 460] width 645 height 185
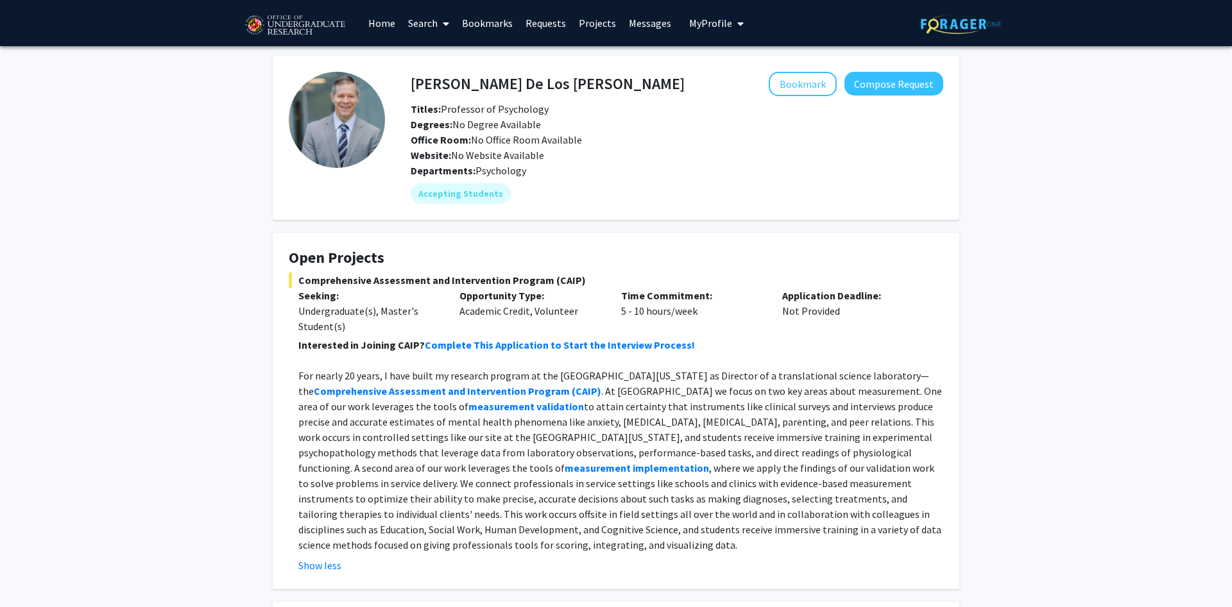
click at [619, 523] on p "For nearly 20 years, I have built my research program at the University of Mary…" at bounding box center [620, 460] width 645 height 185
click at [609, 343] on strong "Complete This Application to Start the Interview Process!" at bounding box center [560, 345] width 270 height 13
click at [653, 403] on p "For nearly 20 years, I have built my research program at the University of Mary…" at bounding box center [620, 460] width 645 height 185
click at [625, 209] on fg-card "Andres De Los Reyes Bookmark Compose Request Titles: Professor of Psychology De…" at bounding box center [616, 138] width 686 height 164
click at [518, 114] on span "Titles: Professor of Psychology" at bounding box center [480, 109] width 138 height 13
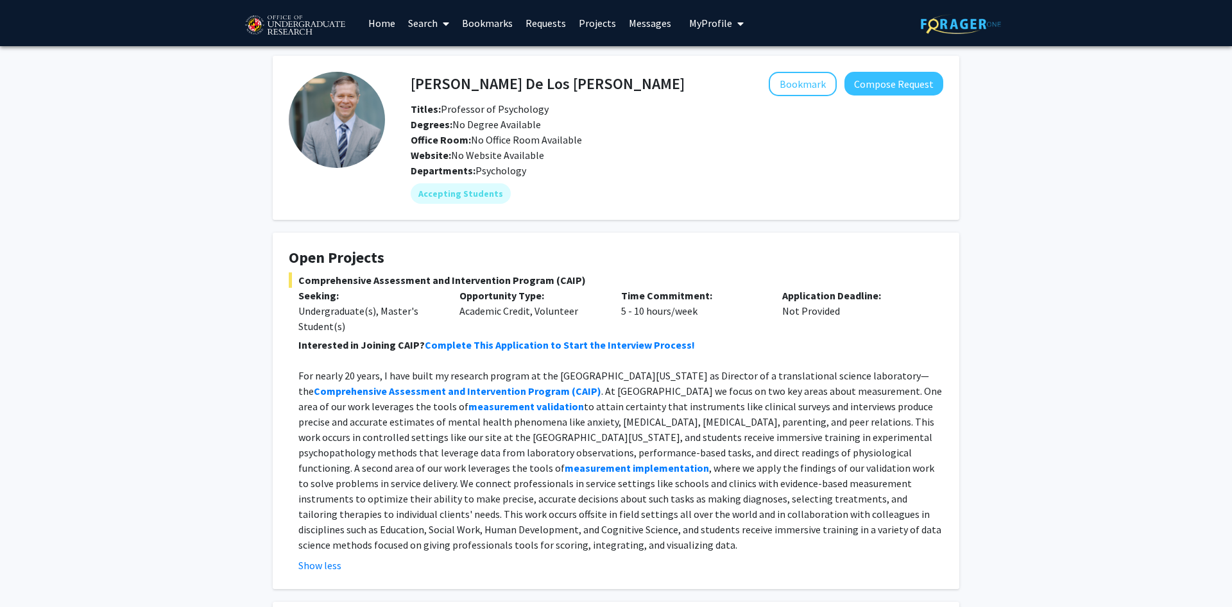
click at [681, 387] on p "For nearly 20 years, I have built my research program at the University of Mary…" at bounding box center [620, 460] width 645 height 185
click at [593, 392] on p "For nearly 20 years, I have built my research program at the University of Mary…" at bounding box center [620, 460] width 645 height 185
click at [552, 124] on div "Degrees: No Degree Available" at bounding box center [677, 124] width 552 height 15
click at [695, 500] on p "For nearly 20 years, I have built my research program at the University of Mary…" at bounding box center [620, 460] width 645 height 185
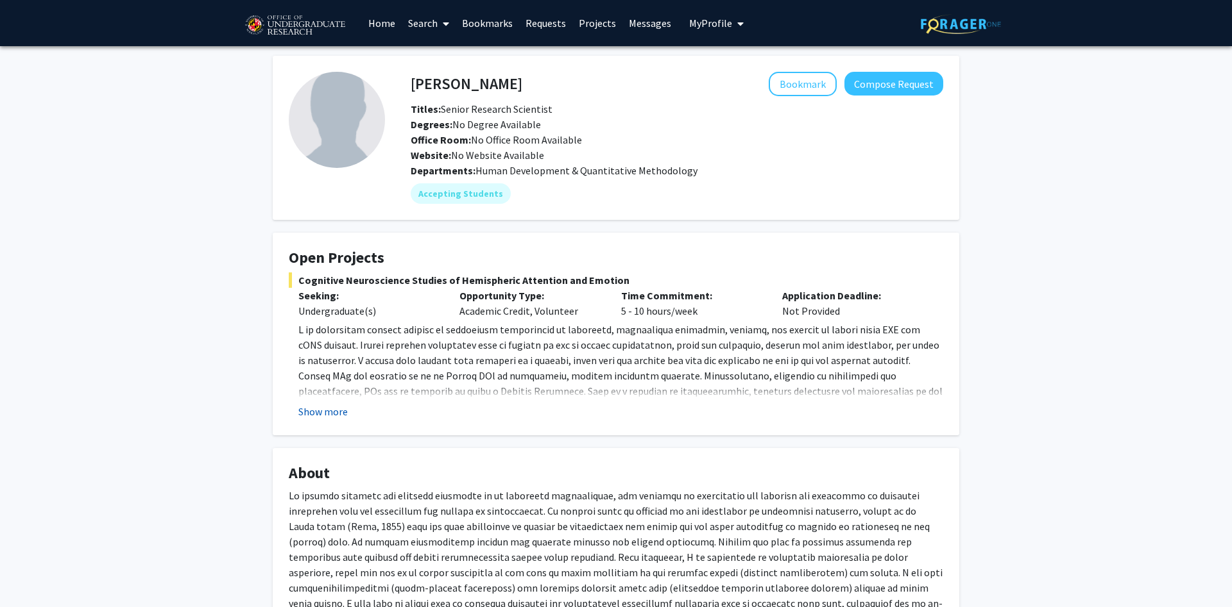
click at [324, 409] on button "Show more" at bounding box center [322, 411] width 49 height 15
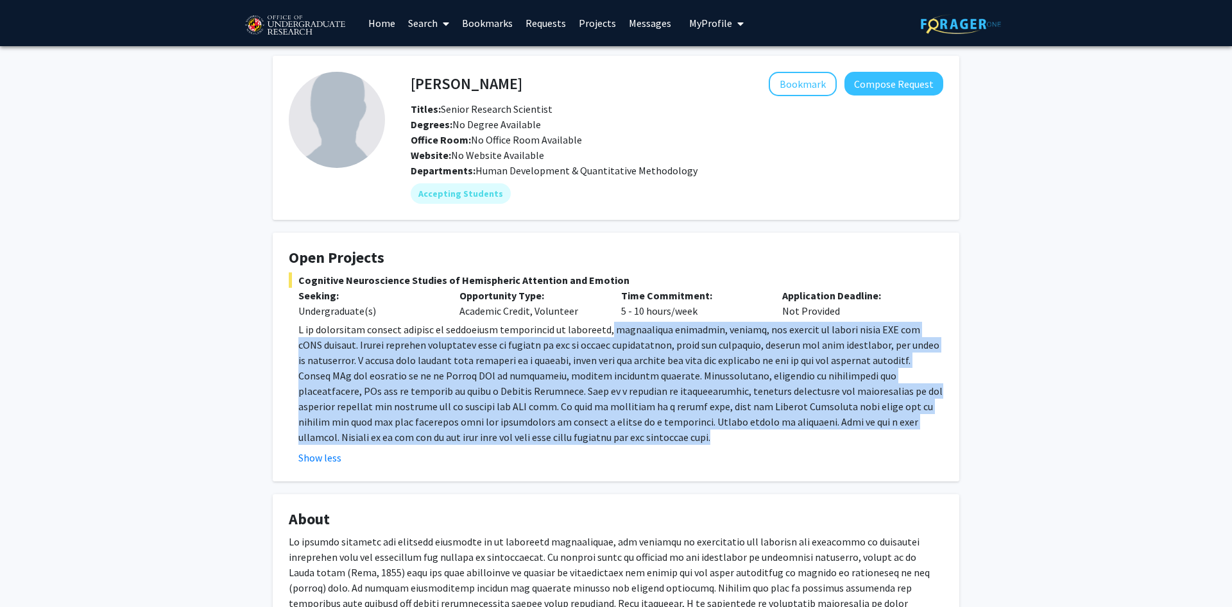
drag, startPoint x: 595, startPoint y: 328, endPoint x: 600, endPoint y: 438, distance: 110.4
click at [600, 438] on p at bounding box center [620, 383] width 645 height 123
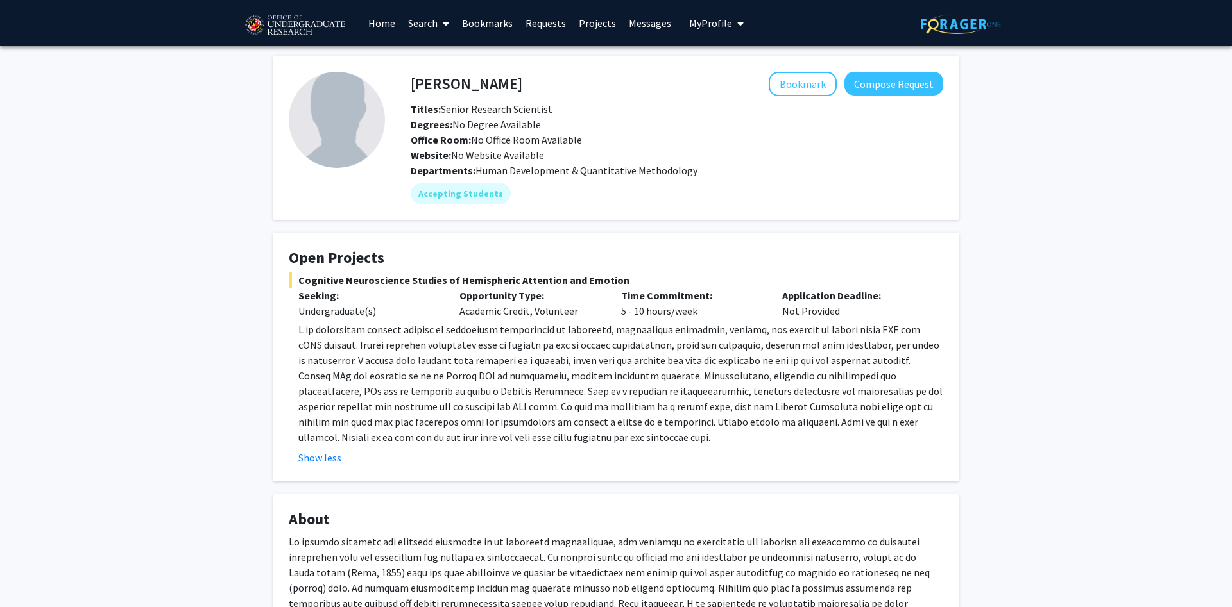
click at [600, 438] on p at bounding box center [620, 383] width 645 height 123
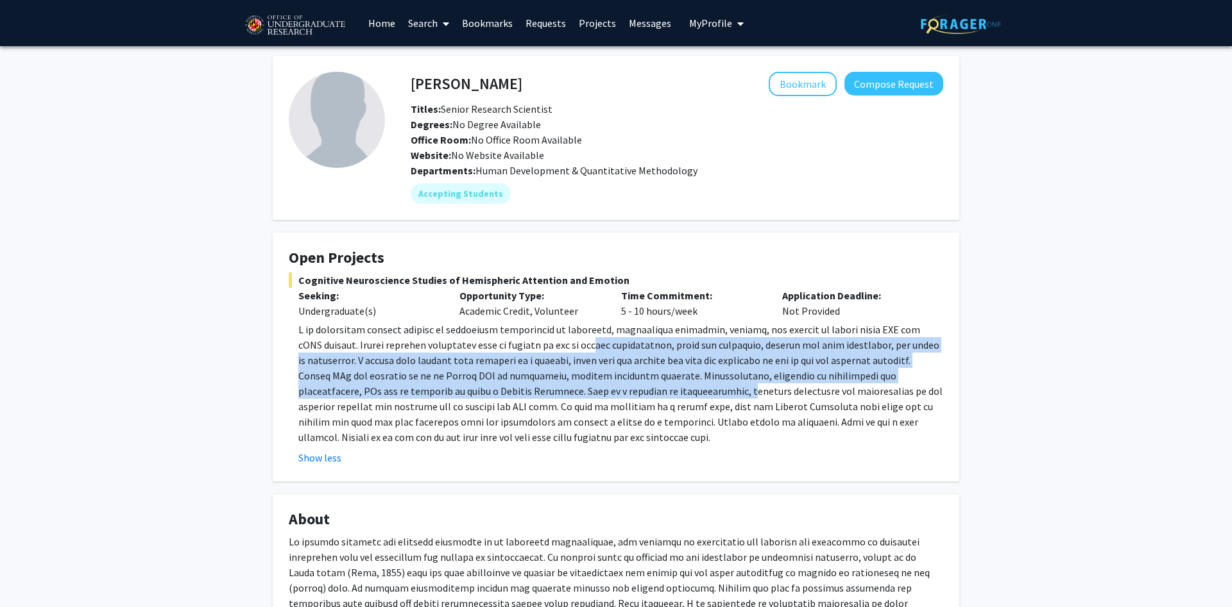
drag, startPoint x: 571, startPoint y: 344, endPoint x: 625, endPoint y: 386, distance: 68.6
click at [625, 386] on p at bounding box center [620, 383] width 645 height 123
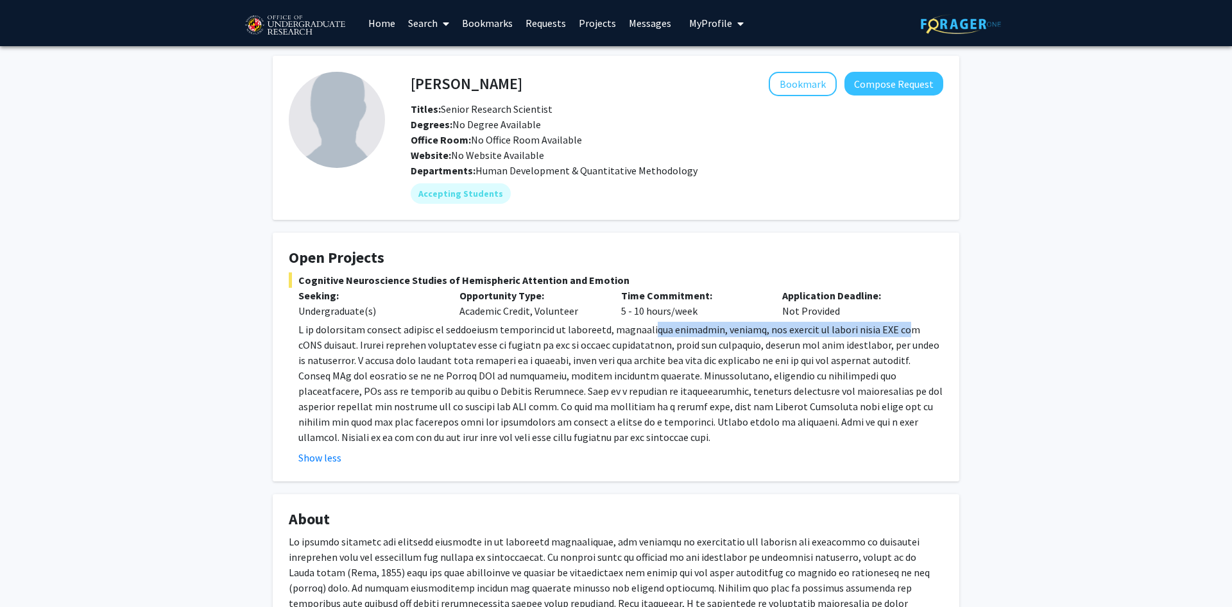
drag, startPoint x: 640, startPoint y: 329, endPoint x: 897, endPoint y: 329, distance: 256.6
click at [897, 329] on p at bounding box center [620, 383] width 645 height 123
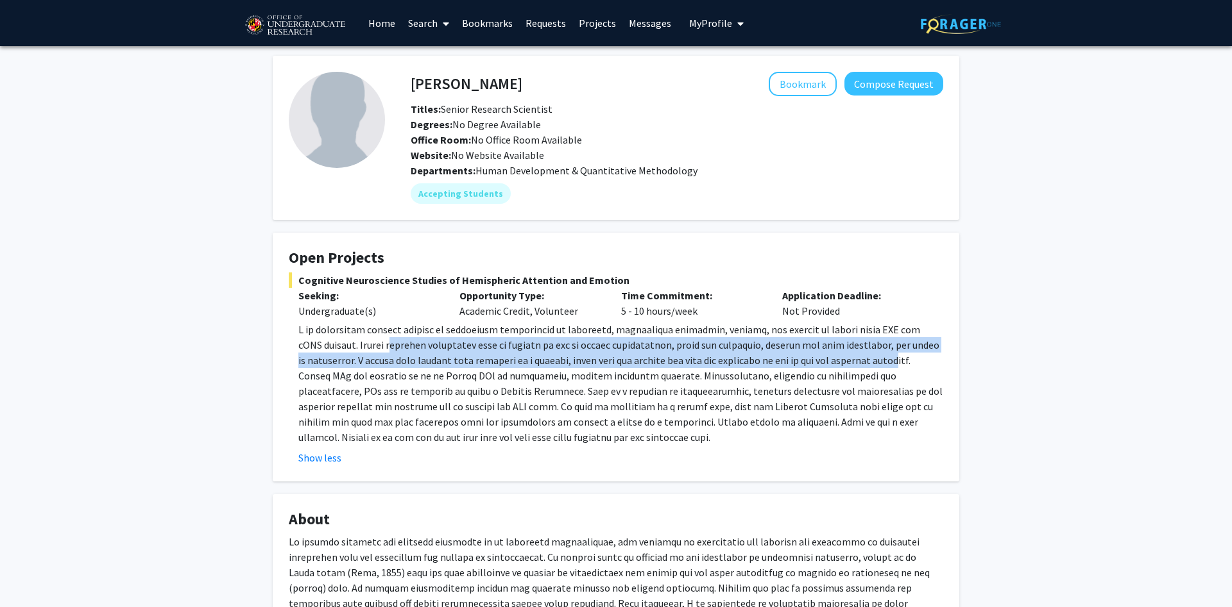
drag, startPoint x: 376, startPoint y: 343, endPoint x: 894, endPoint y: 353, distance: 517.7
click at [894, 353] on p at bounding box center [620, 383] width 645 height 123
click at [457, 363] on p at bounding box center [620, 383] width 645 height 123
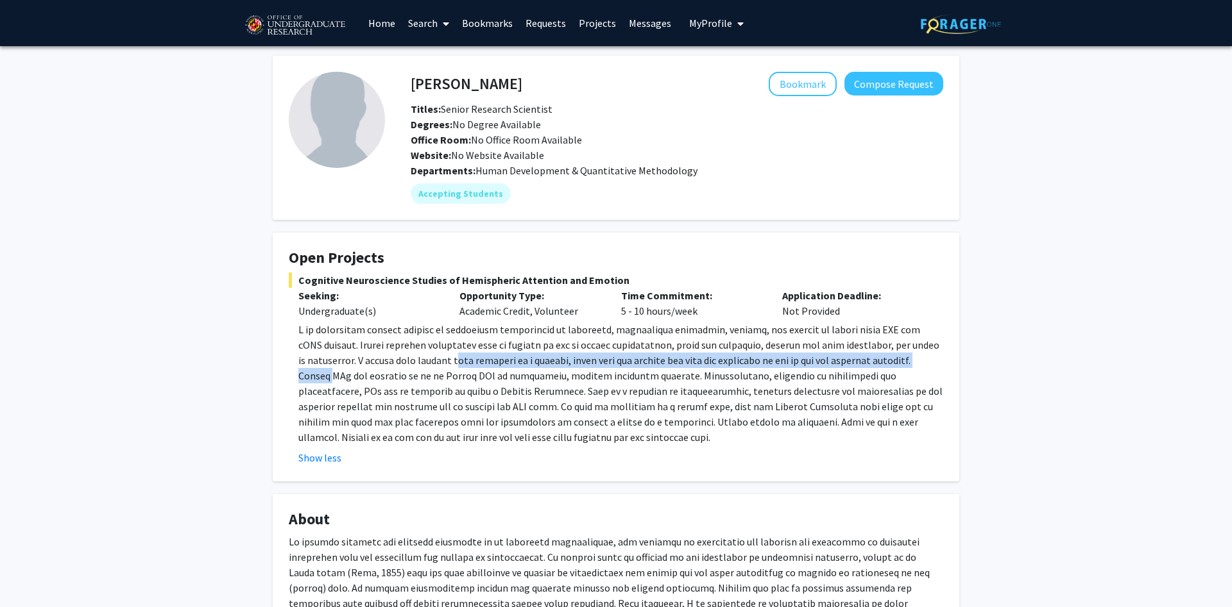
drag, startPoint x: 457, startPoint y: 363, endPoint x: 954, endPoint y: 363, distance: 497.1
click at [943, 363] on div at bounding box center [620, 383] width 645 height 123
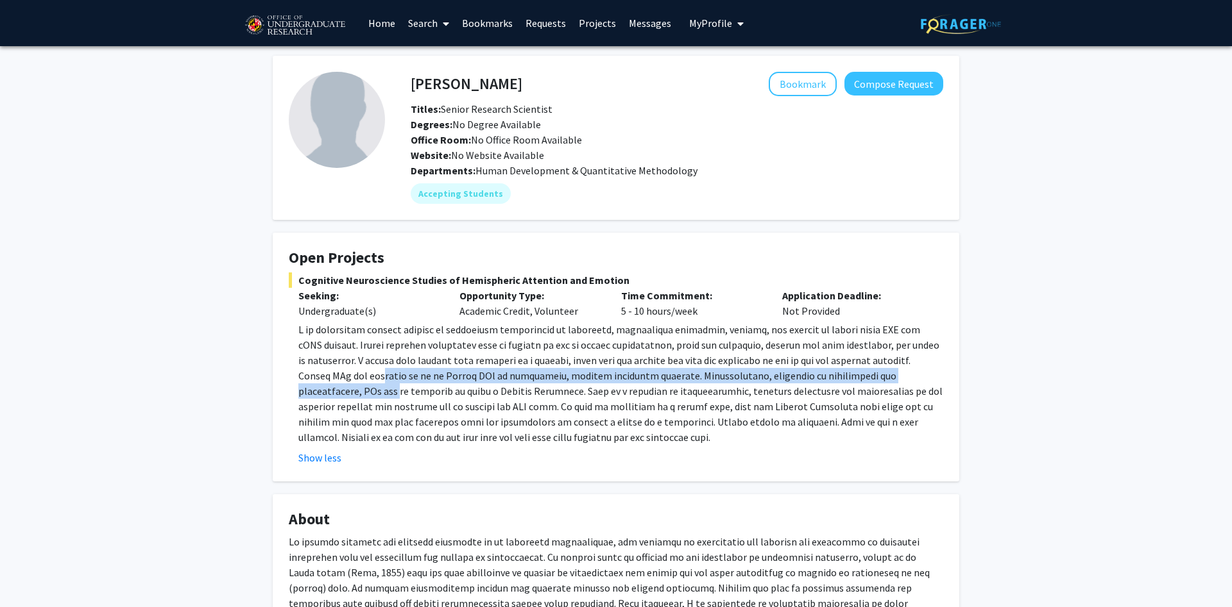
drag, startPoint x: 350, startPoint y: 375, endPoint x: 947, endPoint y: 369, distance: 597.2
click at [943, 369] on div at bounding box center [620, 383] width 645 height 123
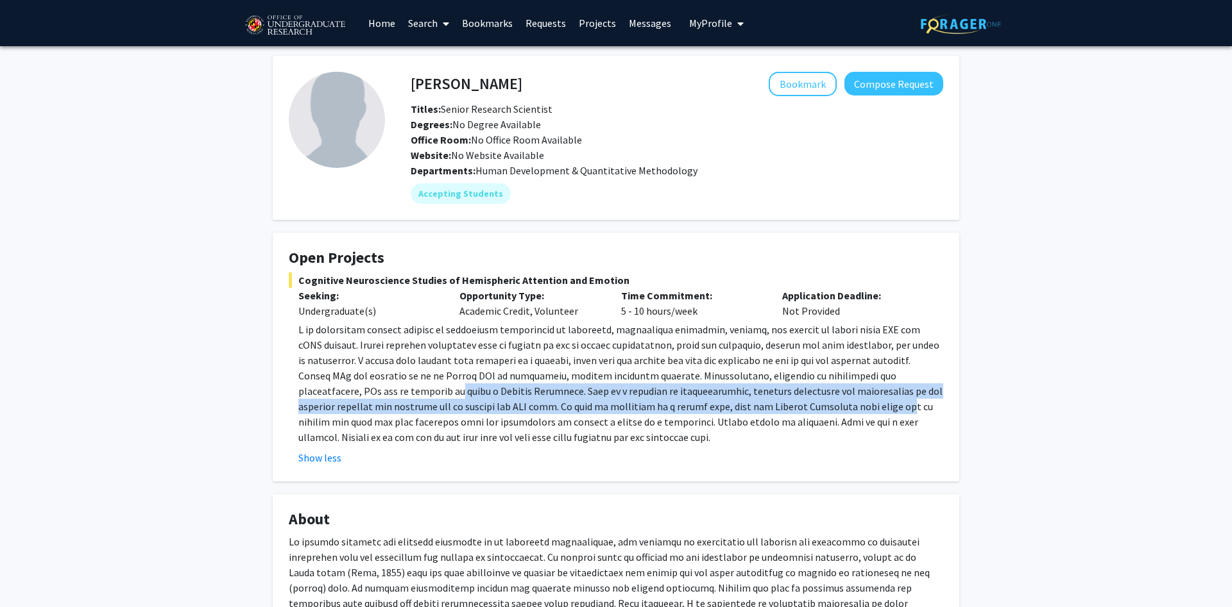
drag, startPoint x: 363, startPoint y: 394, endPoint x: 781, endPoint y: 401, distance: 418.3
click at [781, 401] on p at bounding box center [620, 383] width 645 height 123
click at [656, 407] on p at bounding box center [620, 383] width 645 height 123
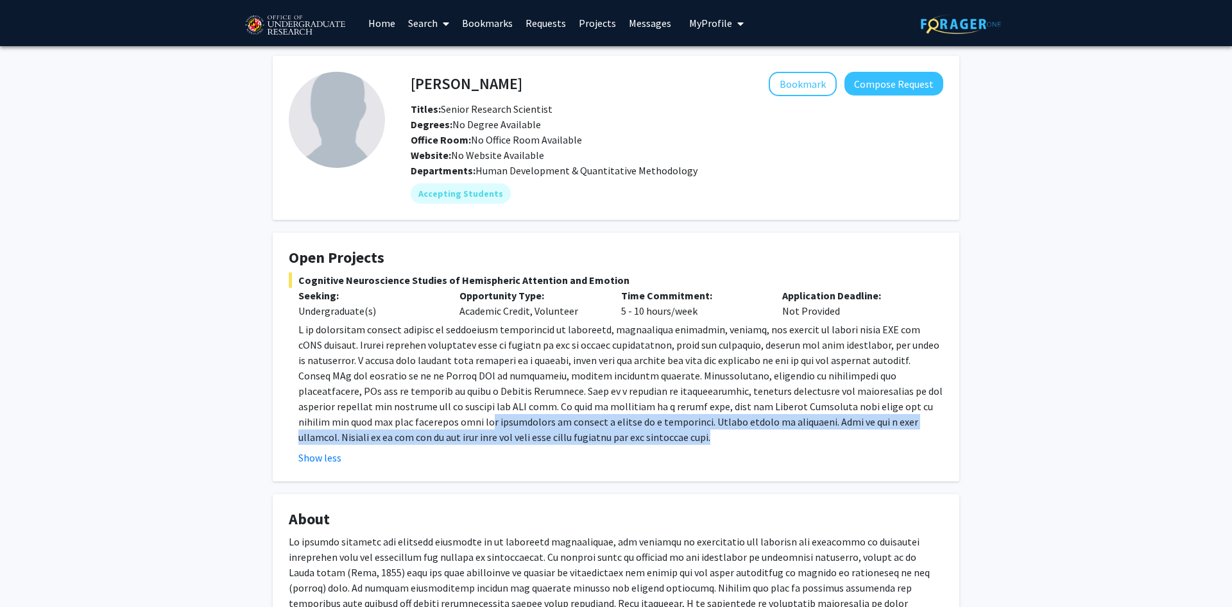
drag, startPoint x: 450, startPoint y: 428, endPoint x: 619, endPoint y: 430, distance: 168.7
click at [619, 430] on p at bounding box center [620, 383] width 645 height 123
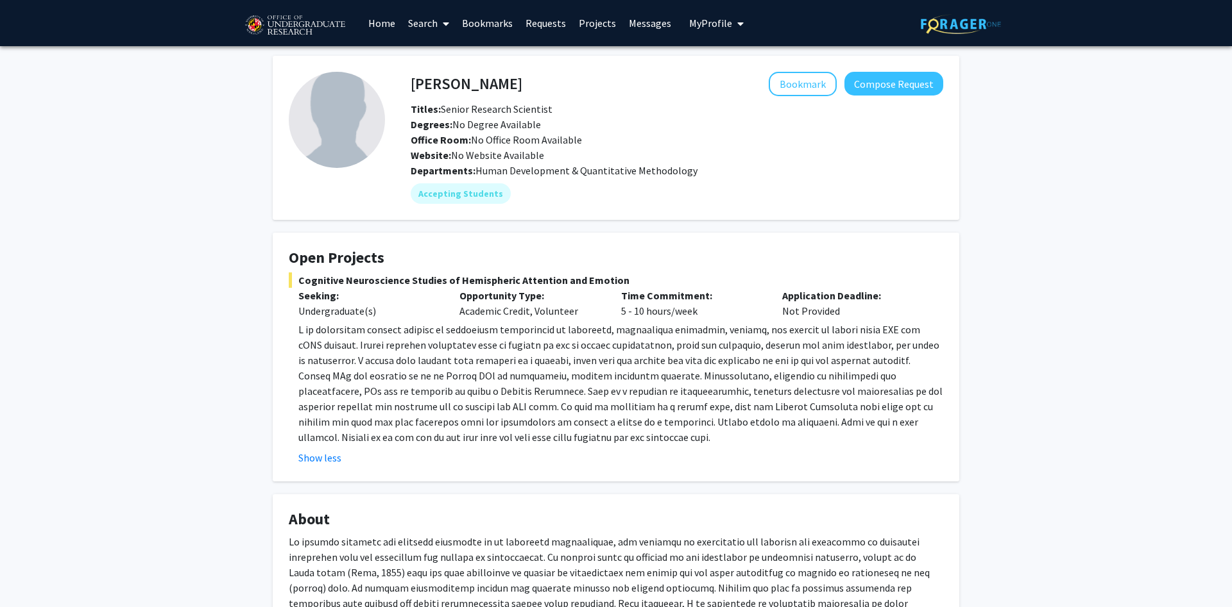
click at [619, 430] on p at bounding box center [620, 383] width 645 height 123
click at [466, 80] on h4 "Joseph Dien" at bounding box center [467, 84] width 112 height 24
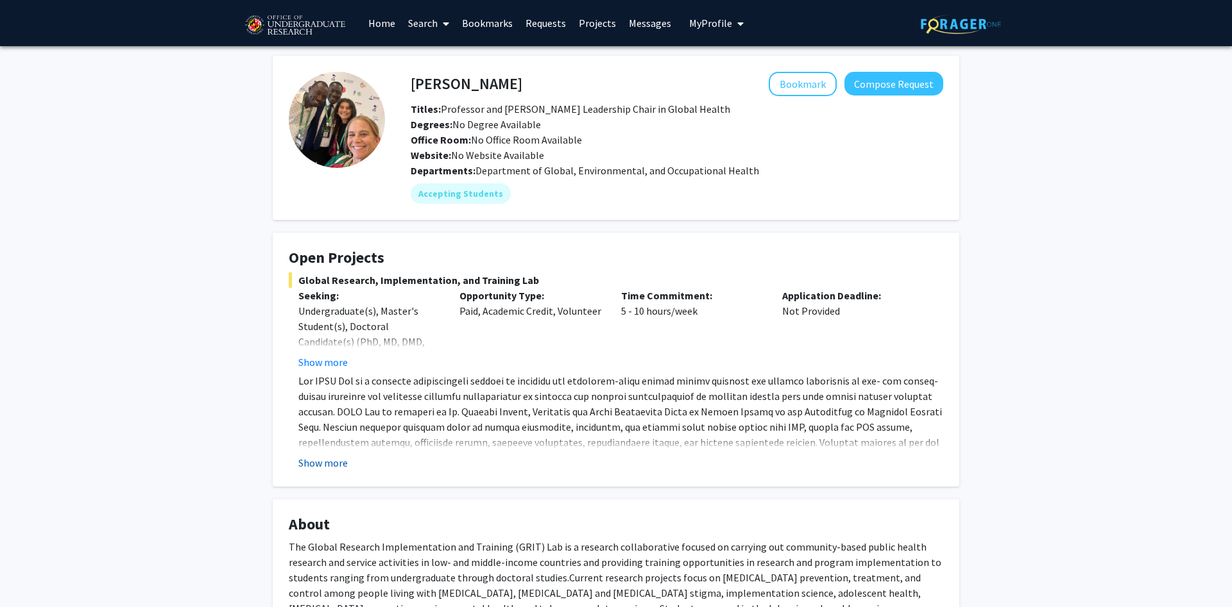
click at [337, 462] on button "Show more" at bounding box center [322, 462] width 49 height 15
